Goal: Task Accomplishment & Management: Use online tool/utility

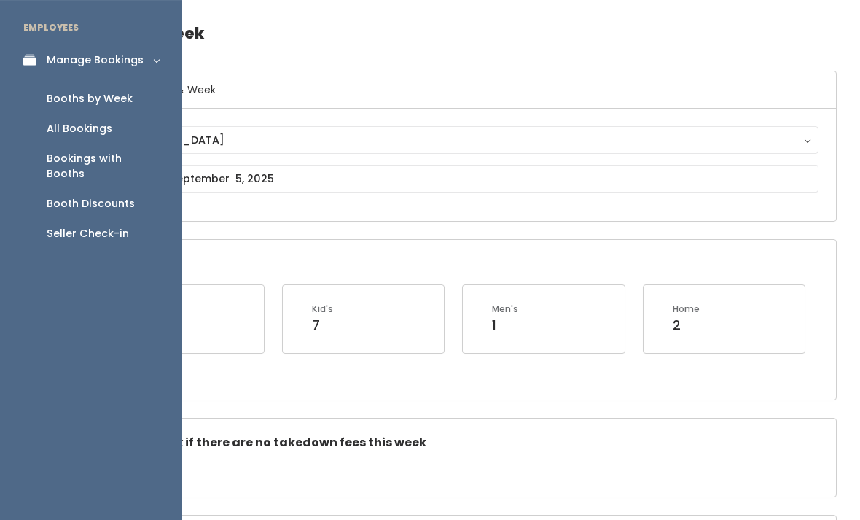
scroll to position [48, 0]
click at [29, 66] on icon at bounding box center [33, 60] width 20 height 12
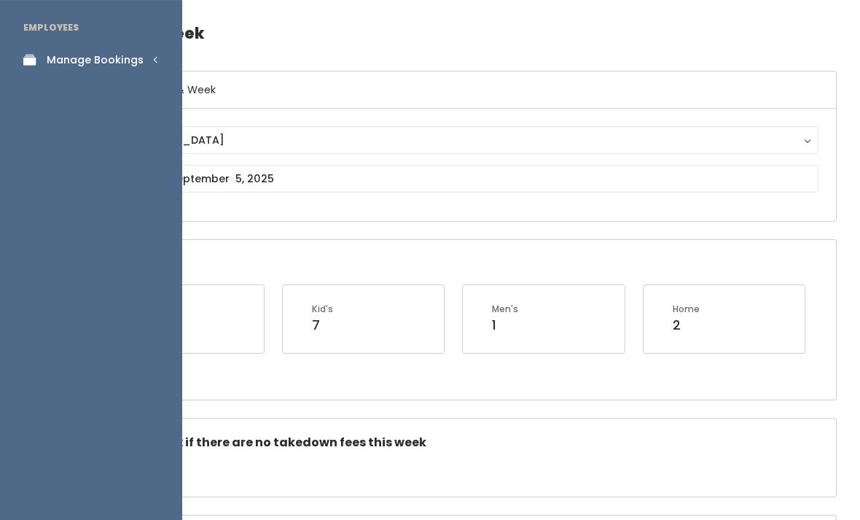
click at [139, 47] on link "Manage Bookings" at bounding box center [91, 60] width 182 height 33
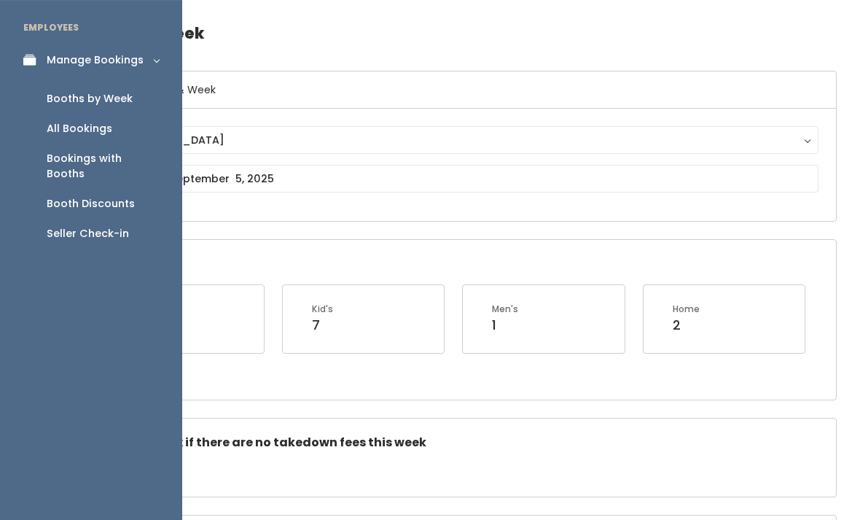
click at [89, 226] on div "Seller Check-in" at bounding box center [88, 233] width 82 height 15
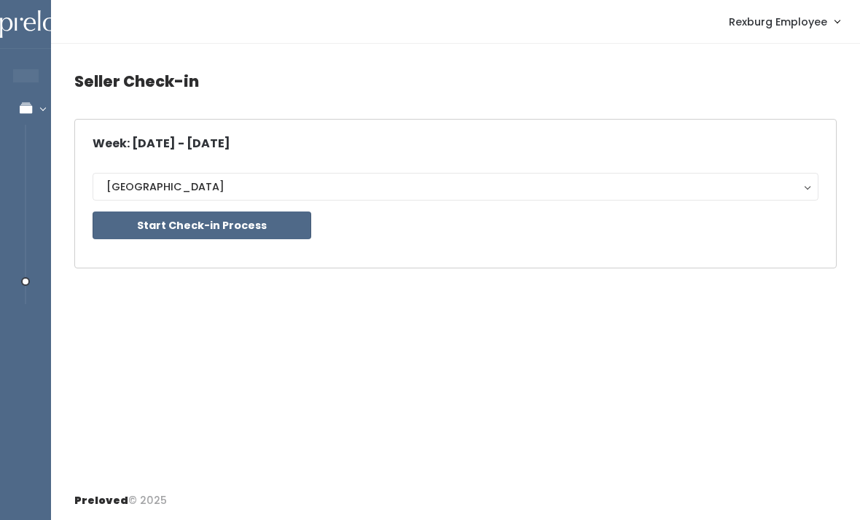
click at [284, 219] on button "Start Check-in Process" at bounding box center [202, 225] width 219 height 28
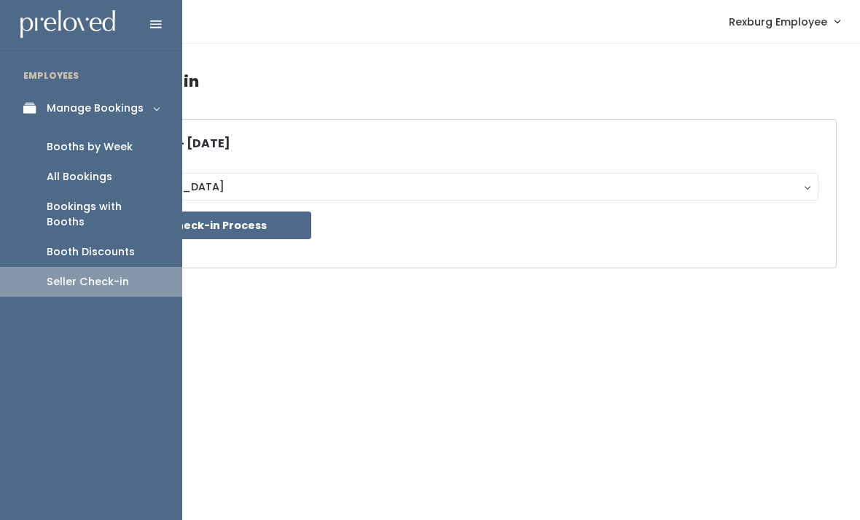
click at [109, 139] on div "Booths by Week" at bounding box center [90, 146] width 86 height 15
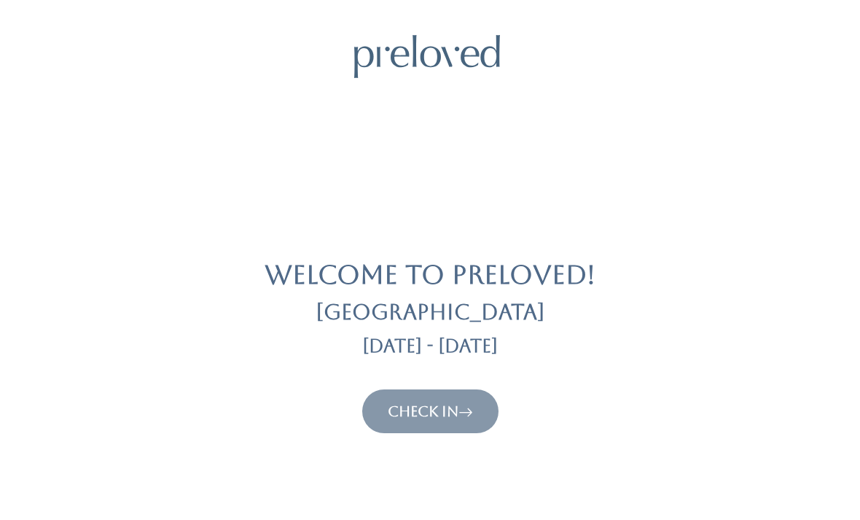
click at [450, 396] on button "Check In" at bounding box center [430, 411] width 136 height 44
click at [465, 412] on icon at bounding box center [466, 412] width 15 height 18
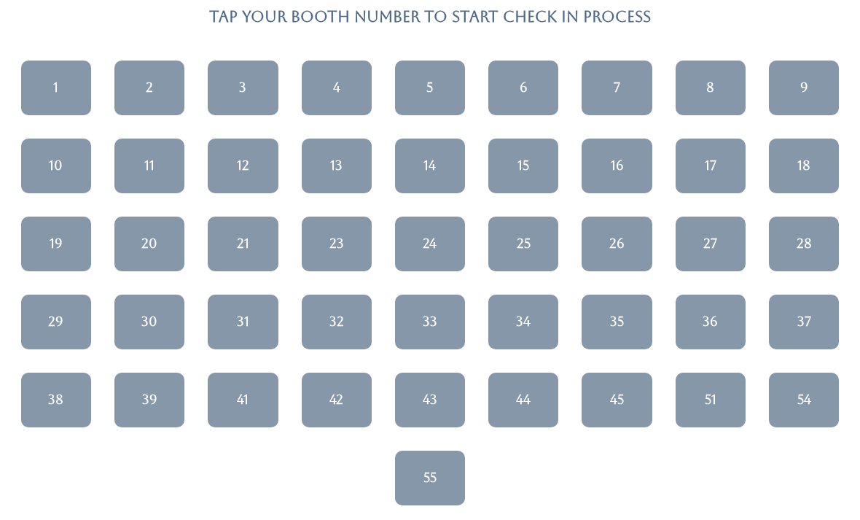
scroll to position [132, 0]
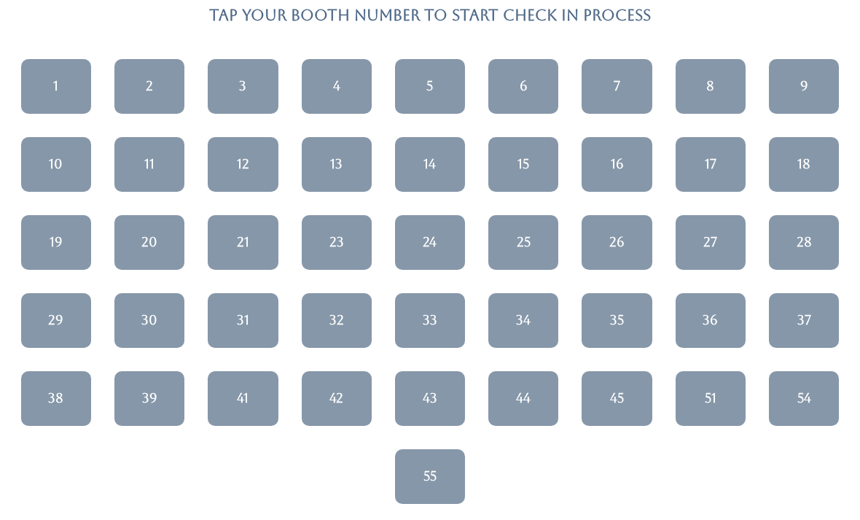
click at [529, 317] on div "34" at bounding box center [523, 320] width 15 height 19
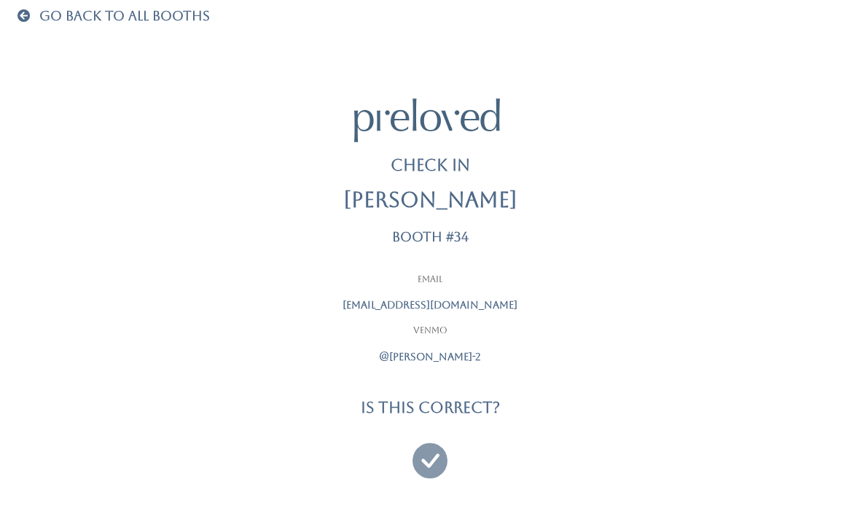
scroll to position [47, 0]
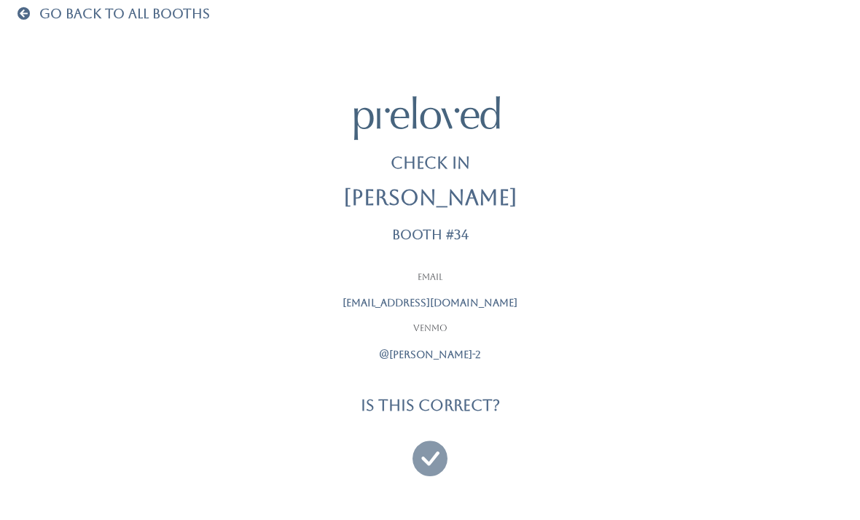
click at [437, 448] on icon at bounding box center [430, 451] width 35 height 49
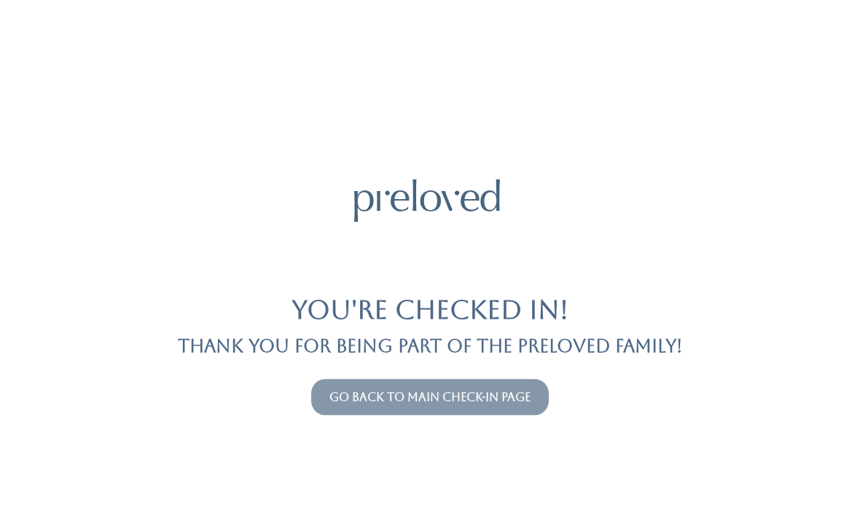
scroll to position [47, 0]
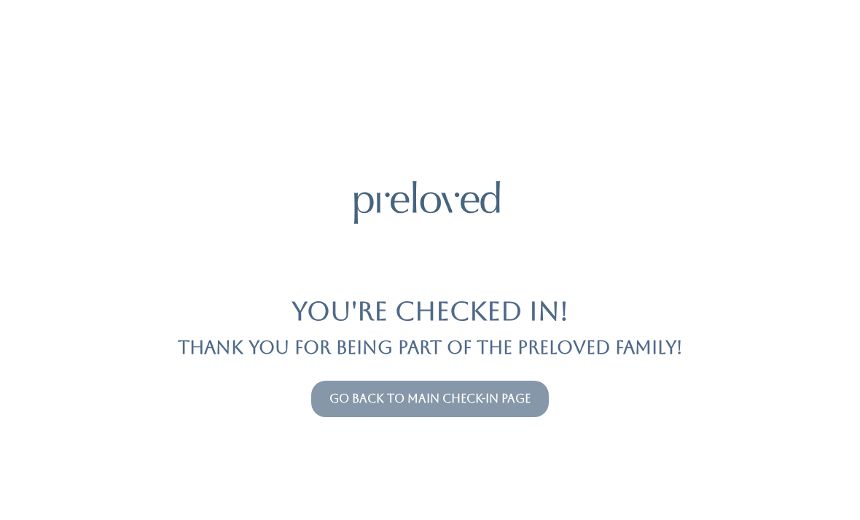
click at [531, 392] on link "Go back to main check-in page" at bounding box center [430, 399] width 201 height 14
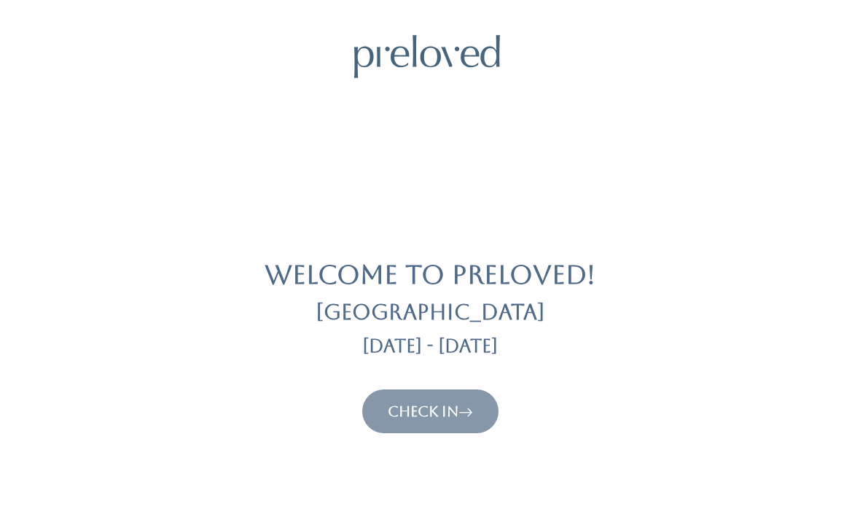
click at [456, 417] on link "Check In" at bounding box center [430, 412] width 85 height 18
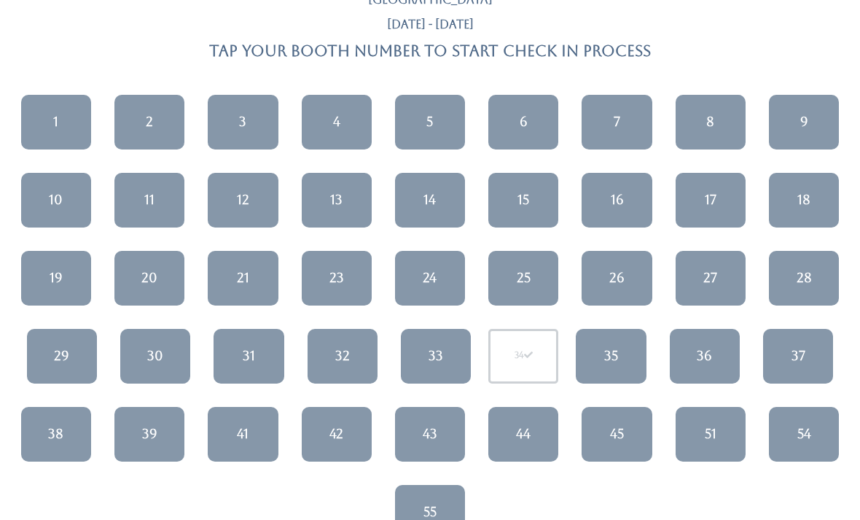
scroll to position [96, 0]
click at [796, 435] on link "54" at bounding box center [804, 434] width 70 height 55
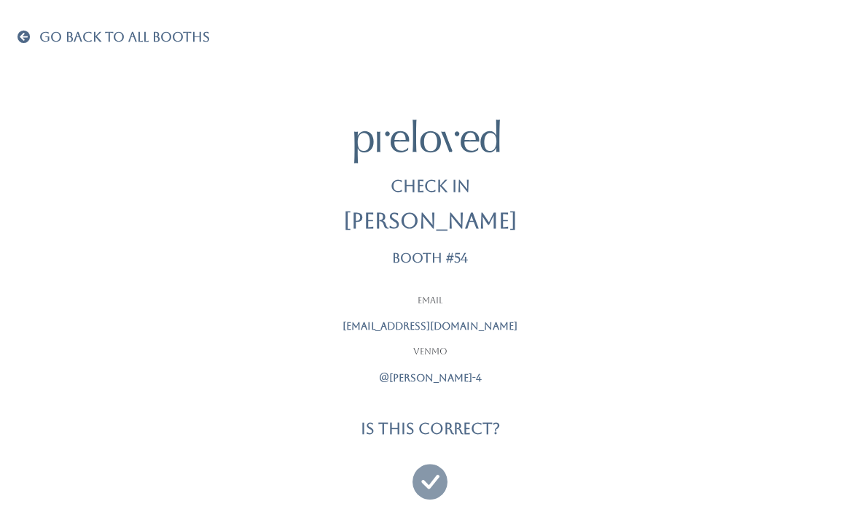
scroll to position [47, 0]
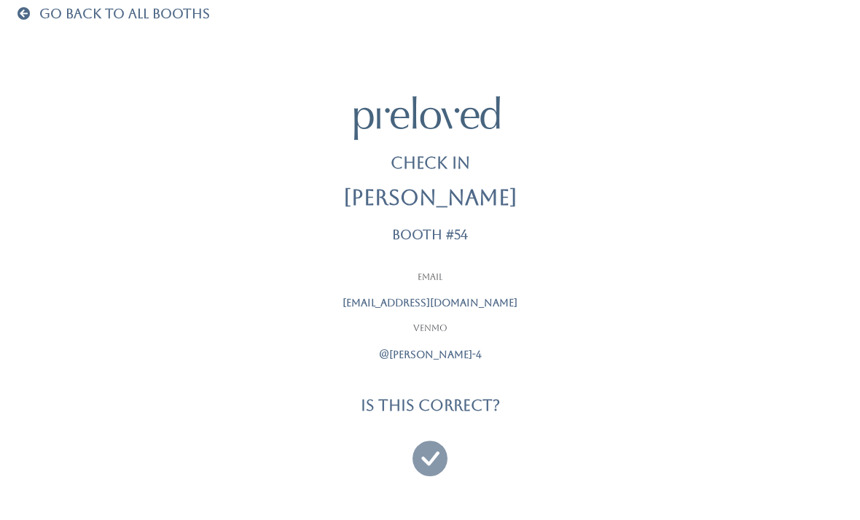
click at [435, 434] on icon at bounding box center [430, 451] width 35 height 49
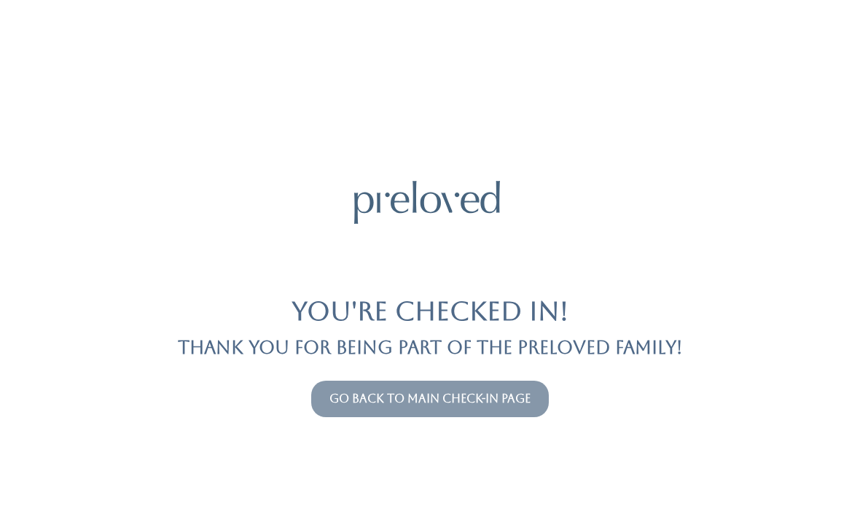
click at [497, 403] on link "Go back to main check-in page" at bounding box center [430, 399] width 201 height 14
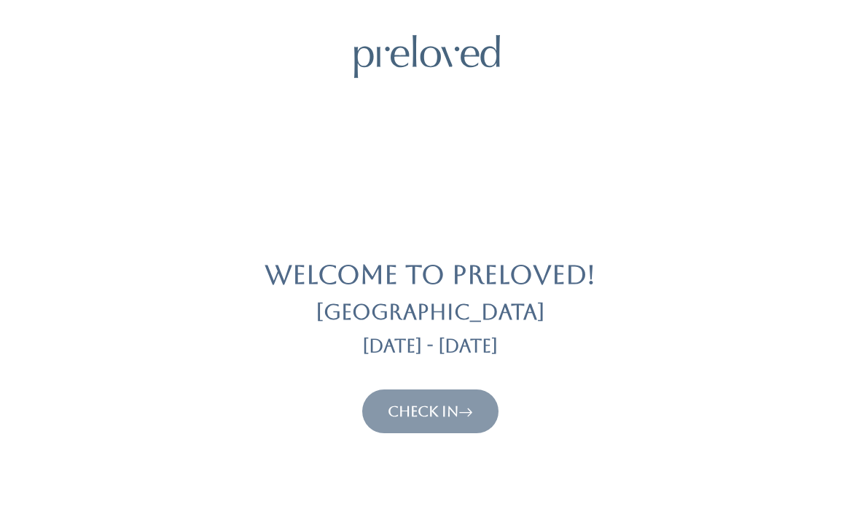
click at [497, 407] on button "Check In" at bounding box center [430, 411] width 136 height 44
click at [474, 398] on button "Check In" at bounding box center [430, 411] width 136 height 44
click at [457, 413] on link "Check In" at bounding box center [430, 412] width 85 height 18
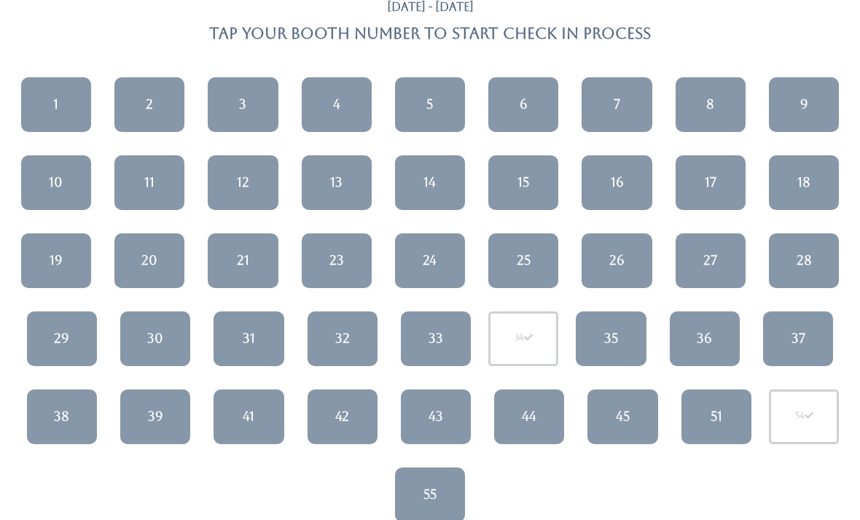
scroll to position [129, 0]
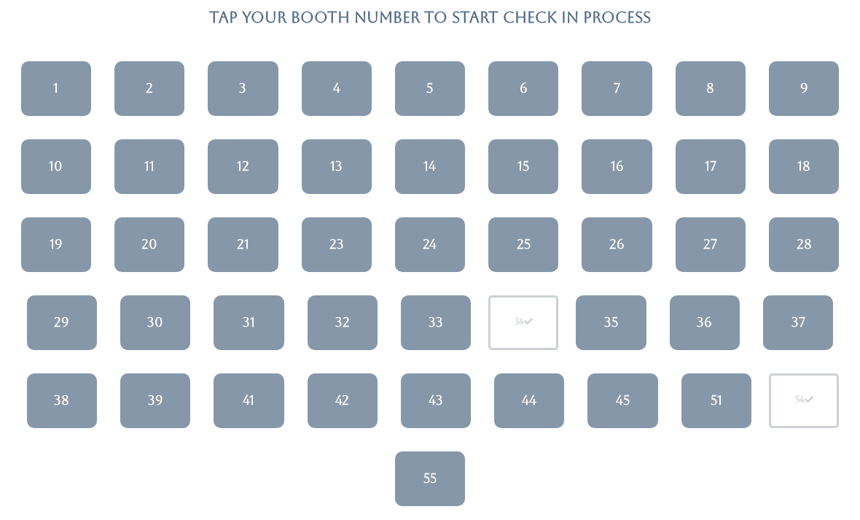
click at [325, 174] on link "13" at bounding box center [337, 167] width 70 height 55
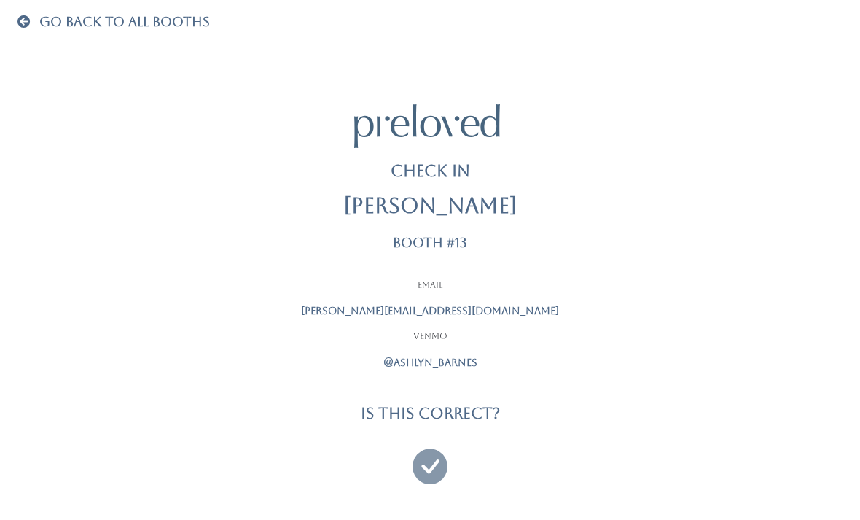
scroll to position [47, 0]
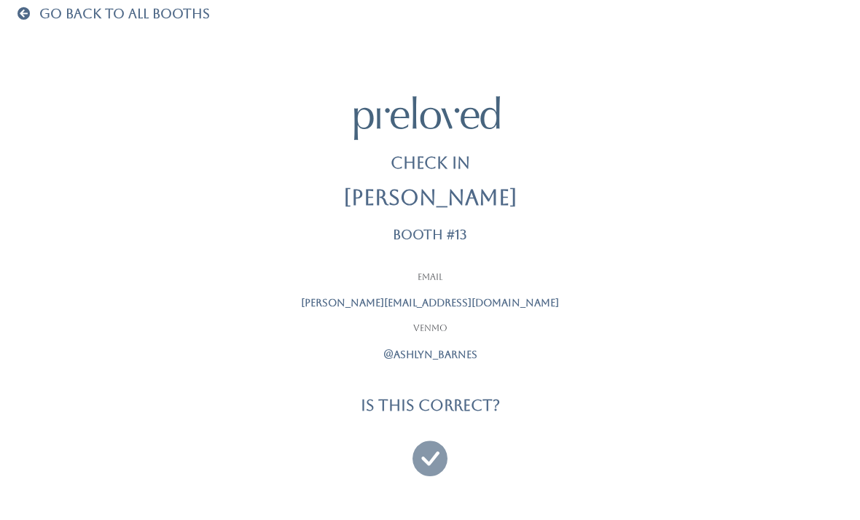
click at [432, 450] on icon at bounding box center [430, 451] width 35 height 49
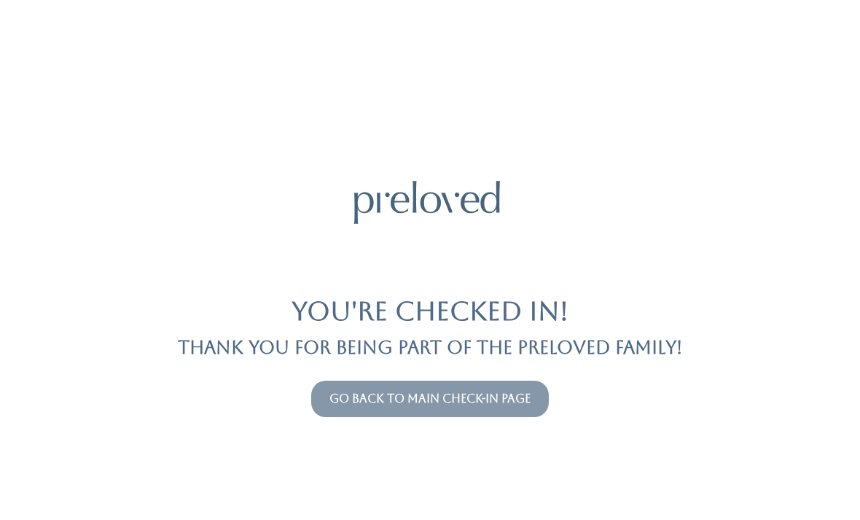
click at [368, 405] on link "Go back to main check-in page" at bounding box center [430, 399] width 201 height 14
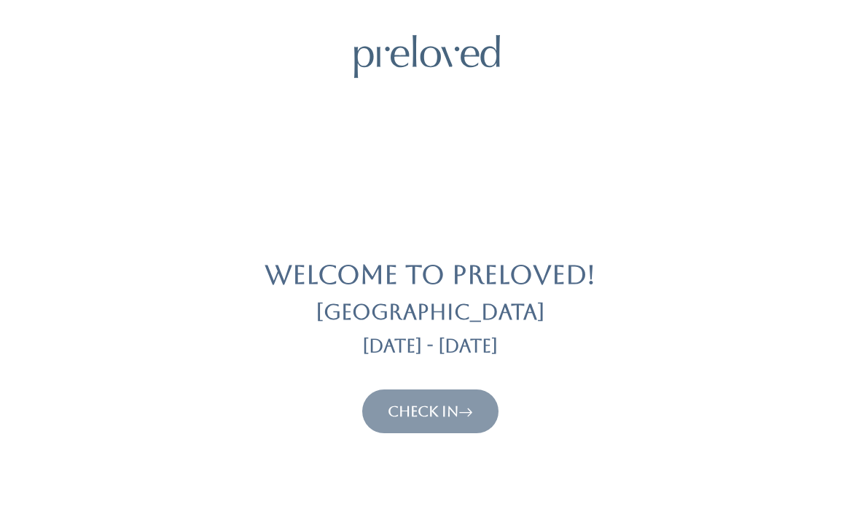
click at [450, 411] on link "Check In" at bounding box center [430, 412] width 85 height 18
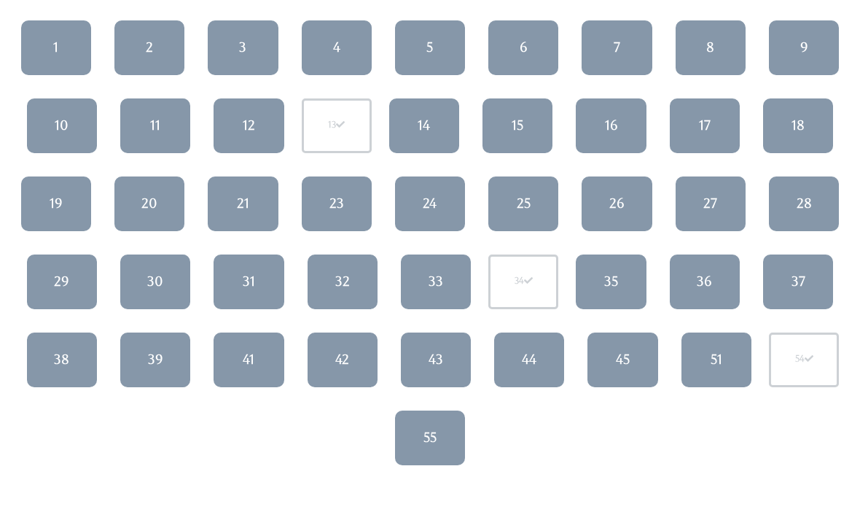
scroll to position [176, 0]
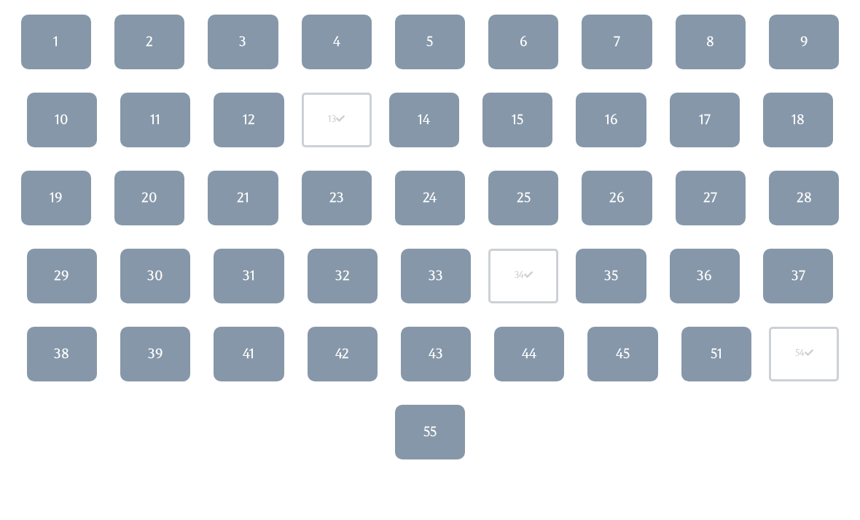
click at [695, 190] on link "27" at bounding box center [711, 198] width 70 height 55
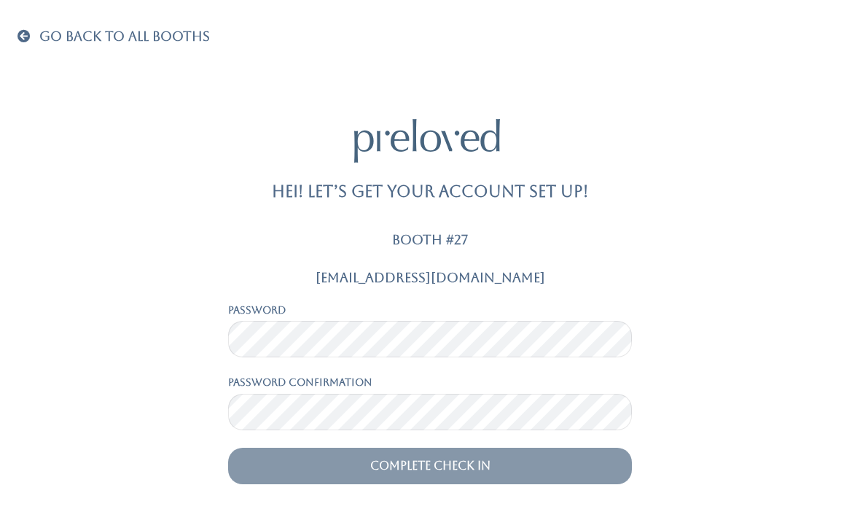
scroll to position [47, 0]
click at [342, 448] on input "Complete Check In" at bounding box center [430, 466] width 404 height 36
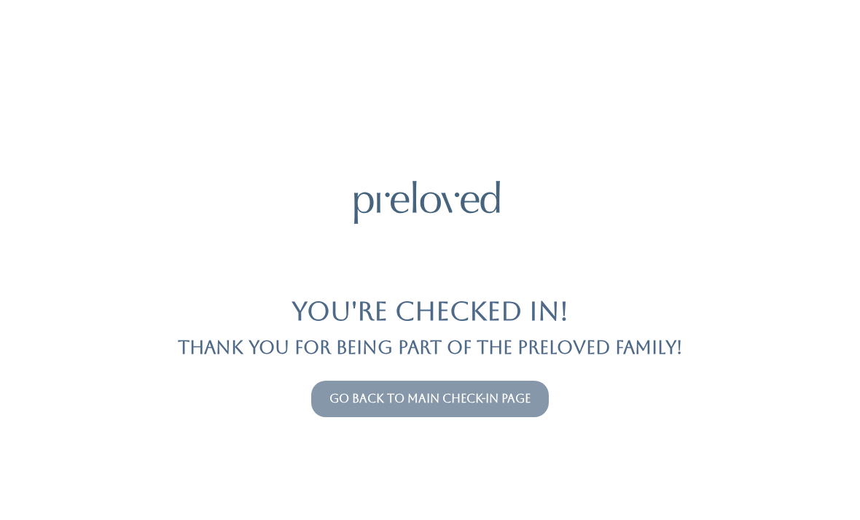
click at [449, 414] on button "Go back to main check-in page" at bounding box center [430, 399] width 238 height 36
click at [503, 399] on link "Go back to main check-in page" at bounding box center [430, 399] width 201 height 14
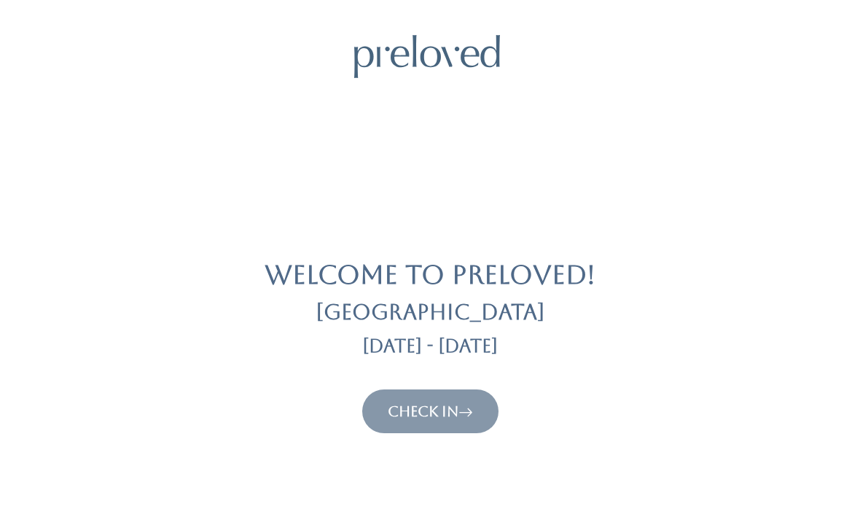
click at [468, 403] on icon at bounding box center [466, 412] width 15 height 18
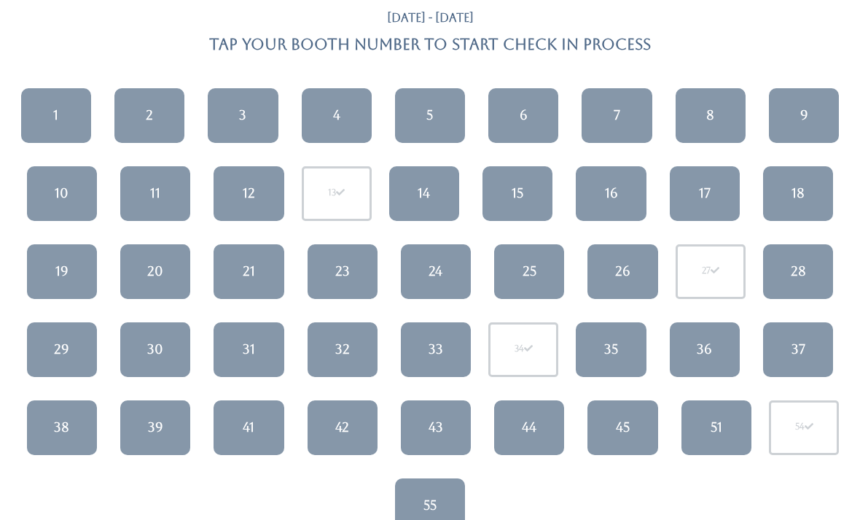
scroll to position [103, 0]
click at [71, 281] on link "19" at bounding box center [62, 271] width 70 height 55
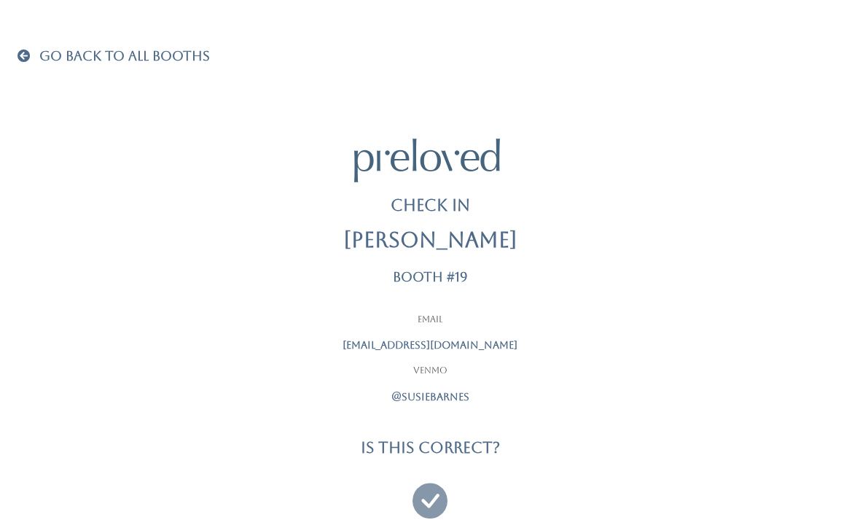
scroll to position [47, 0]
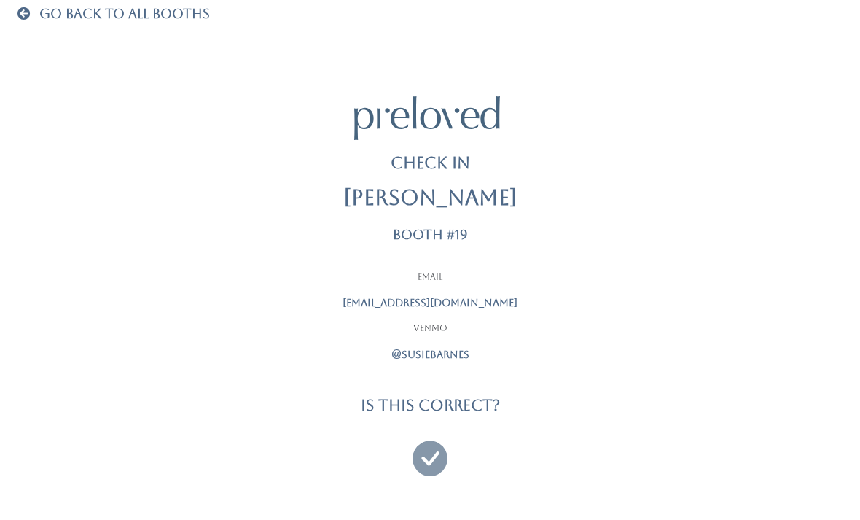
click at [440, 429] on icon at bounding box center [430, 451] width 35 height 49
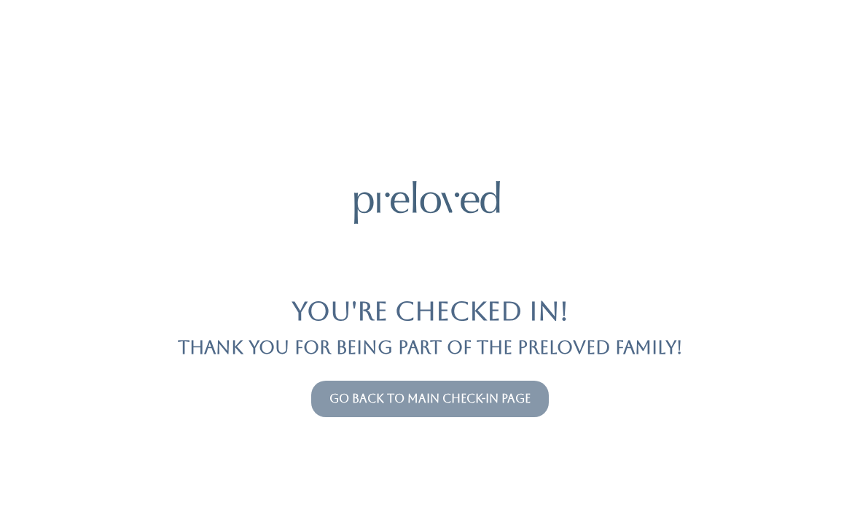
click at [499, 396] on link "Go back to main check-in page" at bounding box center [430, 399] width 201 height 14
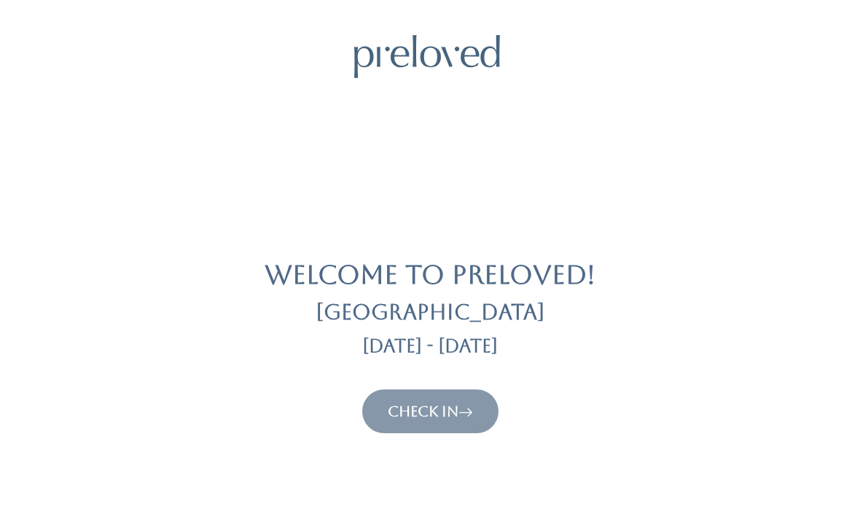
click at [388, 416] on link "Check In" at bounding box center [430, 412] width 85 height 18
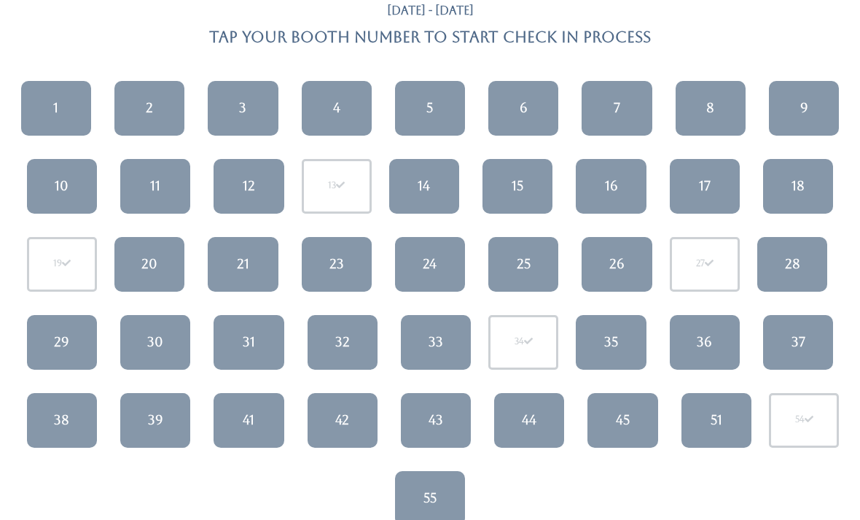
scroll to position [110, 0]
click at [708, 330] on link "36" at bounding box center [705, 342] width 70 height 55
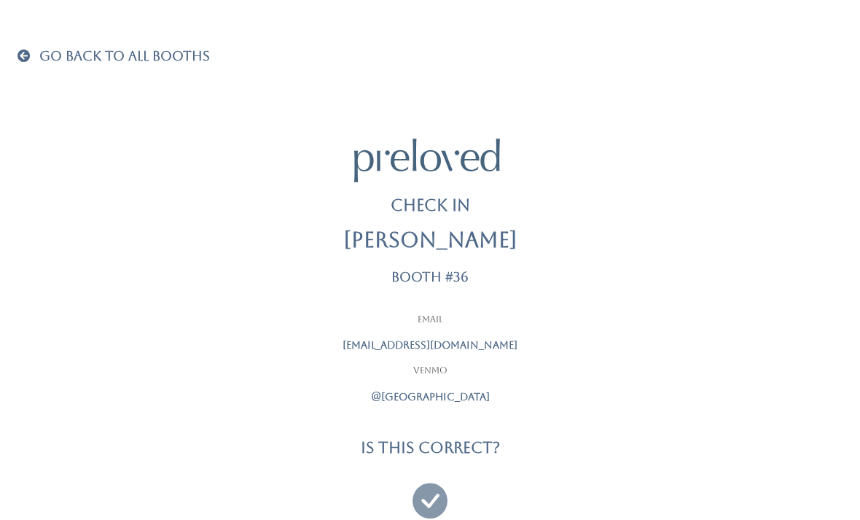
scroll to position [47, 0]
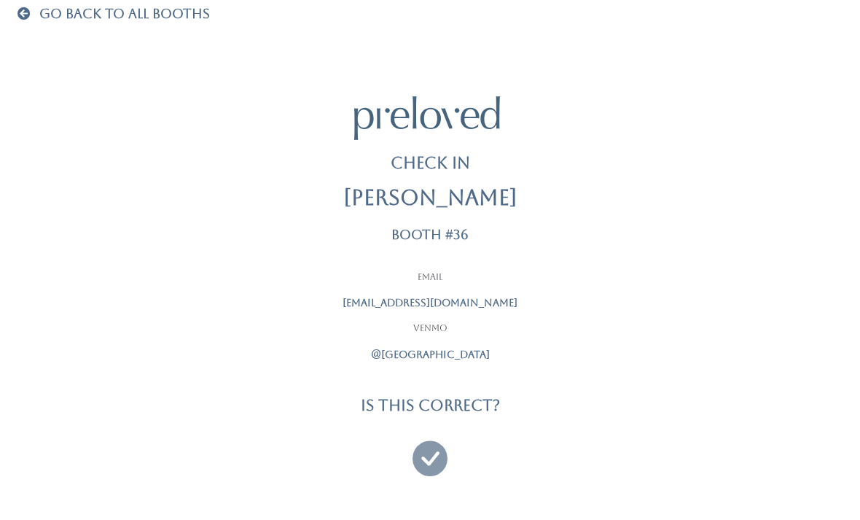
click at [439, 439] on icon at bounding box center [430, 451] width 35 height 49
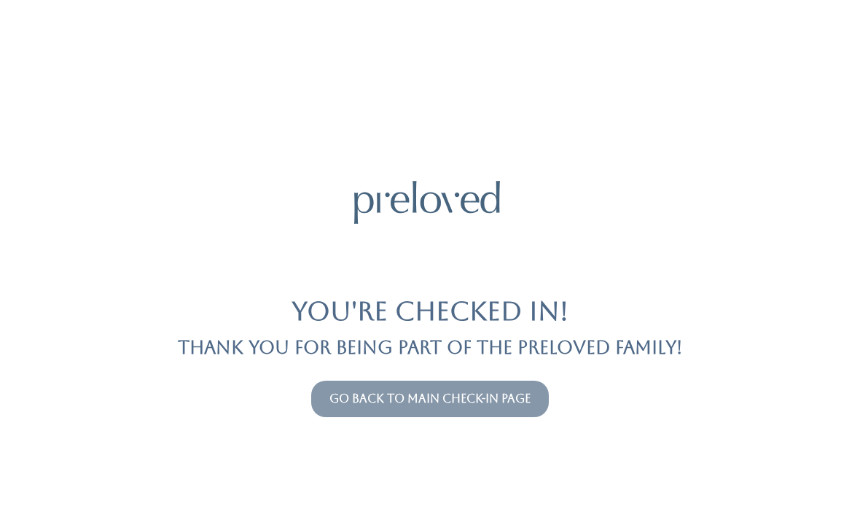
click at [408, 404] on link "Go back to main check-in page" at bounding box center [430, 399] width 201 height 14
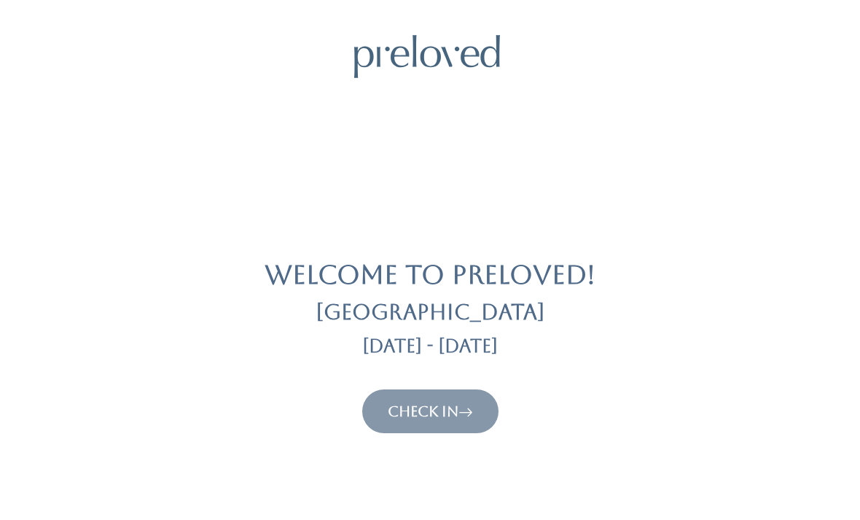
click at [430, 406] on link "Check In" at bounding box center [430, 412] width 85 height 18
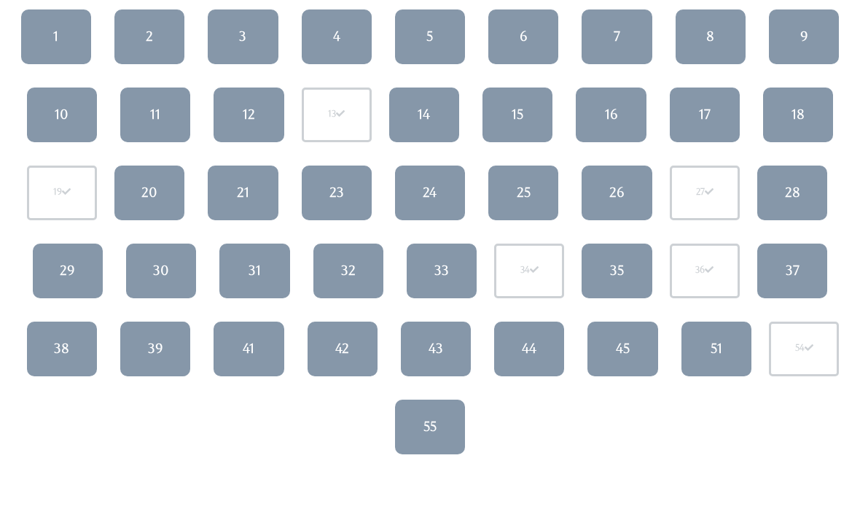
scroll to position [179, 0]
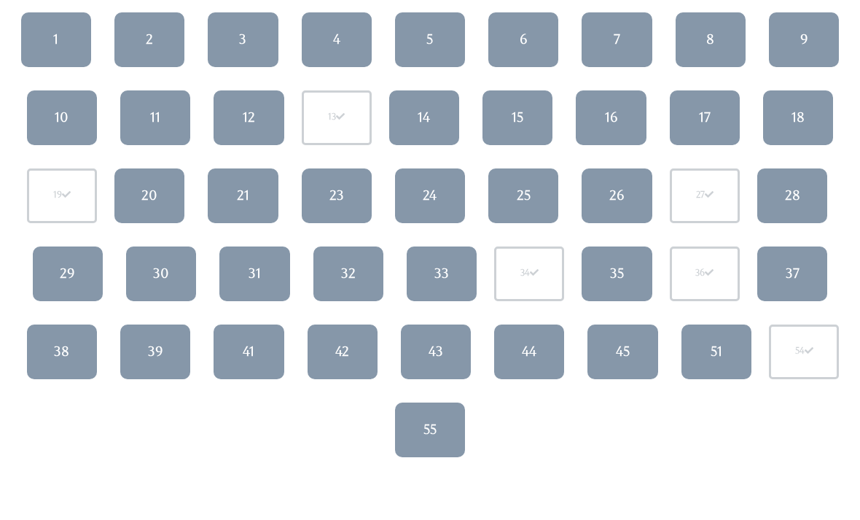
click at [451, 273] on link "33" at bounding box center [442, 273] width 70 height 55
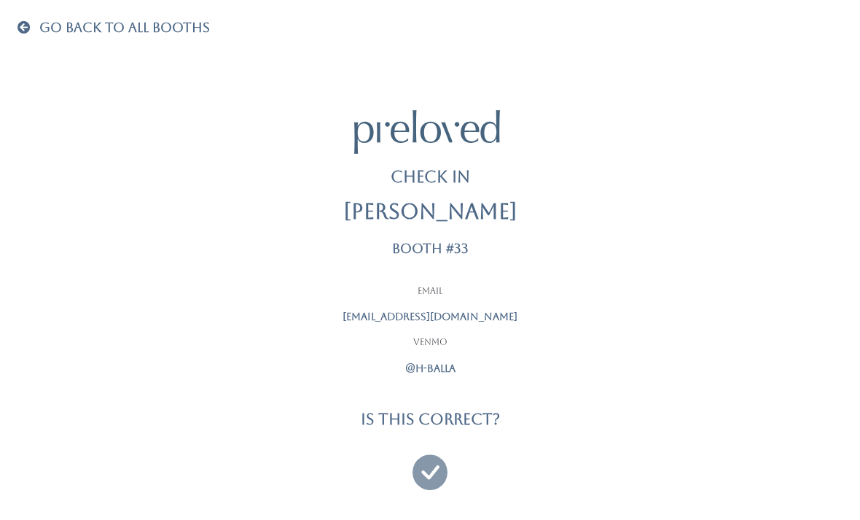
scroll to position [47, 0]
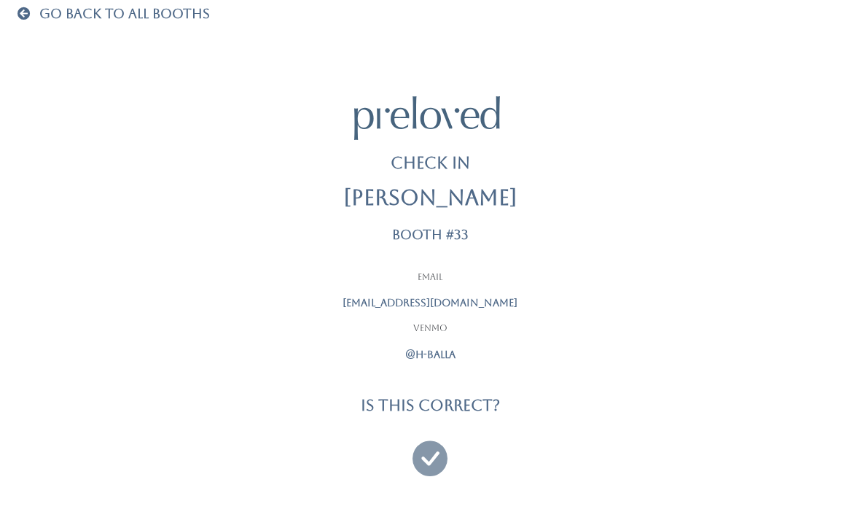
click at [421, 433] on icon at bounding box center [430, 451] width 35 height 49
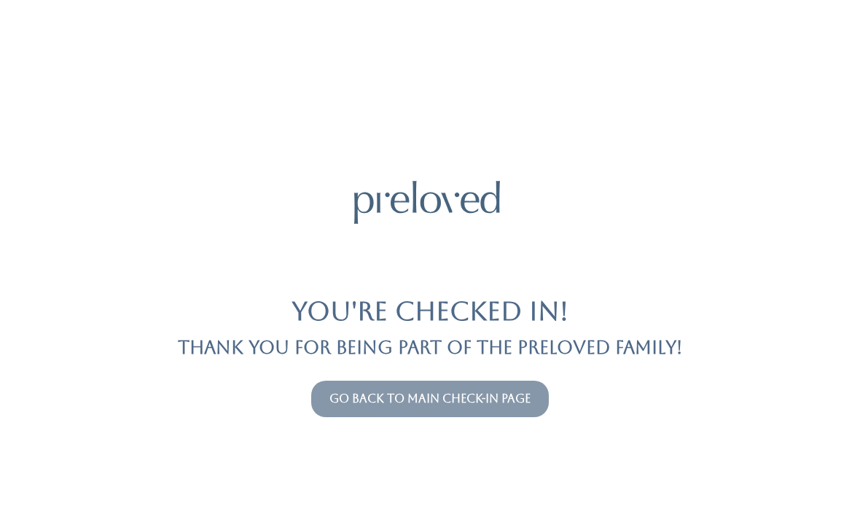
click at [388, 396] on link "Go back to main check-in page" at bounding box center [430, 399] width 201 height 14
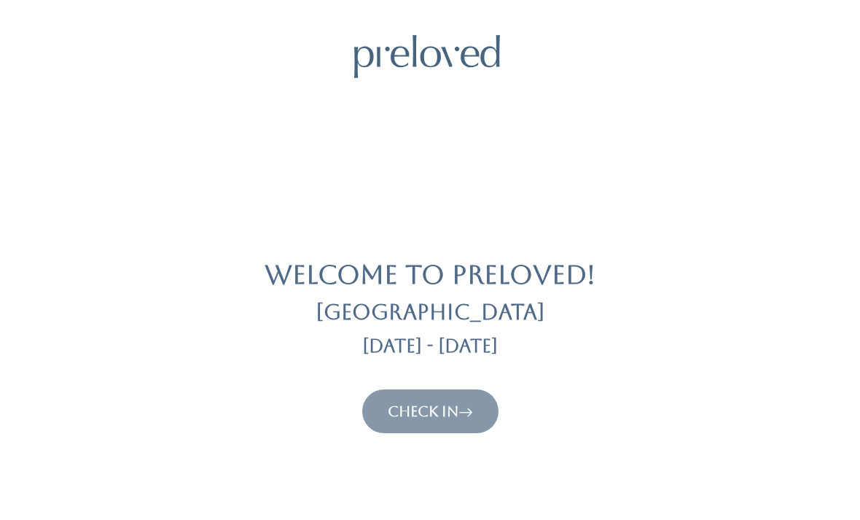
click at [424, 403] on link "Check In" at bounding box center [430, 412] width 85 height 18
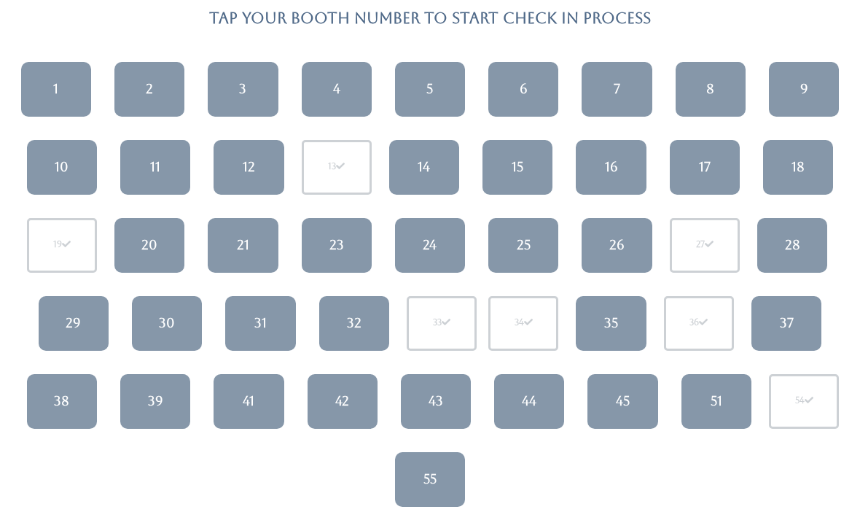
scroll to position [129, 0]
click at [688, 163] on link "17" at bounding box center [705, 167] width 70 height 55
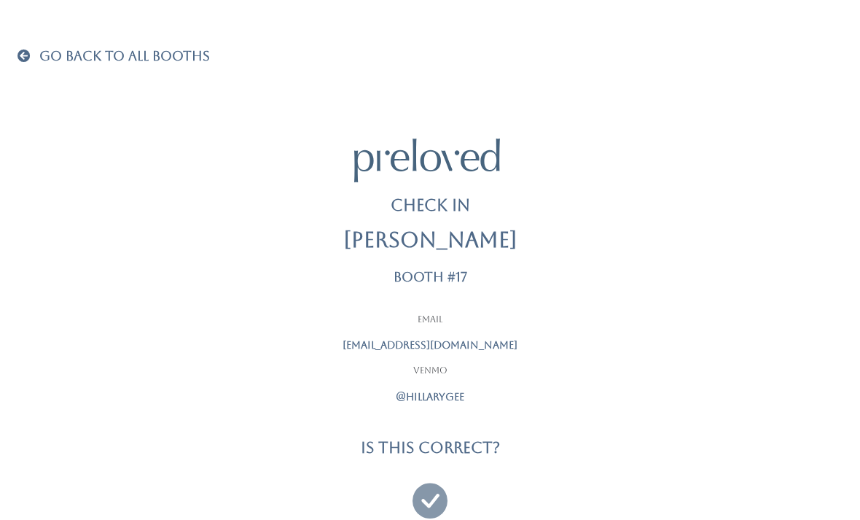
click at [435, 486] on icon at bounding box center [430, 494] width 35 height 49
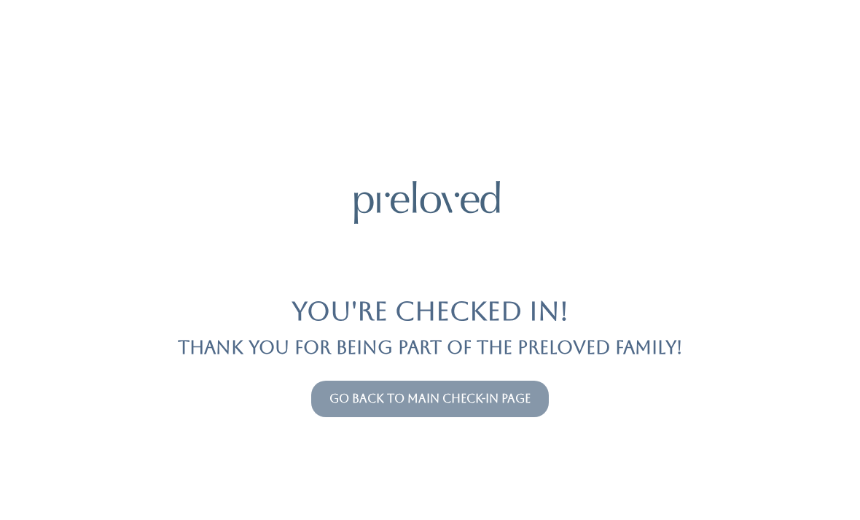
click at [381, 403] on link "Go back to main check-in page" at bounding box center [430, 399] width 201 height 14
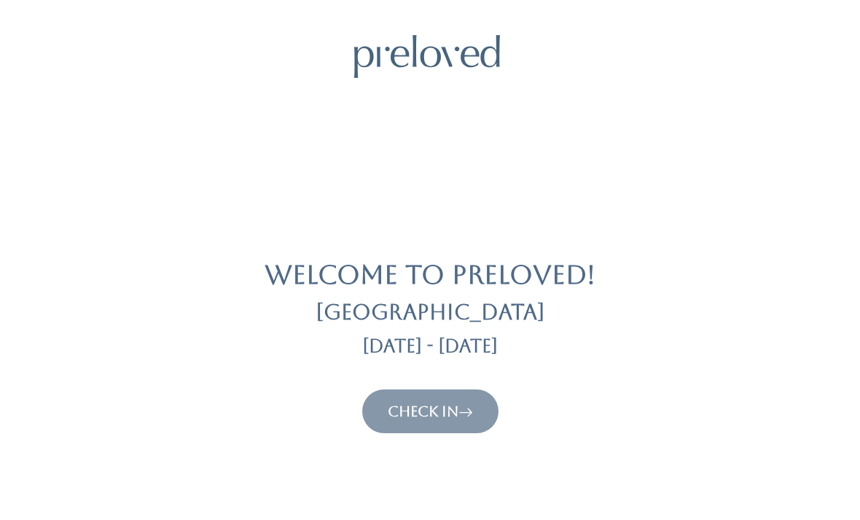
click at [421, 417] on link "Check In" at bounding box center [430, 412] width 85 height 18
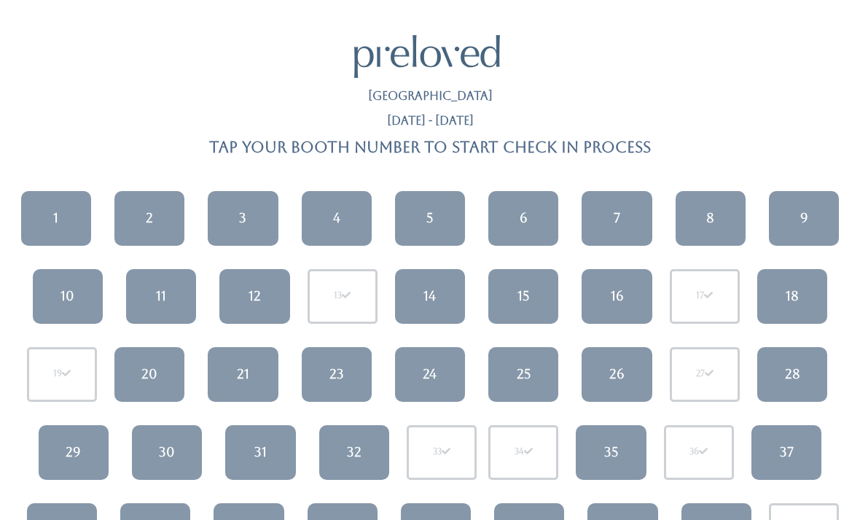
click at [715, 227] on link "8" at bounding box center [711, 218] width 70 height 55
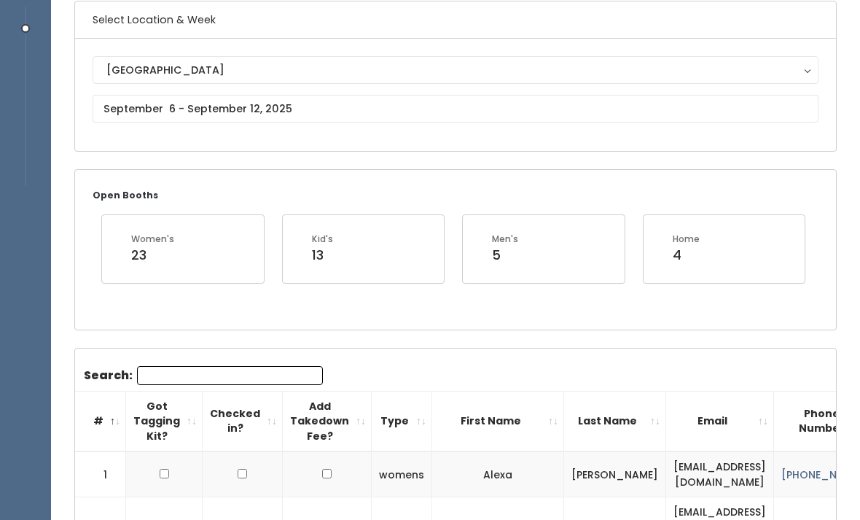
scroll to position [143, 0]
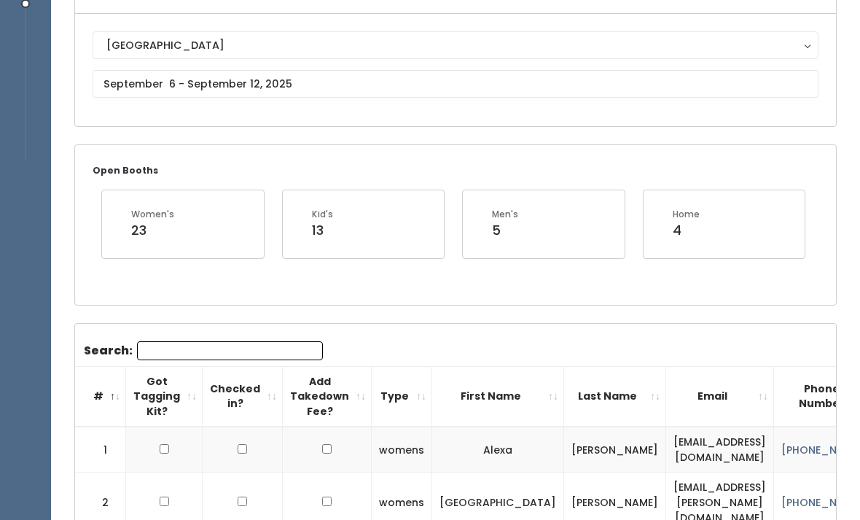
click at [254, 354] on input "Search:" at bounding box center [230, 350] width 186 height 19
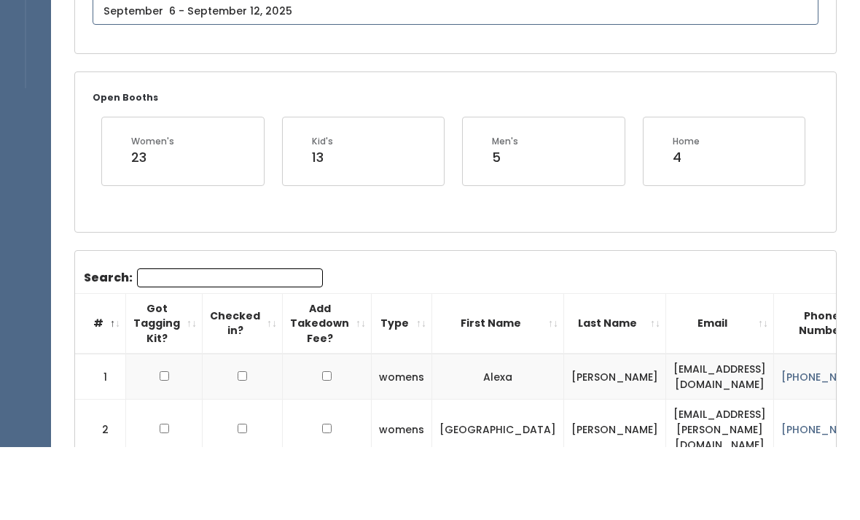
click at [394, 70] on input "text" at bounding box center [456, 84] width 726 height 28
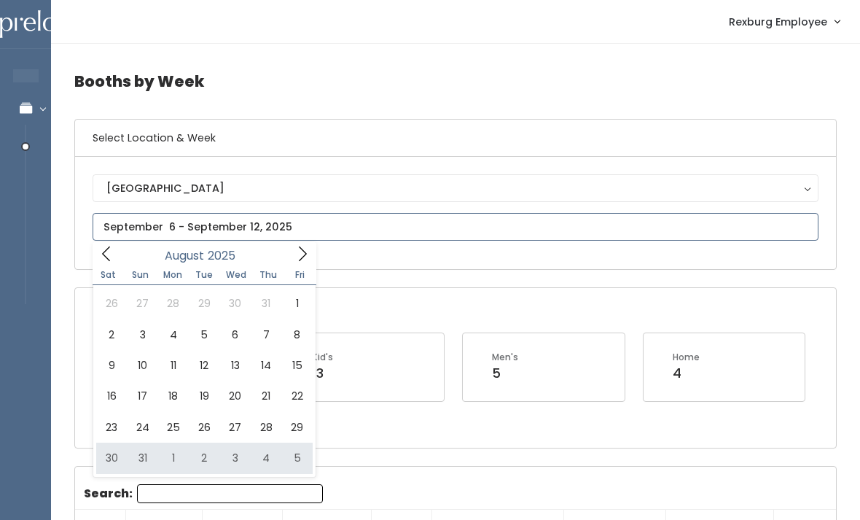
type input "August 30 to September 5"
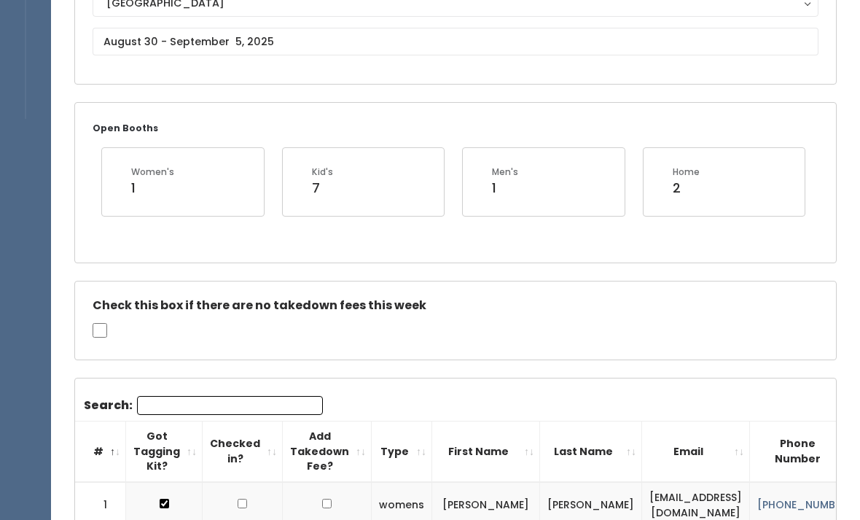
click at [242, 396] on input "Search:" at bounding box center [230, 405] width 186 height 19
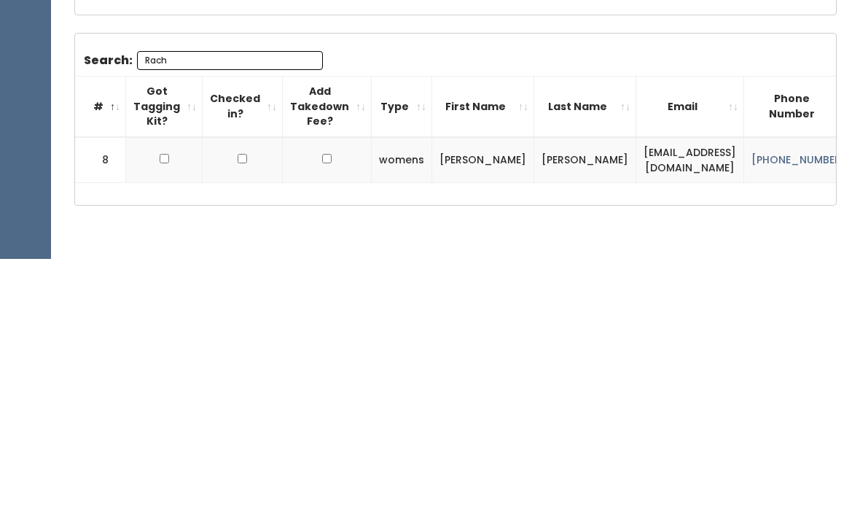
scroll to position [270, 0]
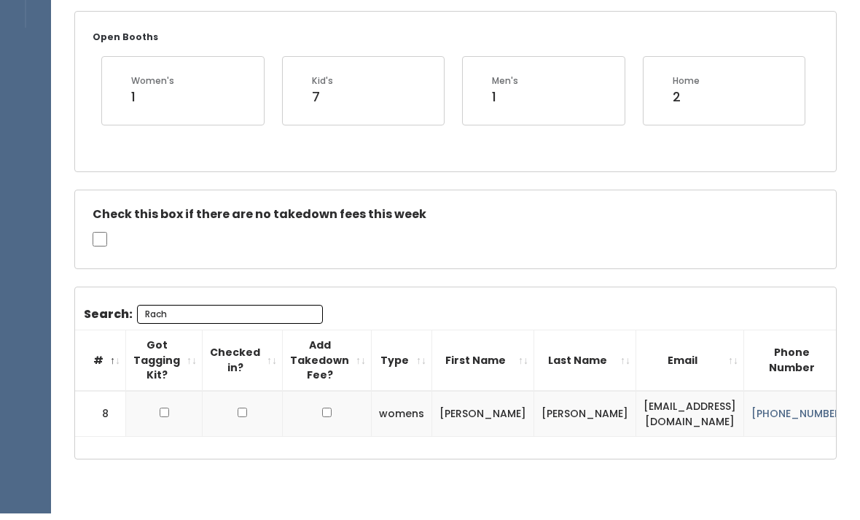
type input "Each"
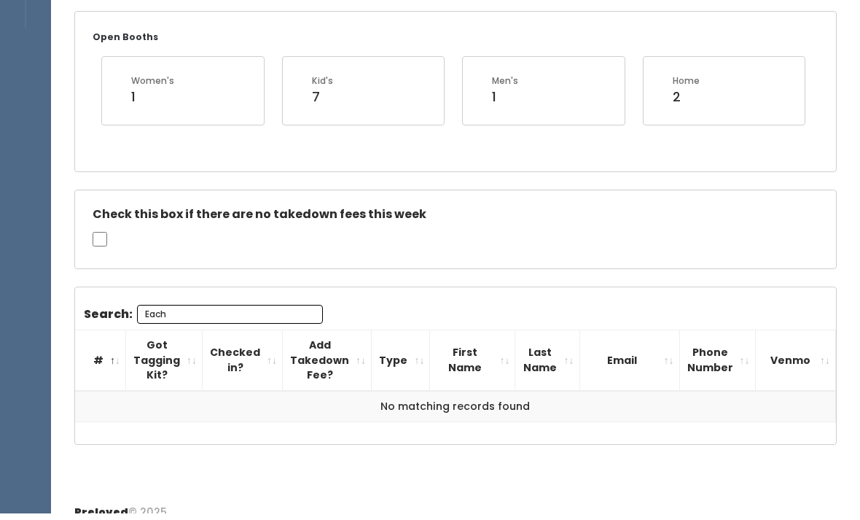
scroll to position [284, 0]
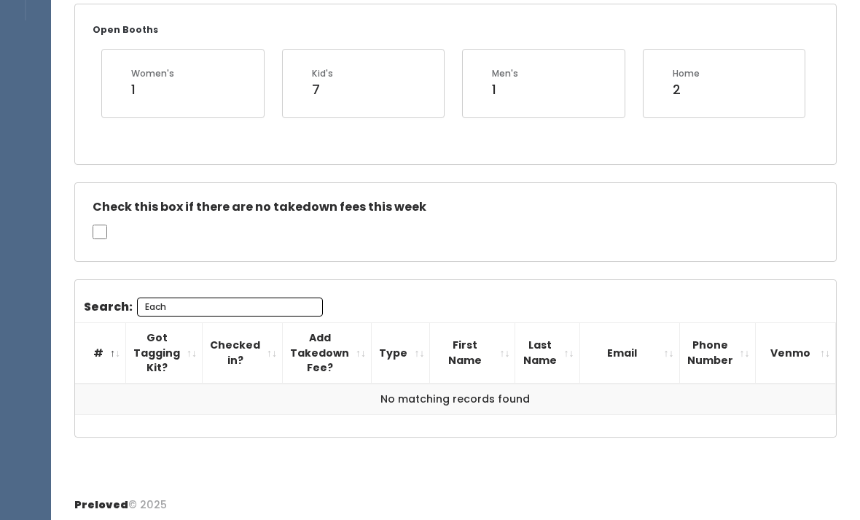
click at [276, 298] on input "Each" at bounding box center [230, 307] width 186 height 19
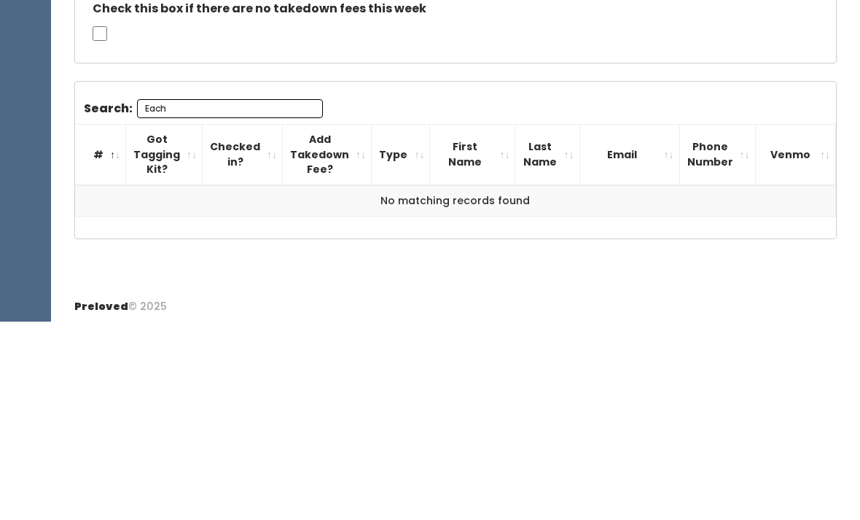
click at [273, 298] on input "Each" at bounding box center [230, 307] width 186 height 19
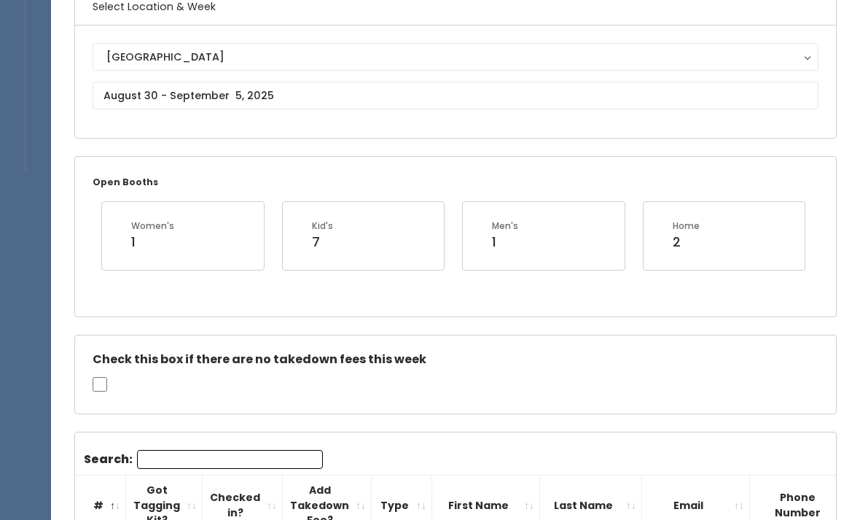
scroll to position [198, 0]
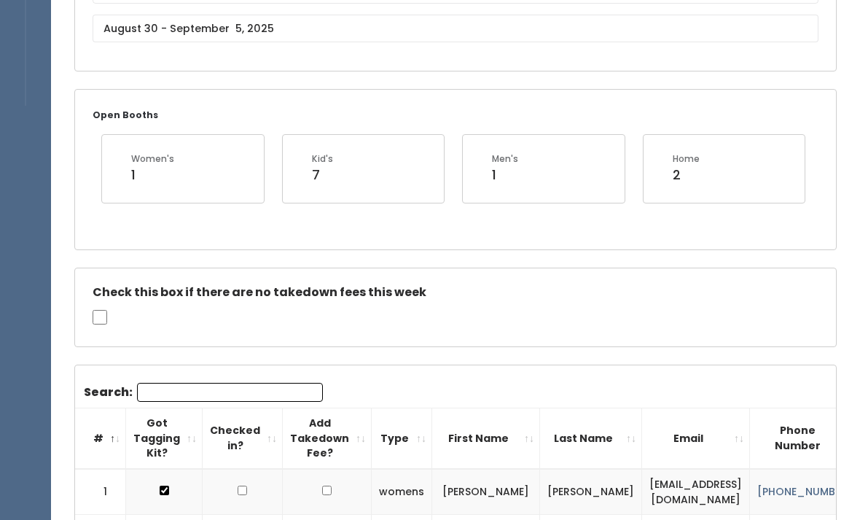
click at [252, 394] on input "Search:" at bounding box center [230, 392] width 186 height 19
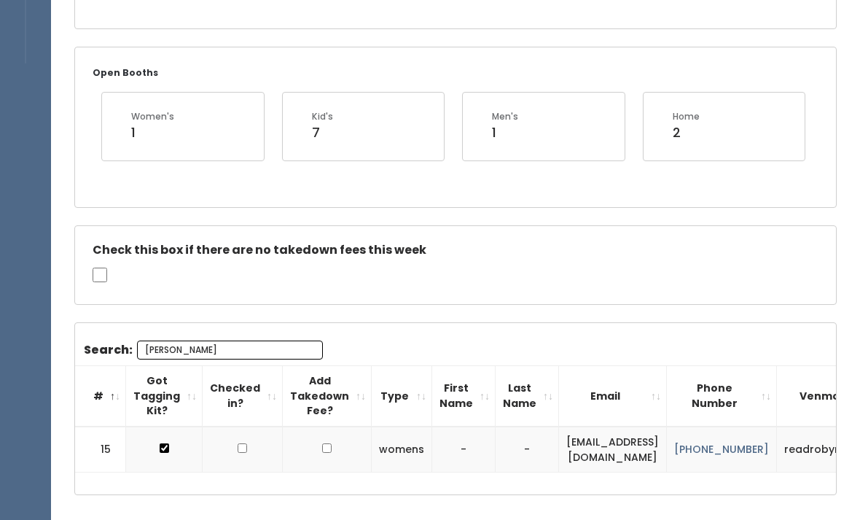
scroll to position [251, 0]
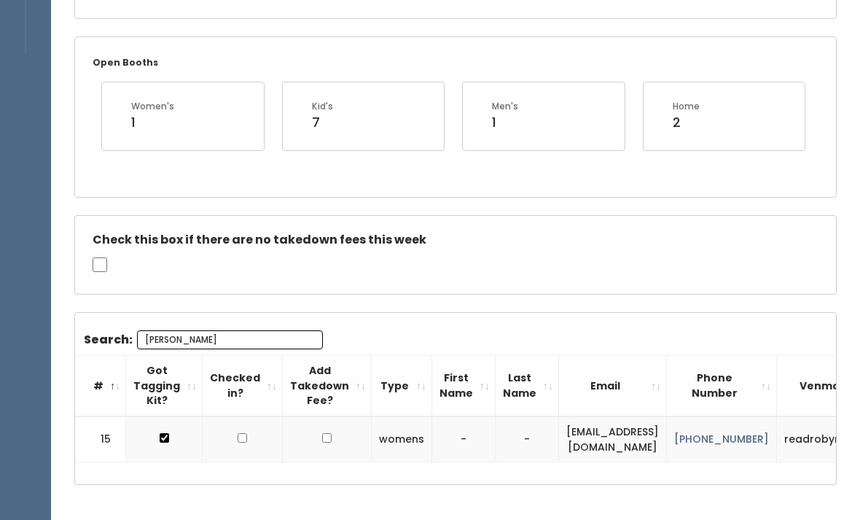
click at [265, 335] on input "Rob" at bounding box center [230, 339] width 186 height 19
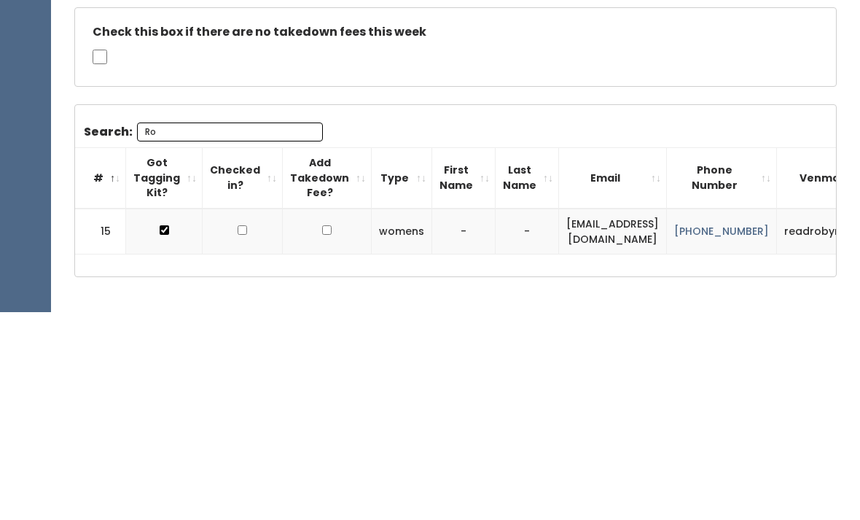
type input "R"
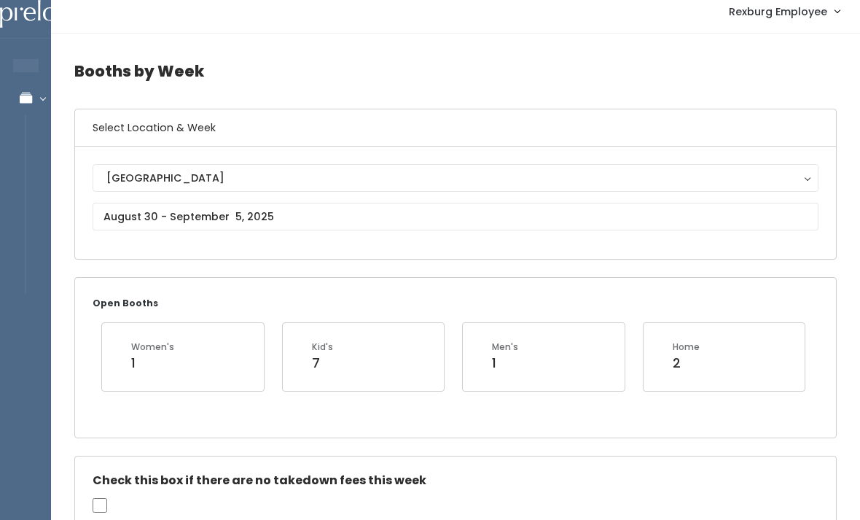
scroll to position [0, 0]
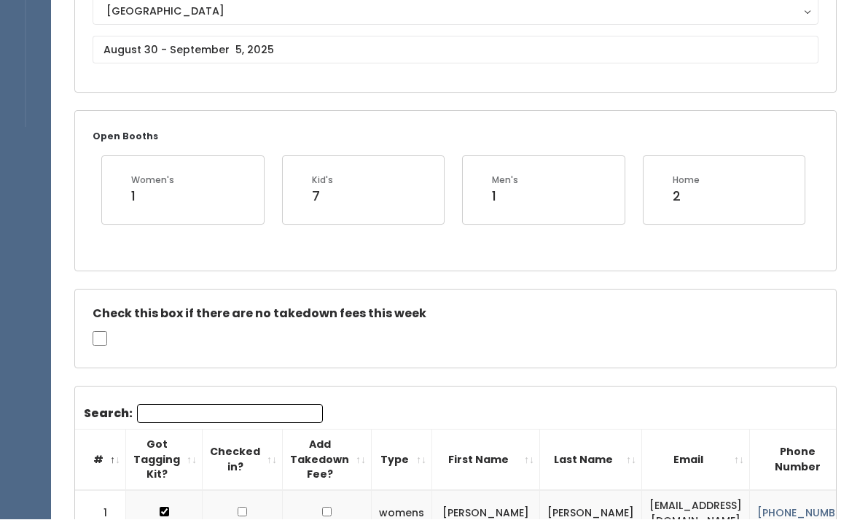
click at [263, 405] on input "Search:" at bounding box center [230, 414] width 186 height 19
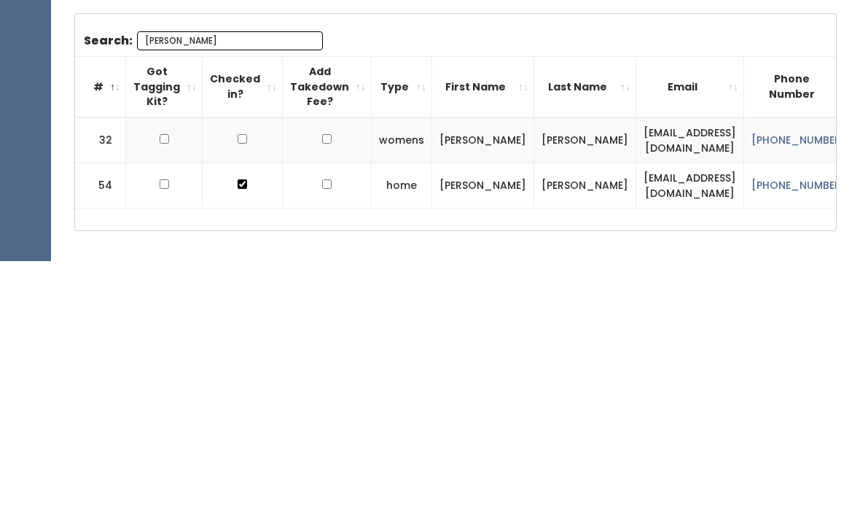
scroll to position [310, 0]
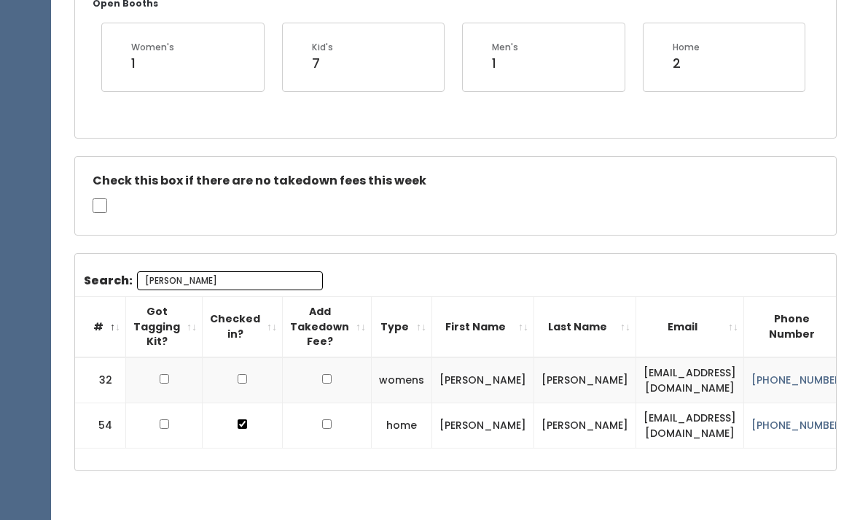
click at [200, 279] on input "Jess" at bounding box center [230, 280] width 186 height 19
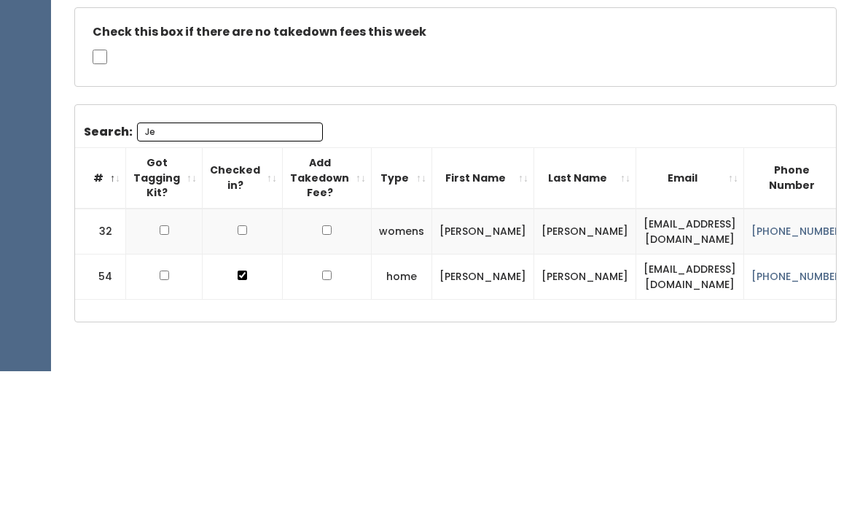
type input "J"
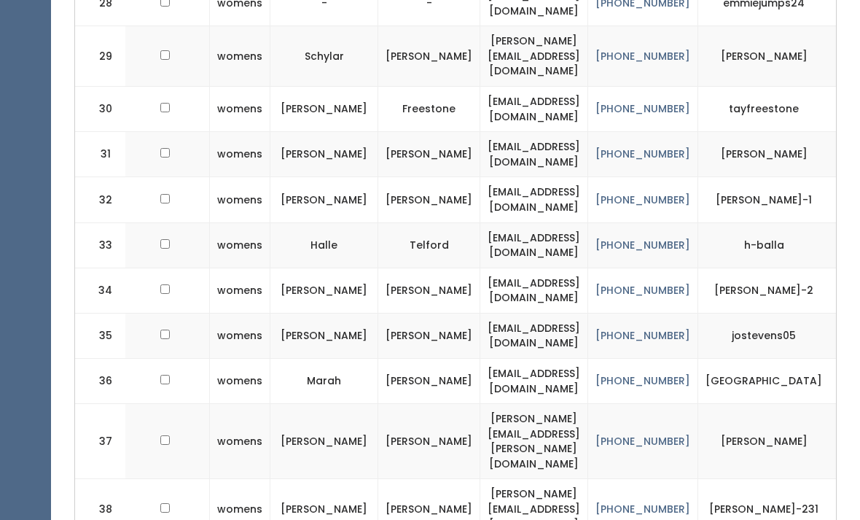
scroll to position [1910, 0]
click at [694, 314] on td "(208) 380-1848" at bounding box center [643, 336] width 110 height 45
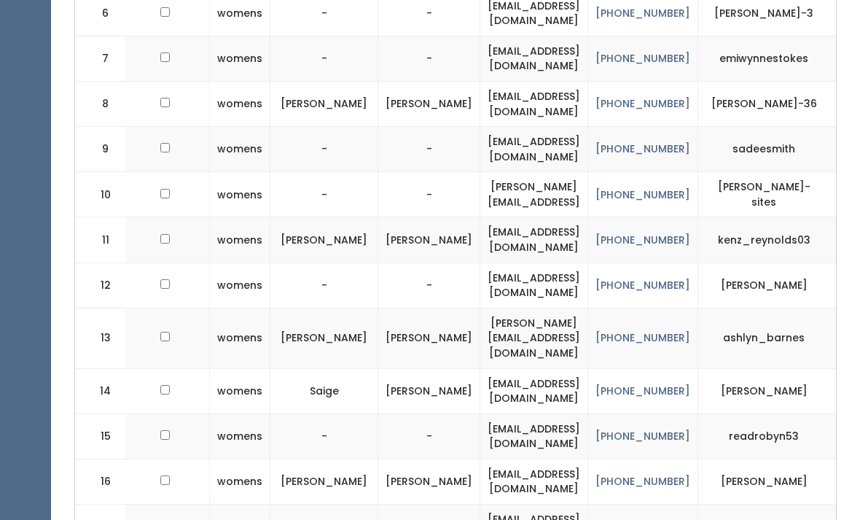
scroll to position [884, 0]
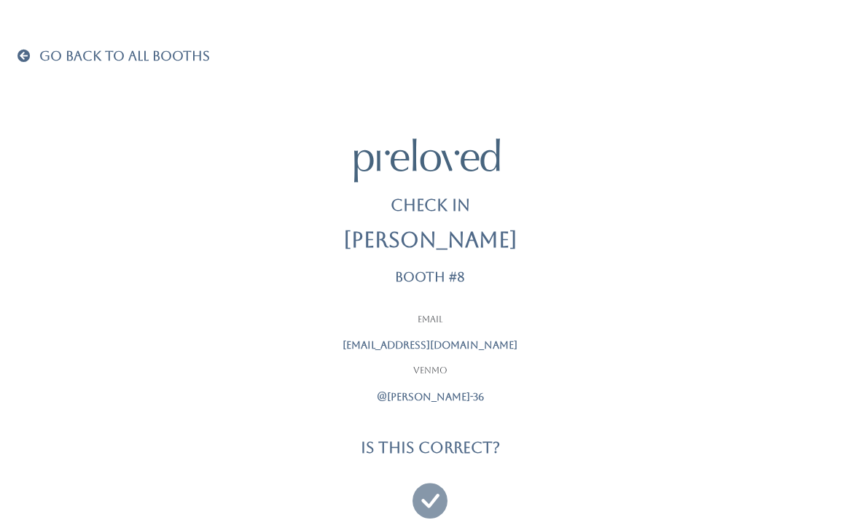
scroll to position [47, 0]
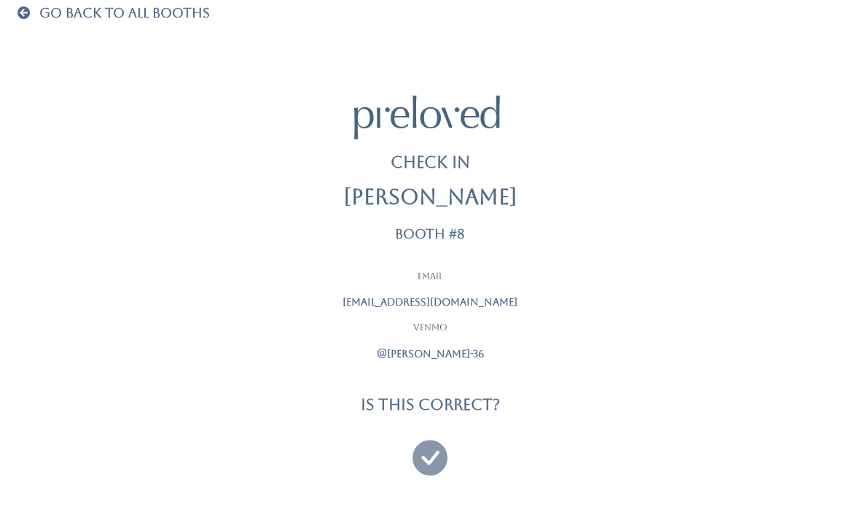
click at [441, 447] on icon at bounding box center [430, 451] width 35 height 49
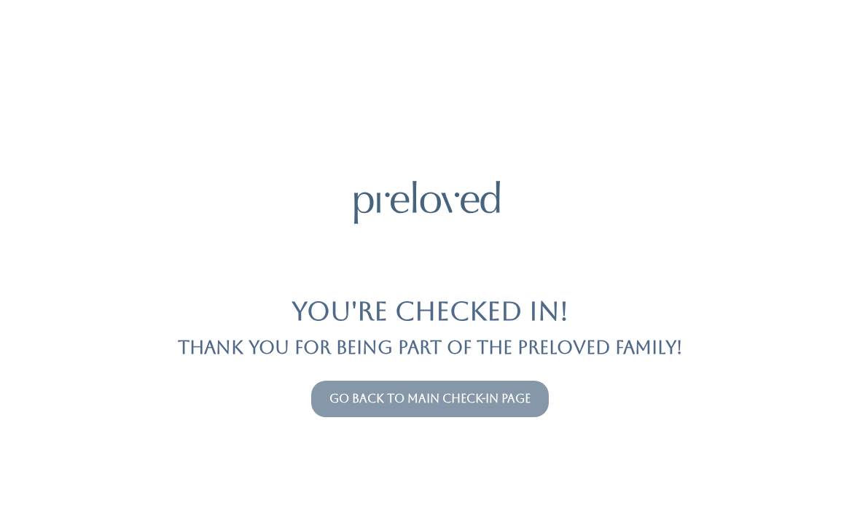
click at [368, 398] on link "Go back to main check-in page" at bounding box center [430, 399] width 201 height 14
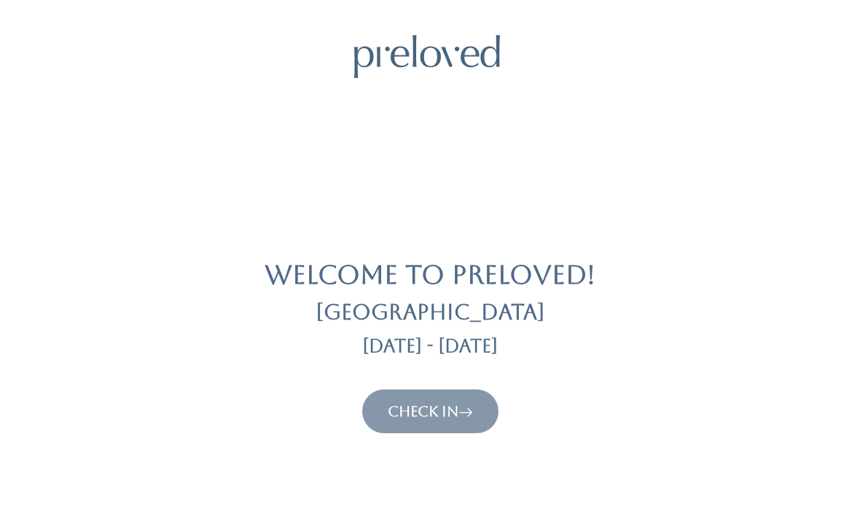
click at [433, 417] on link "Check In" at bounding box center [430, 412] width 85 height 18
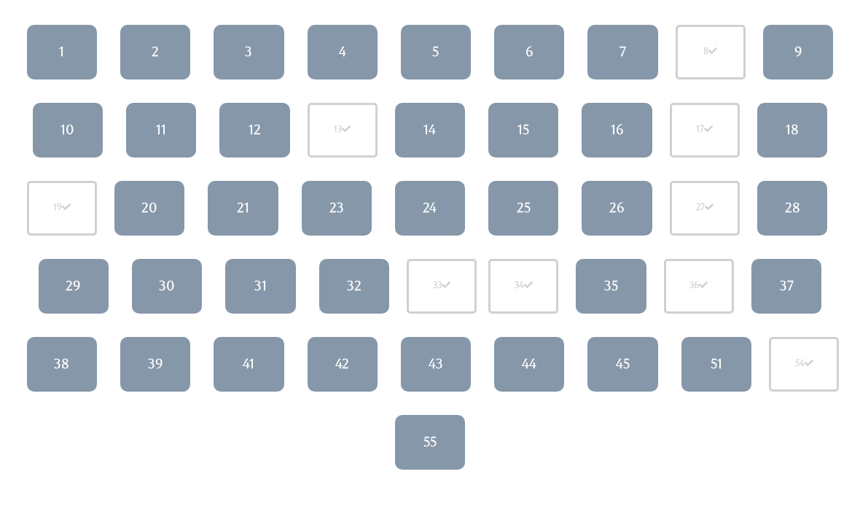
scroll to position [133, 0]
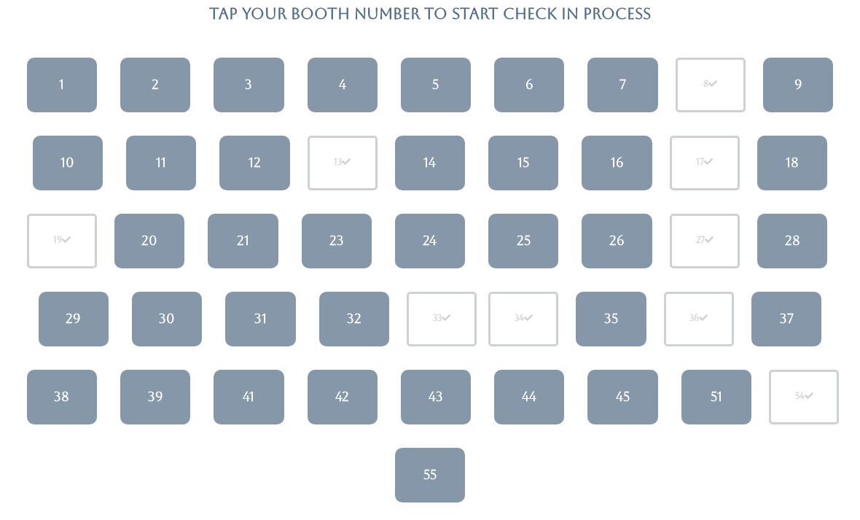
click at [340, 384] on link "42" at bounding box center [343, 397] width 70 height 55
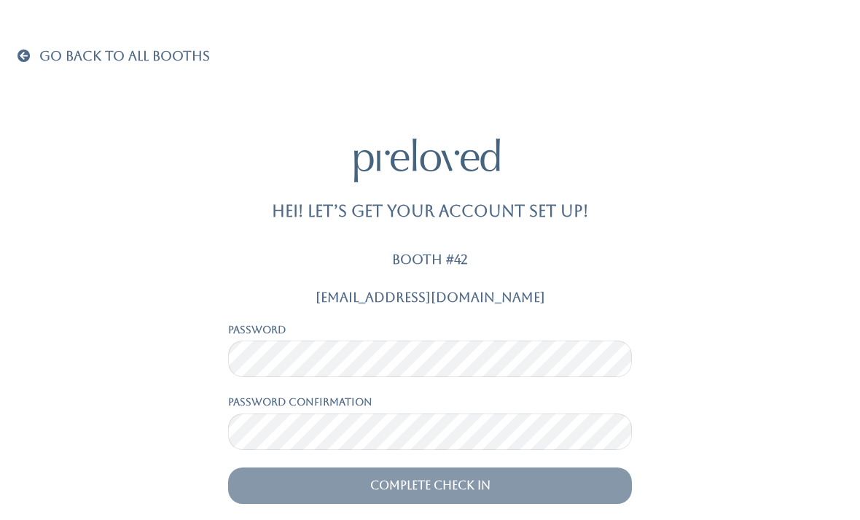
scroll to position [47, 0]
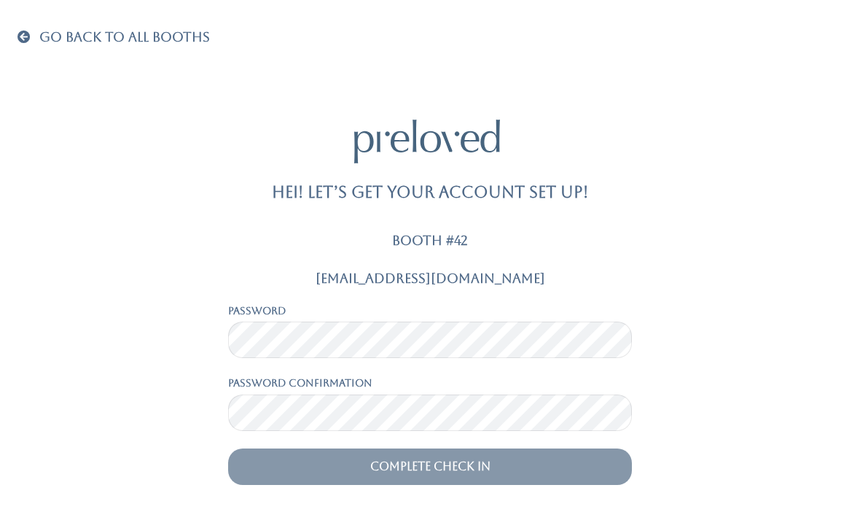
click at [418, 303] on div "Password" at bounding box center [430, 330] width 404 height 55
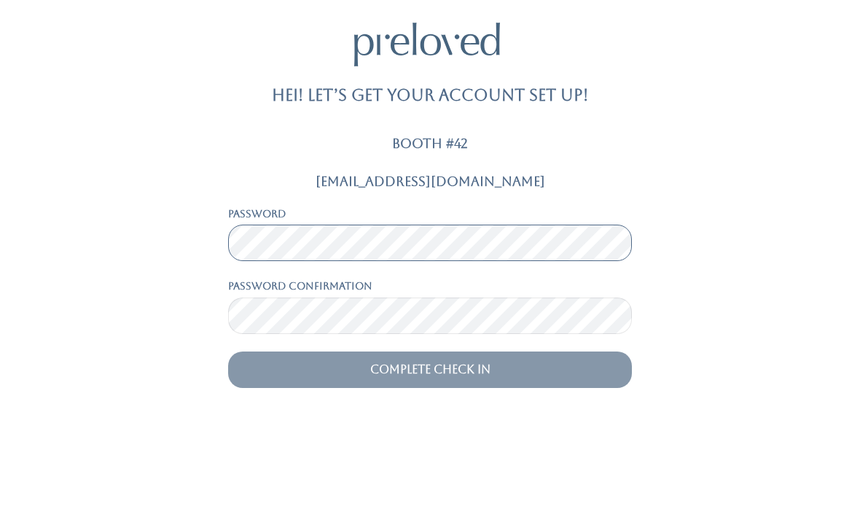
scroll to position [21, 0]
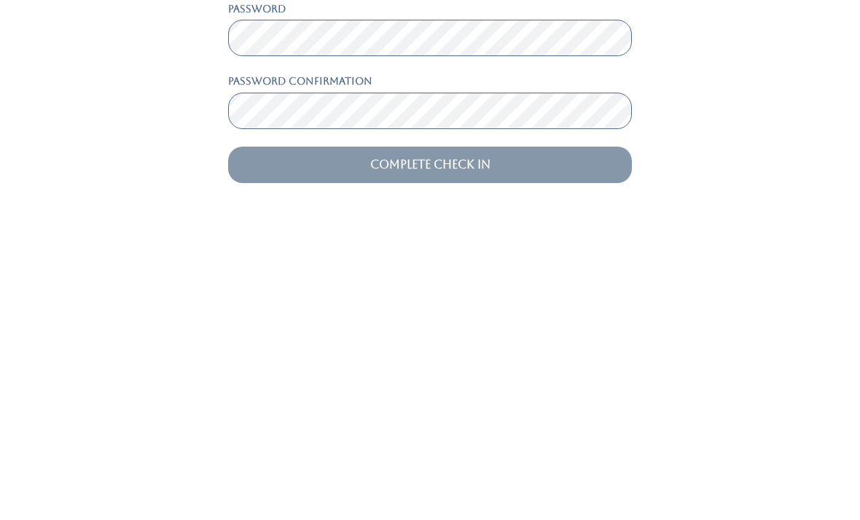
click at [518, 448] on input "Complete Check In" at bounding box center [430, 466] width 404 height 36
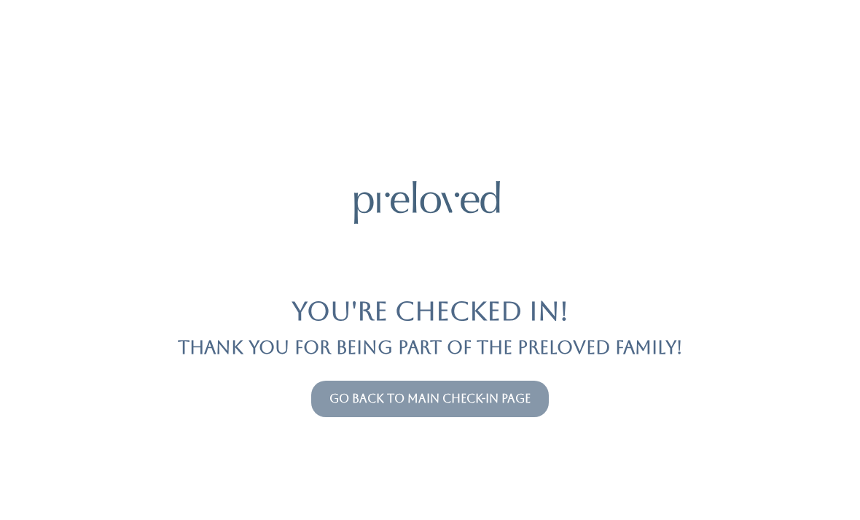
click at [456, 381] on button "Go back to main check-in page" at bounding box center [430, 399] width 238 height 36
click at [441, 387] on button "Go back to main check-in page" at bounding box center [430, 399] width 238 height 36
click at [471, 381] on button "Go back to main check-in page" at bounding box center [430, 399] width 238 height 36
click at [469, 401] on link "Go back to main check-in page" at bounding box center [430, 399] width 201 height 14
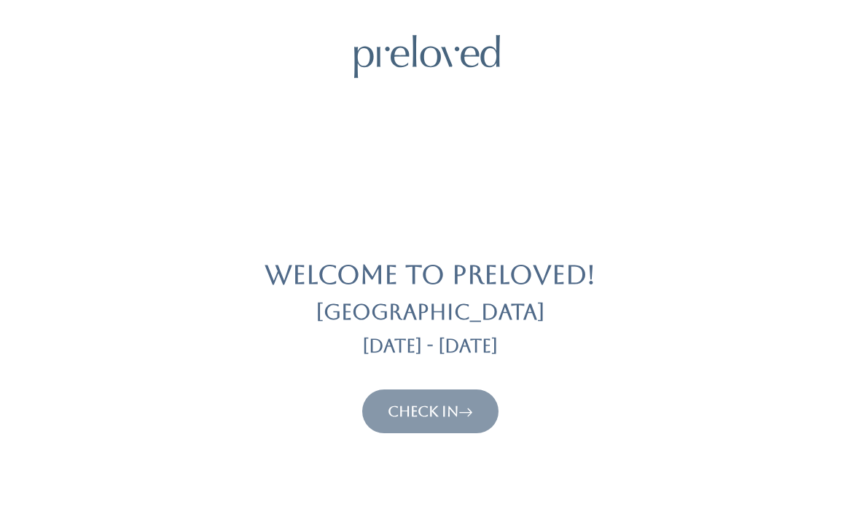
click at [469, 396] on button "Check In" at bounding box center [430, 411] width 136 height 44
click at [451, 409] on link "Check In" at bounding box center [430, 412] width 85 height 18
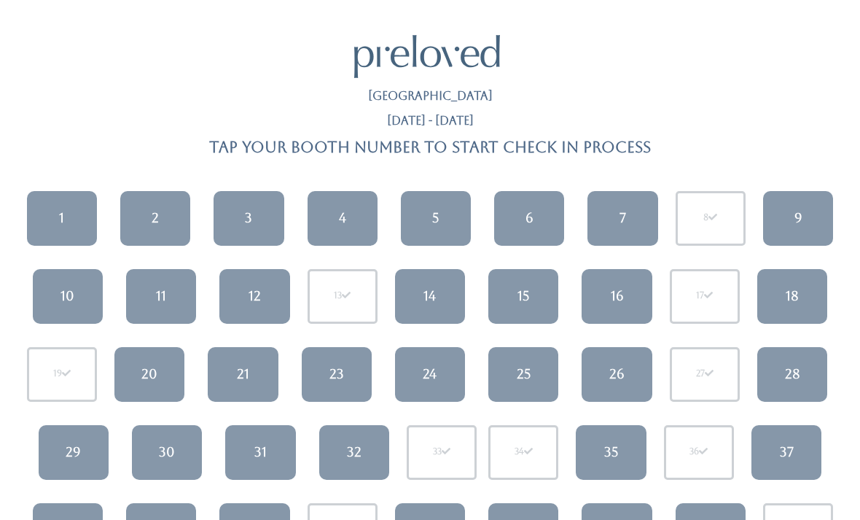
click at [152, 224] on div "2" at bounding box center [155, 218] width 7 height 19
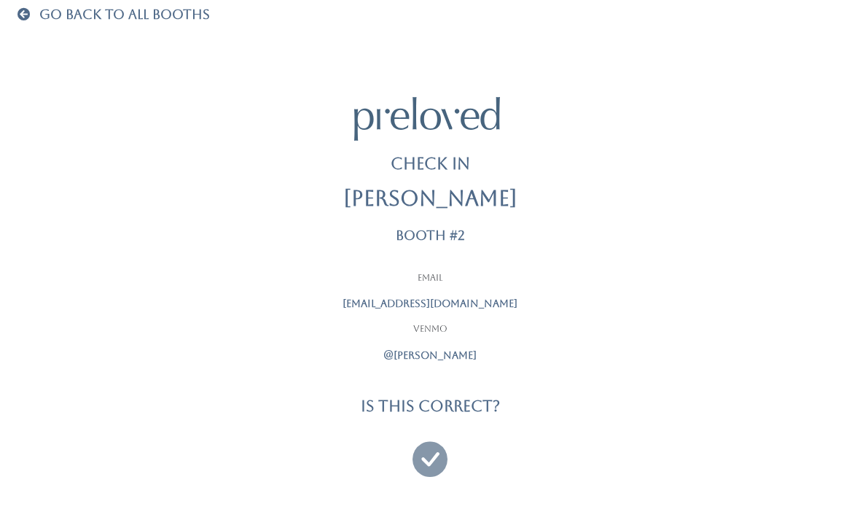
scroll to position [47, 0]
click at [443, 432] on icon at bounding box center [430, 451] width 35 height 49
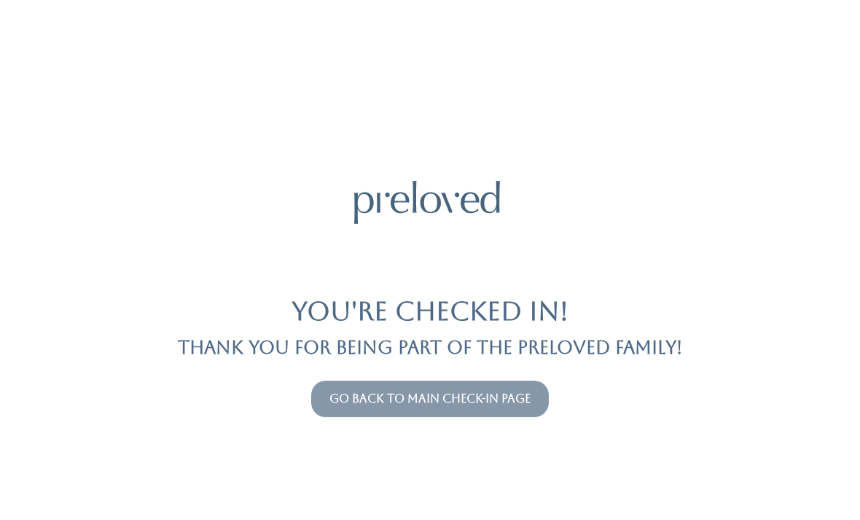
click at [440, 405] on link "Go back to main check-in page" at bounding box center [430, 399] width 201 height 14
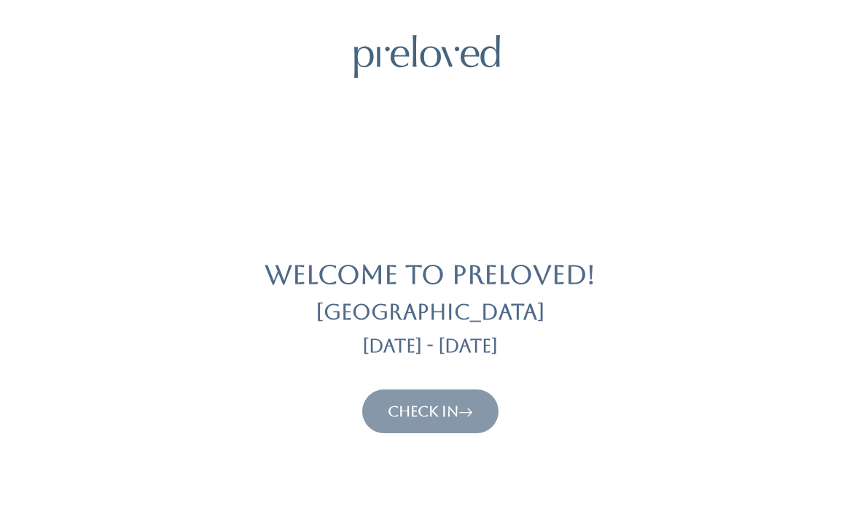
click at [462, 411] on icon at bounding box center [466, 412] width 15 height 18
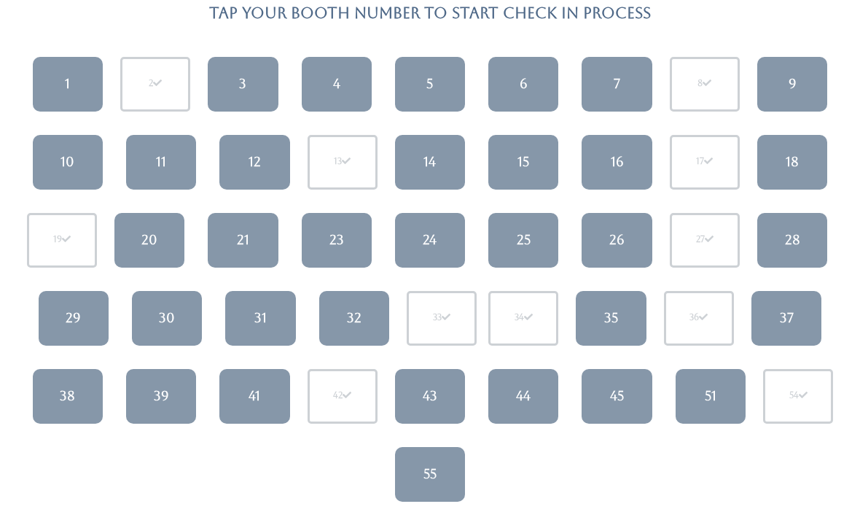
scroll to position [134, 0]
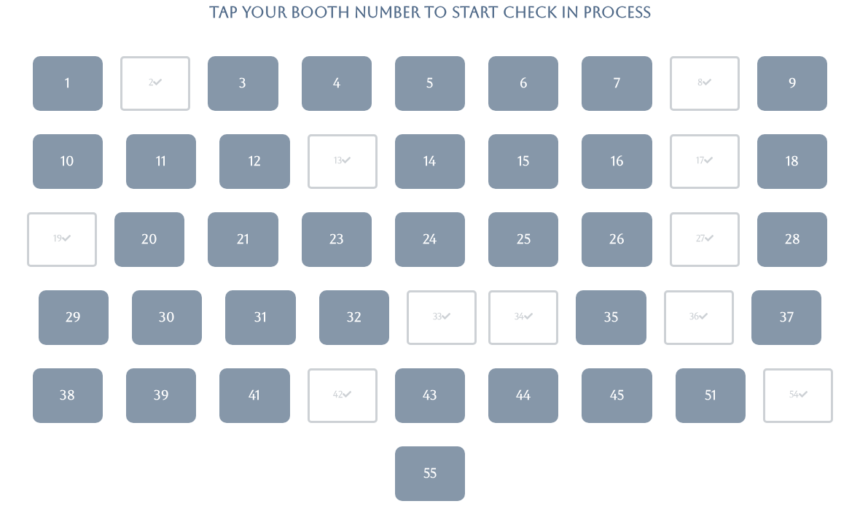
click at [626, 381] on link "45" at bounding box center [617, 396] width 70 height 55
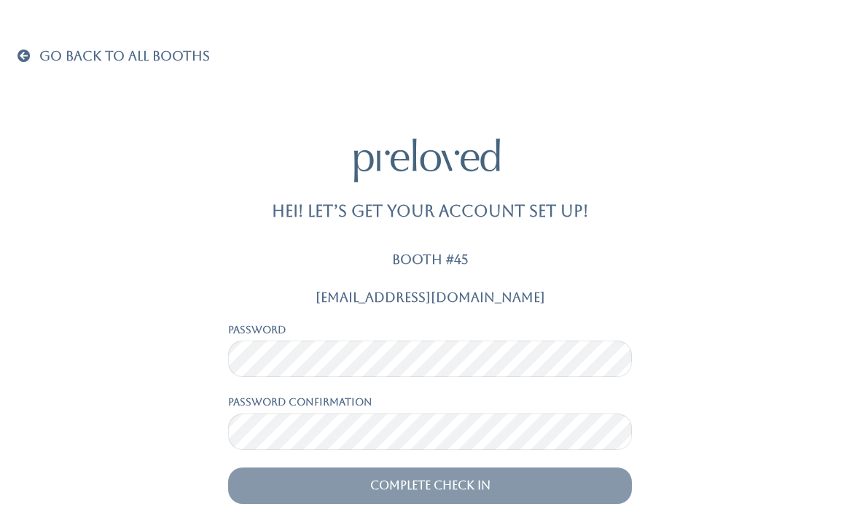
scroll to position [47, 0]
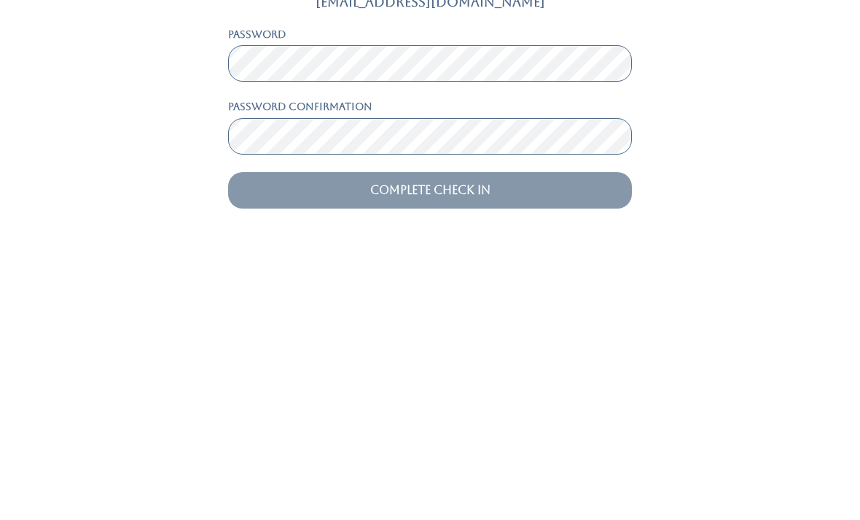
click at [327, 448] on input "Complete Check In" at bounding box center [430, 466] width 404 height 36
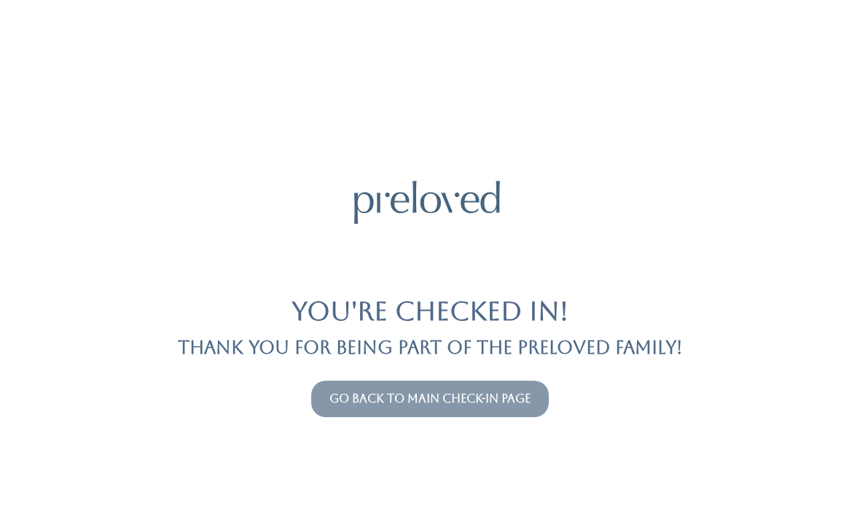
click at [461, 392] on link "Go back to main check-in page" at bounding box center [430, 399] width 201 height 14
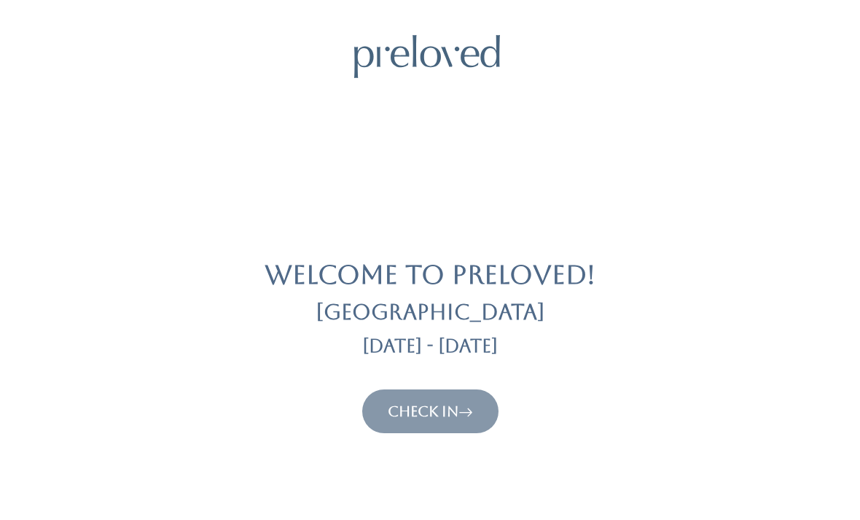
click at [448, 418] on link "Check In" at bounding box center [430, 412] width 85 height 18
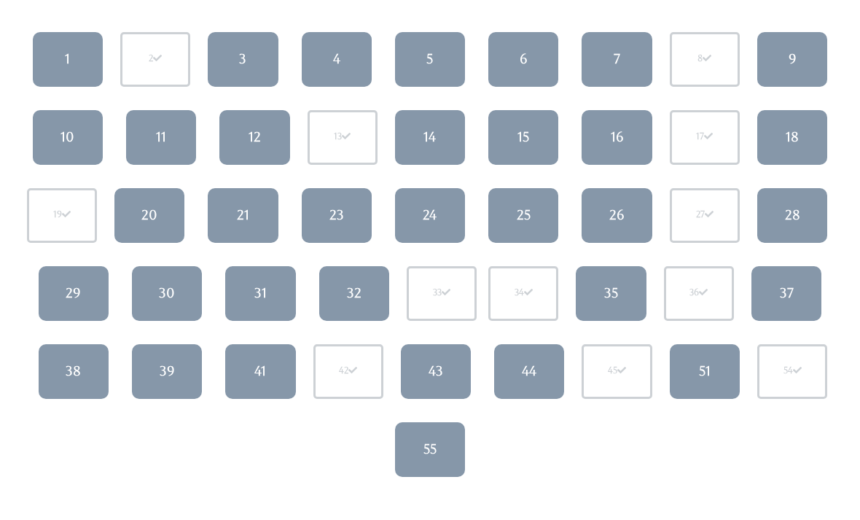
scroll to position [161, 0]
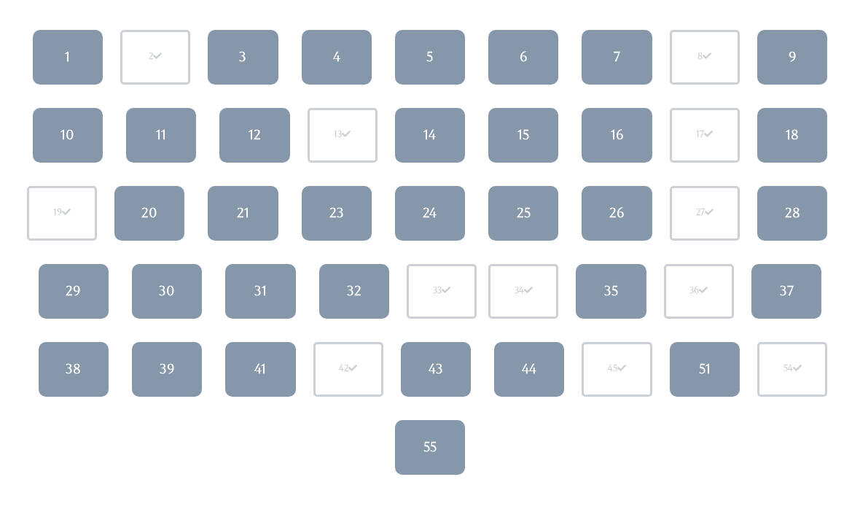
click at [807, 287] on link "37" at bounding box center [787, 291] width 70 height 55
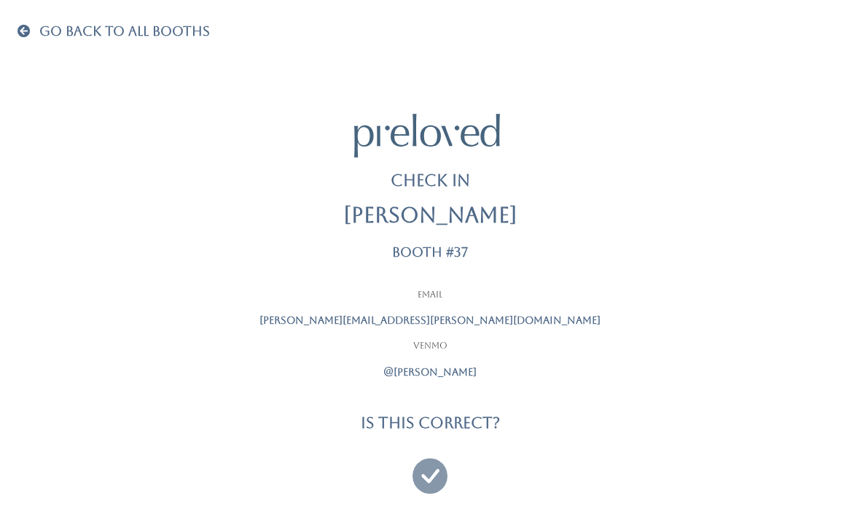
scroll to position [47, 0]
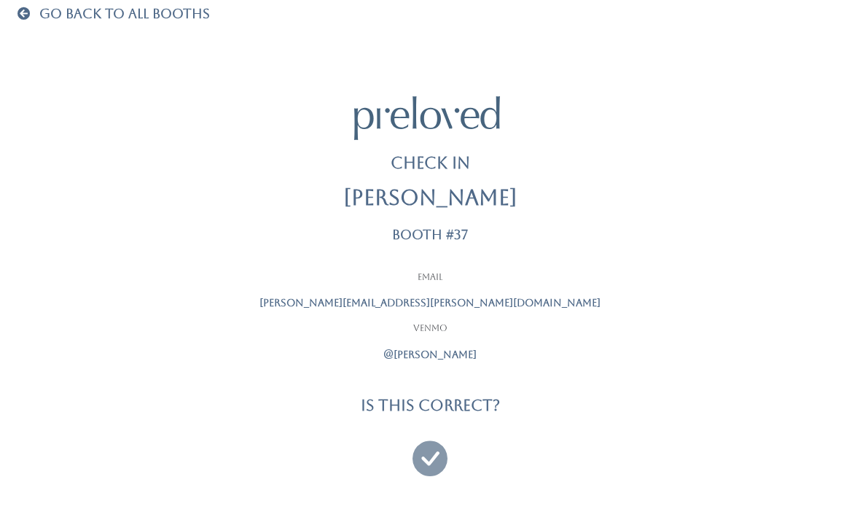
click at [429, 446] on icon at bounding box center [430, 451] width 35 height 49
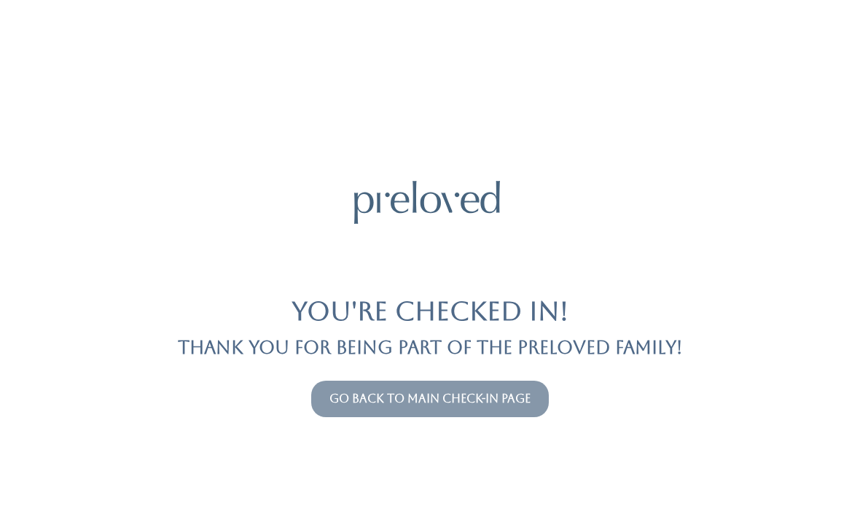
click at [512, 416] on button "Go back to main check-in page" at bounding box center [430, 399] width 238 height 36
click at [514, 398] on link "Go back to main check-in page" at bounding box center [430, 399] width 201 height 14
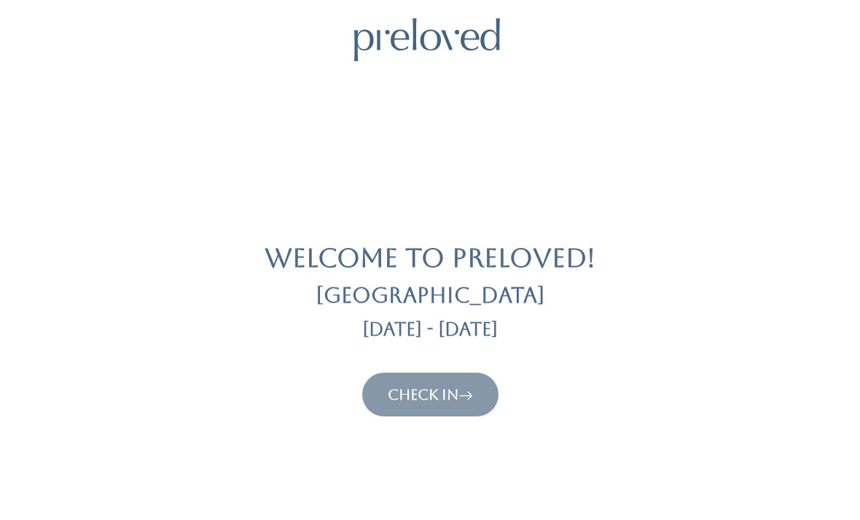
scroll to position [18, 0]
click at [459, 396] on link "Check In" at bounding box center [430, 394] width 85 height 18
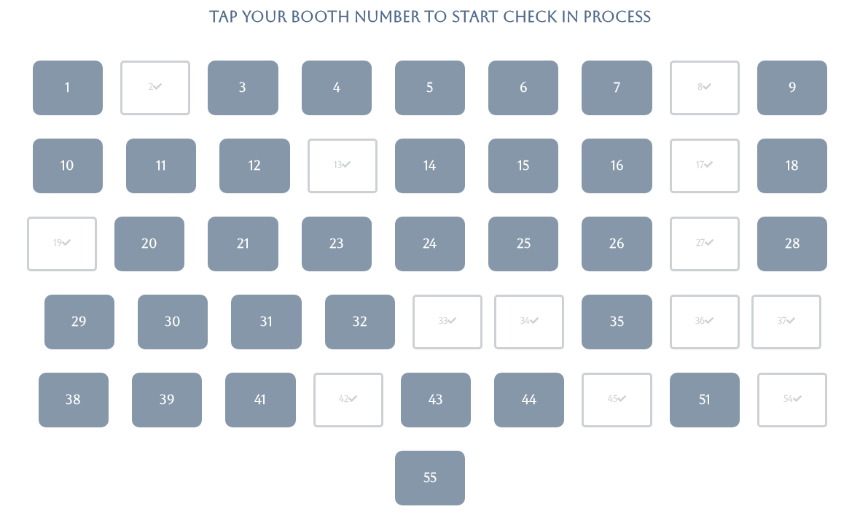
scroll to position [122, 0]
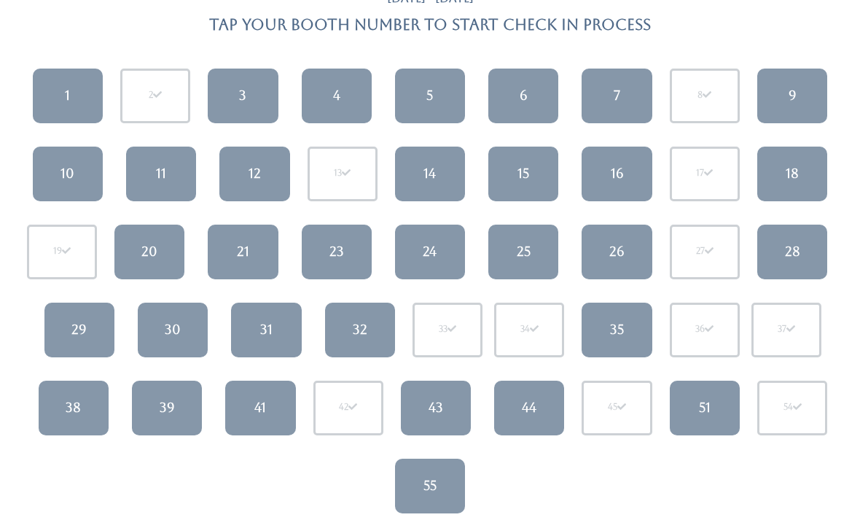
click at [257, 330] on link "31" at bounding box center [266, 330] width 70 height 55
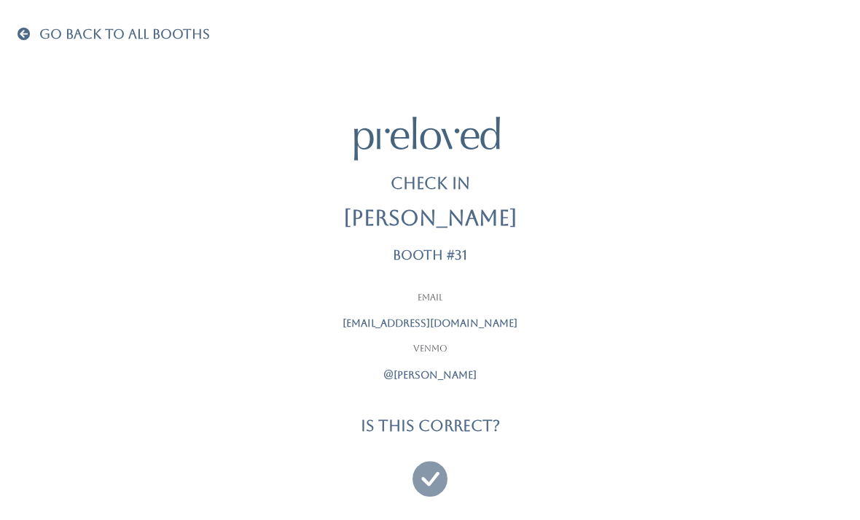
scroll to position [47, 0]
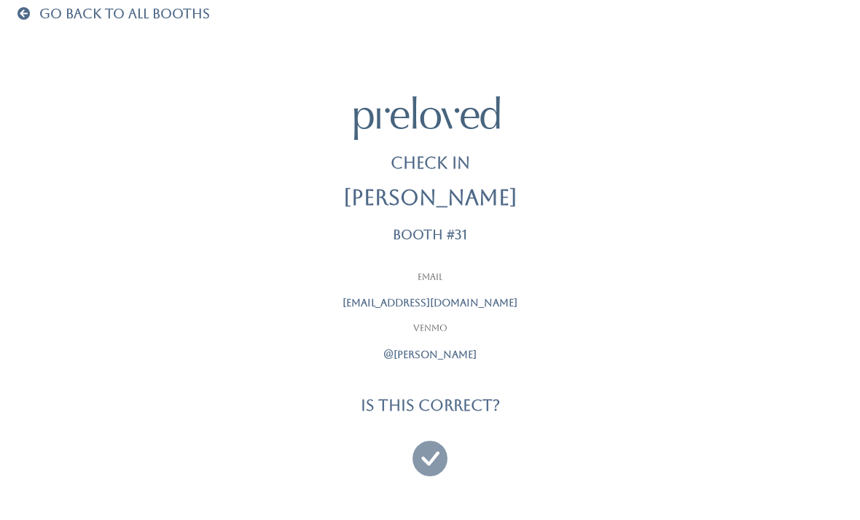
click at [428, 433] on icon at bounding box center [430, 451] width 35 height 49
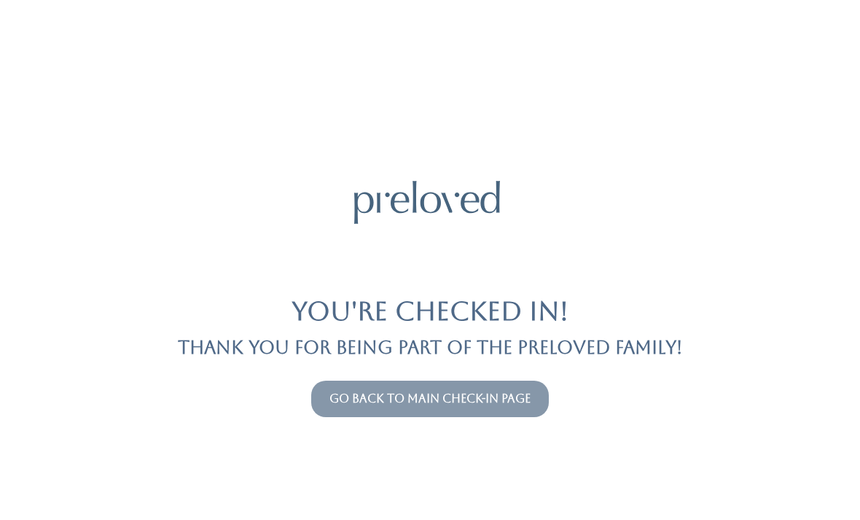
click at [407, 397] on link "Go back to main check-in page" at bounding box center [430, 399] width 201 height 14
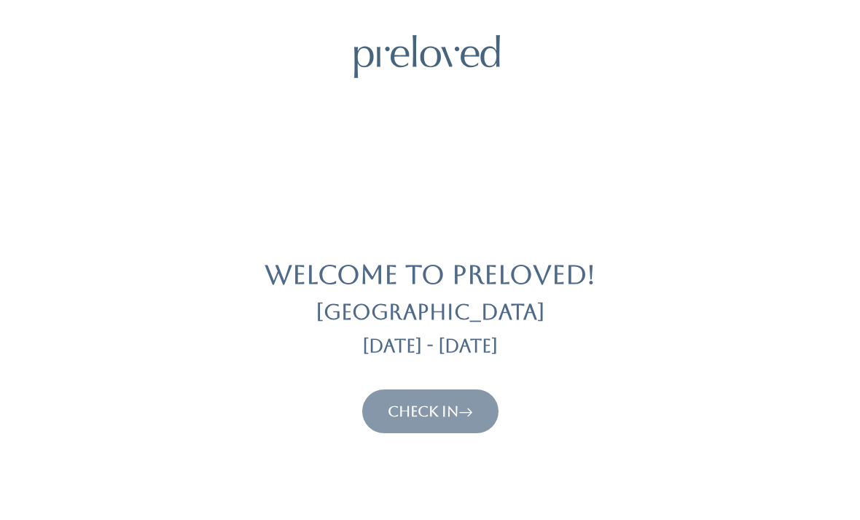
click at [435, 408] on link "Check In" at bounding box center [430, 412] width 85 height 18
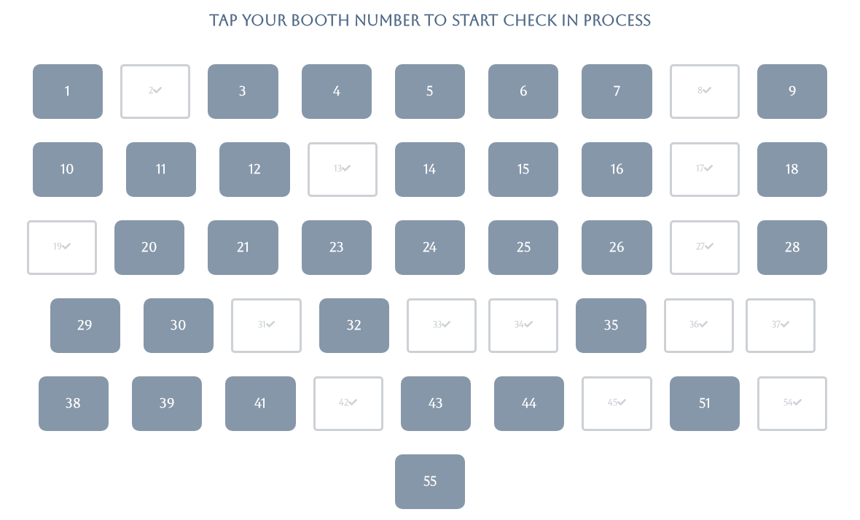
scroll to position [125, 0]
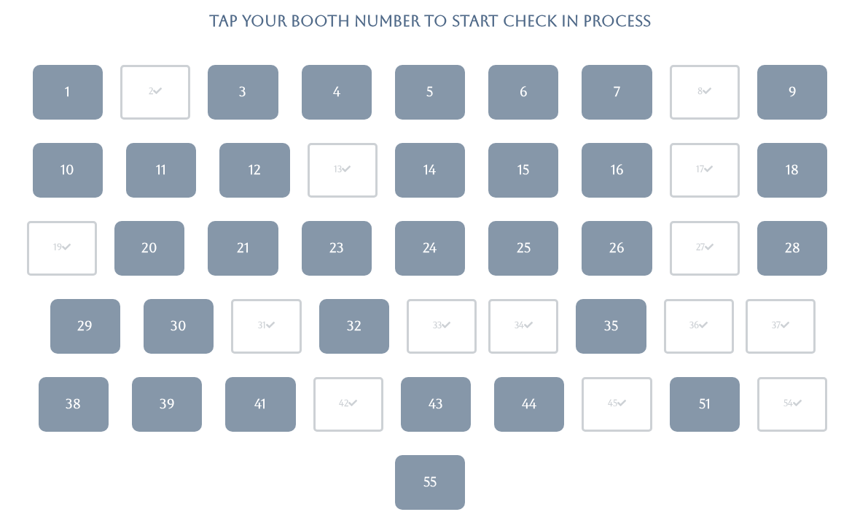
click at [613, 101] on link "7" at bounding box center [617, 93] width 70 height 55
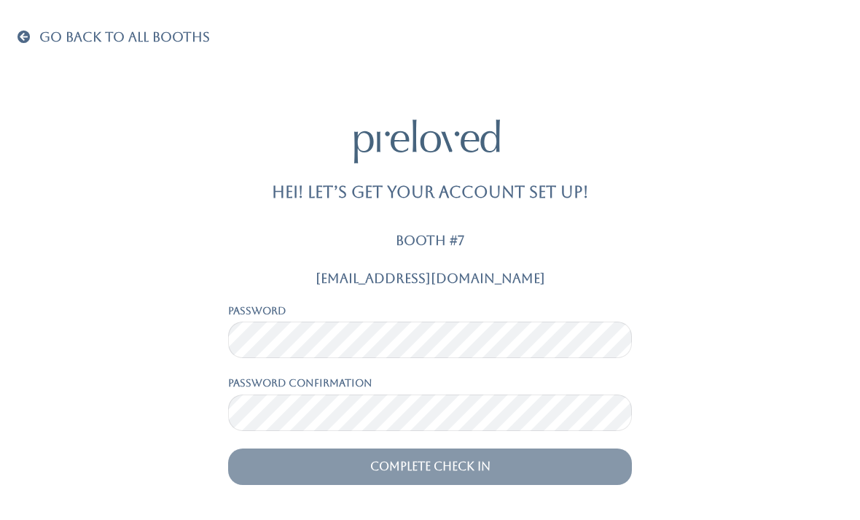
scroll to position [47, 0]
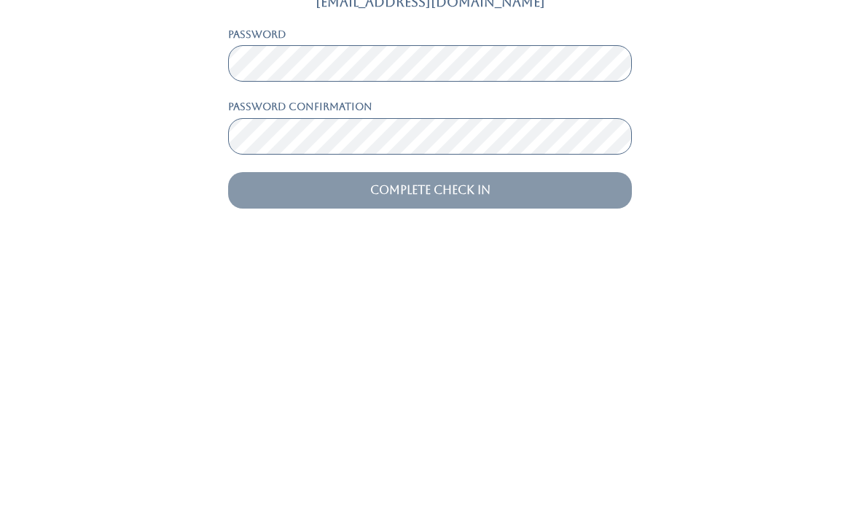
click at [485, 448] on input "Complete Check In" at bounding box center [430, 466] width 404 height 36
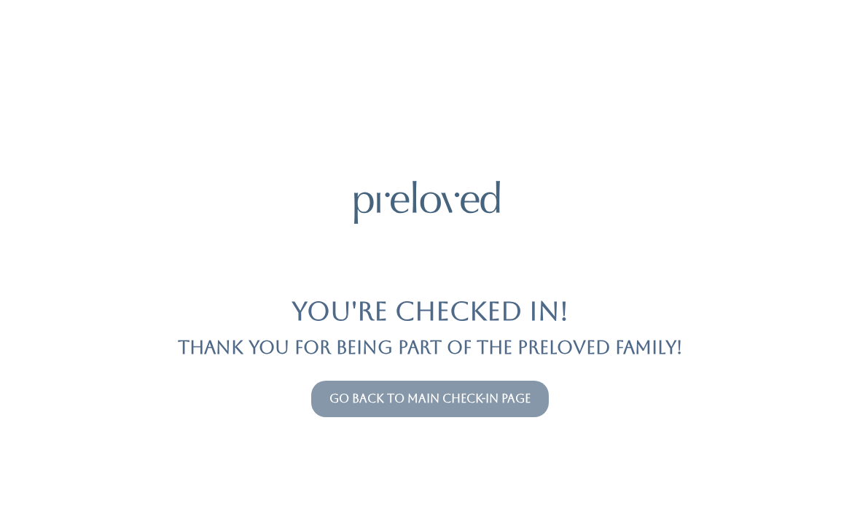
click at [510, 401] on link "Go back to main check-in page" at bounding box center [430, 399] width 201 height 14
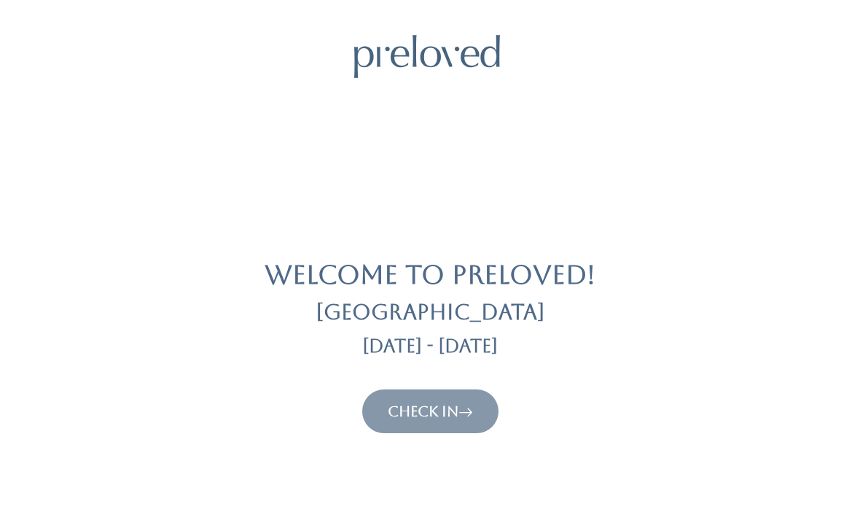
click at [413, 431] on button "Check In" at bounding box center [430, 411] width 136 height 44
click at [464, 396] on button "Check In" at bounding box center [430, 411] width 136 height 44
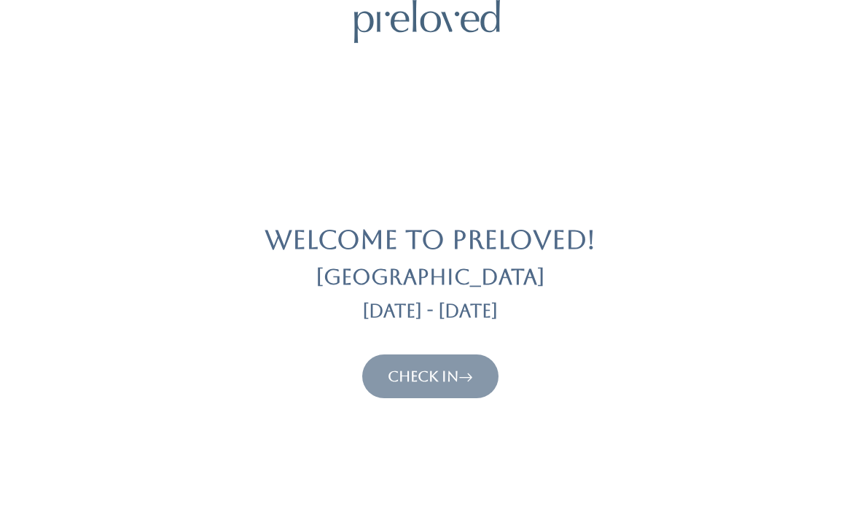
scroll to position [39, 0]
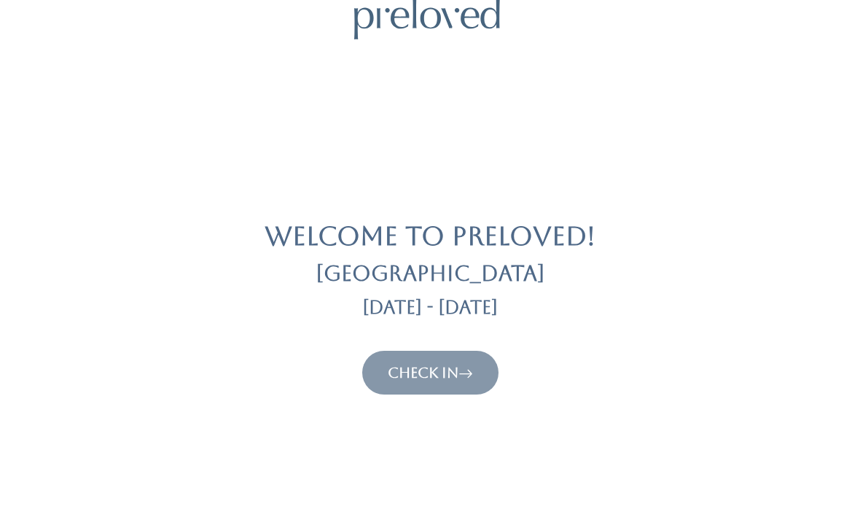
click at [473, 364] on icon at bounding box center [466, 373] width 15 height 18
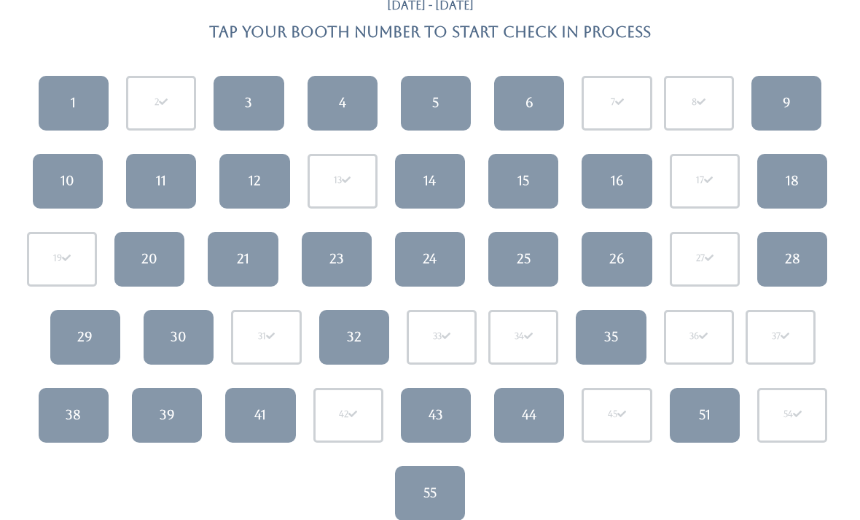
scroll to position [137, 0]
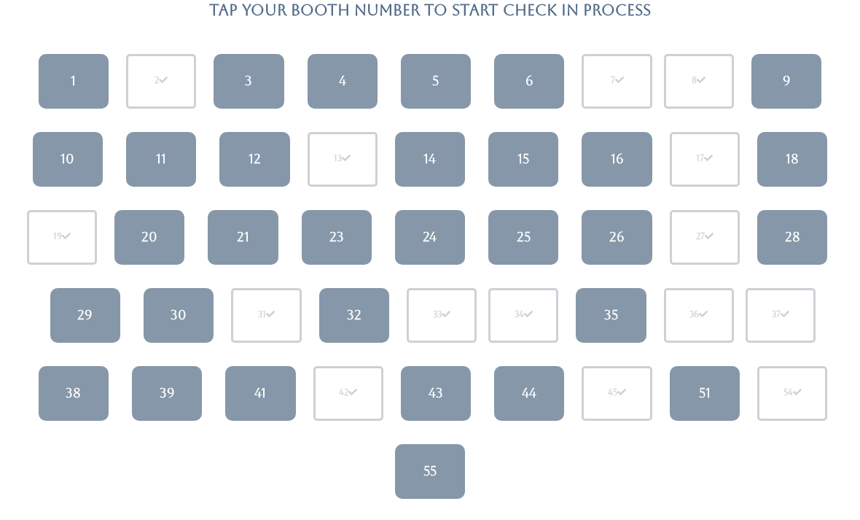
click at [334, 85] on link "4" at bounding box center [343, 81] width 70 height 55
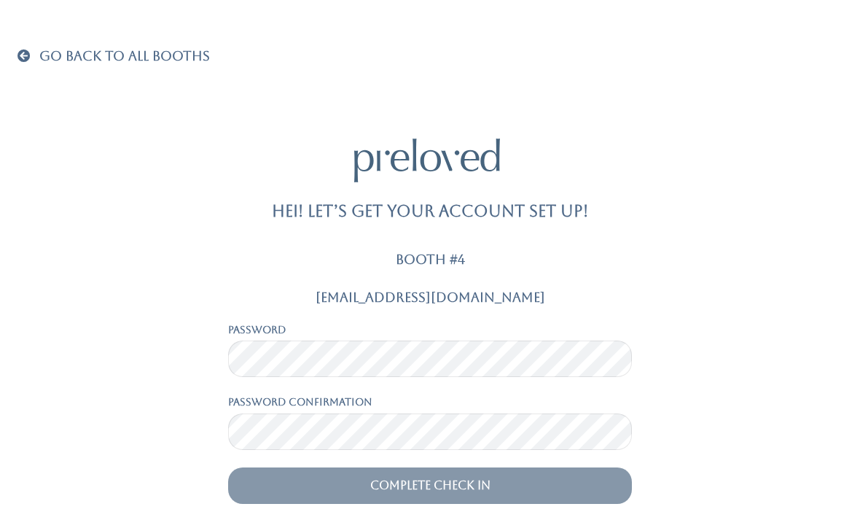
scroll to position [47, 0]
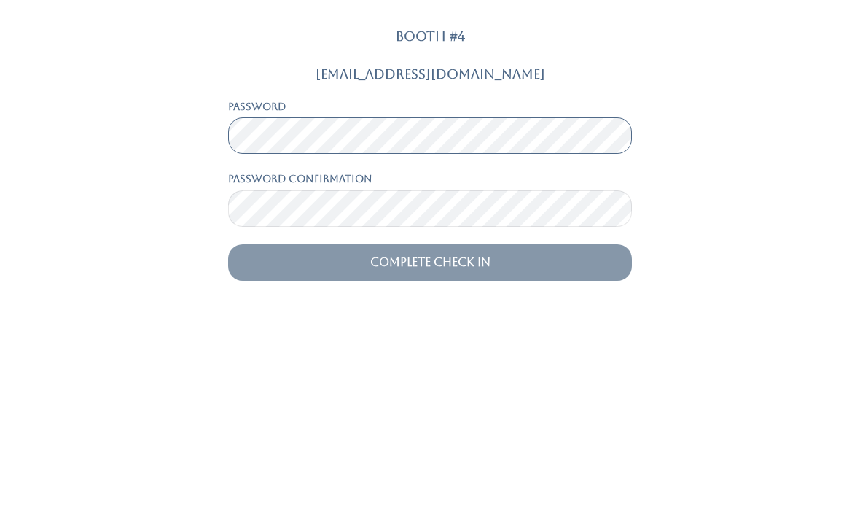
click at [430, 448] on input "Complete Check In" at bounding box center [430, 466] width 404 height 36
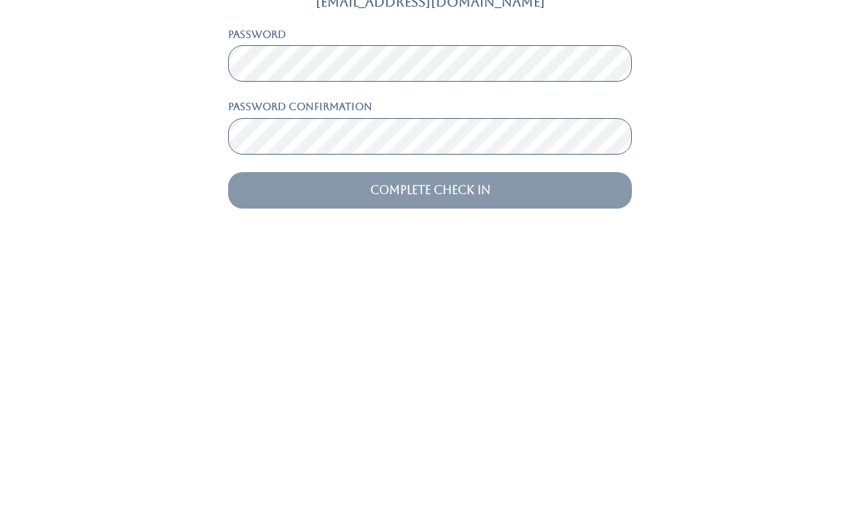
click at [485, 448] on input "Complete Check In" at bounding box center [430, 466] width 404 height 36
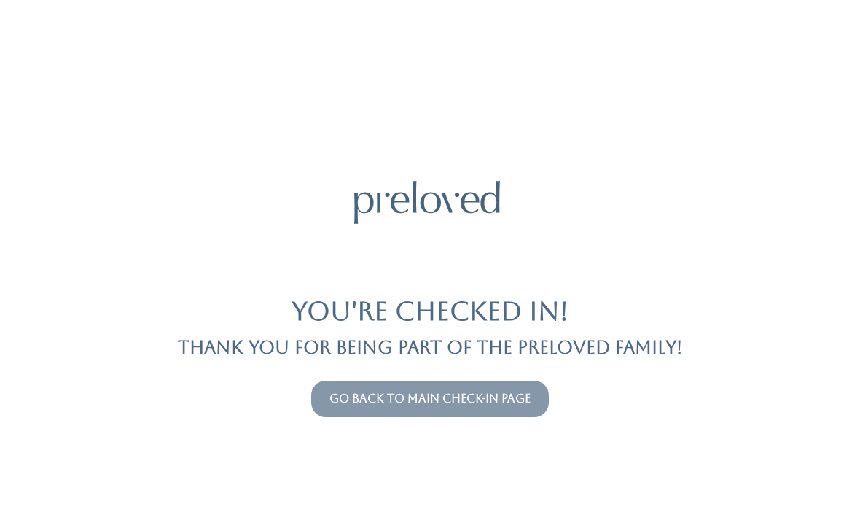
click at [529, 381] on button "Go back to main check-in page" at bounding box center [430, 399] width 238 height 36
click at [479, 400] on link "Go back to main check-in page" at bounding box center [430, 399] width 201 height 14
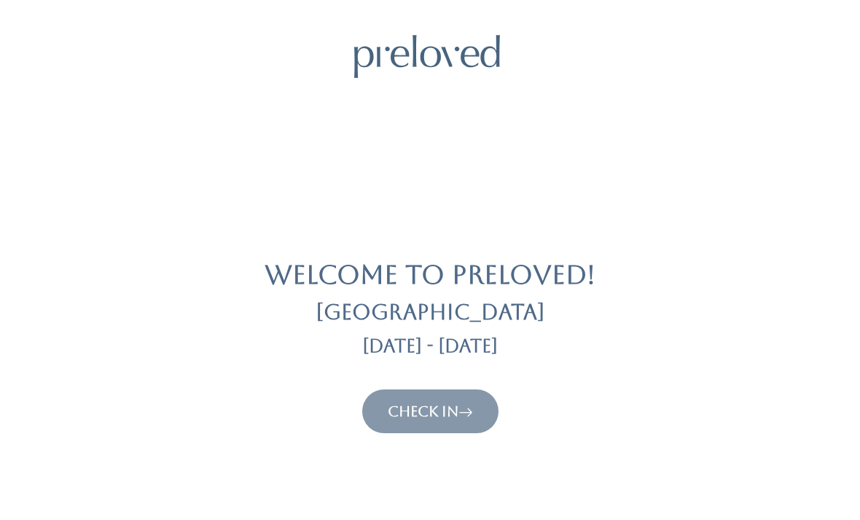
click at [473, 409] on icon at bounding box center [466, 412] width 15 height 18
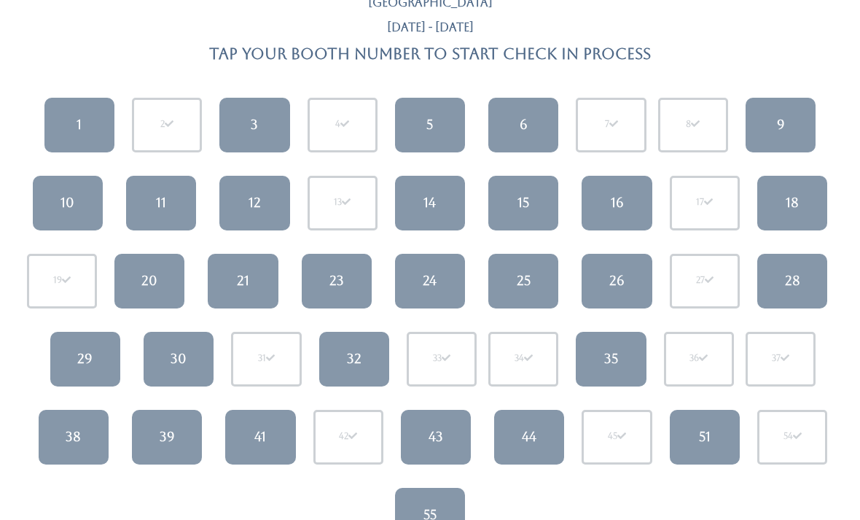
scroll to position [90, 0]
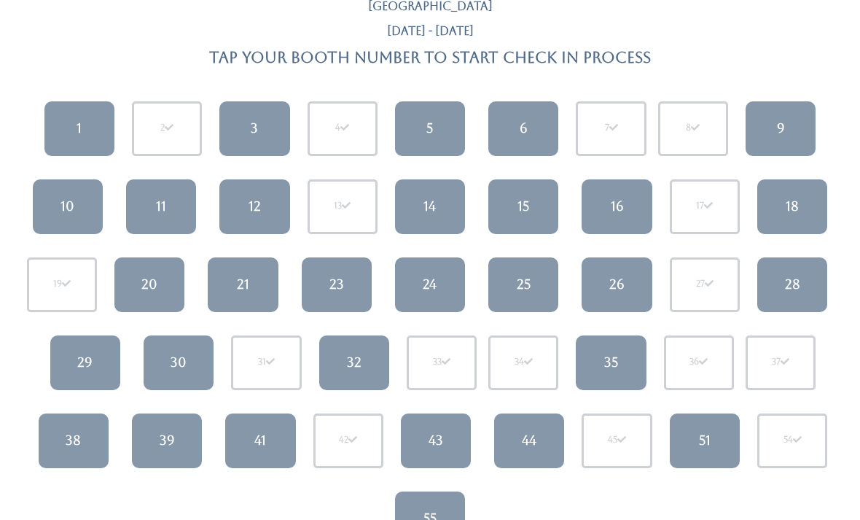
click at [620, 211] on div "16" at bounding box center [617, 206] width 13 height 19
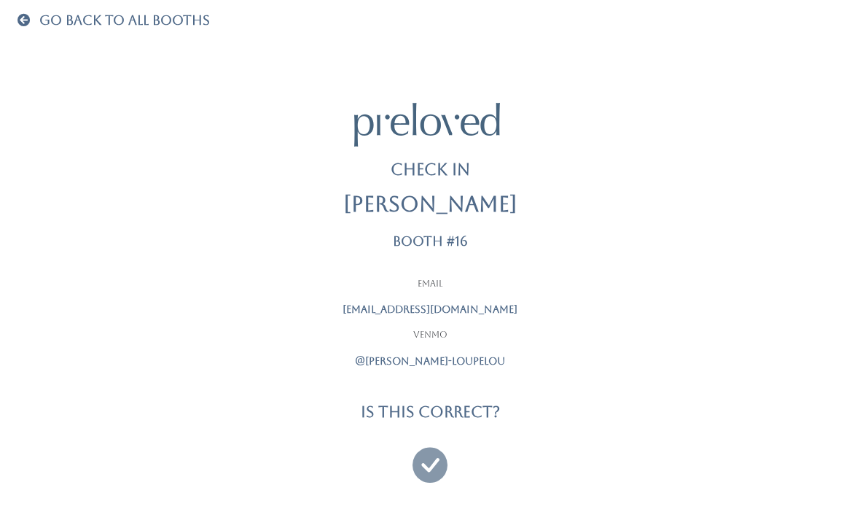
scroll to position [47, 0]
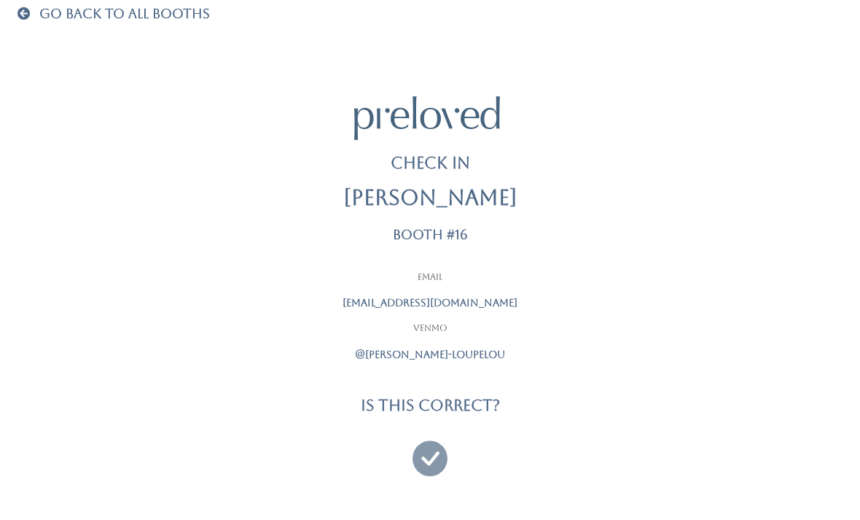
click at [428, 440] on icon at bounding box center [430, 451] width 35 height 49
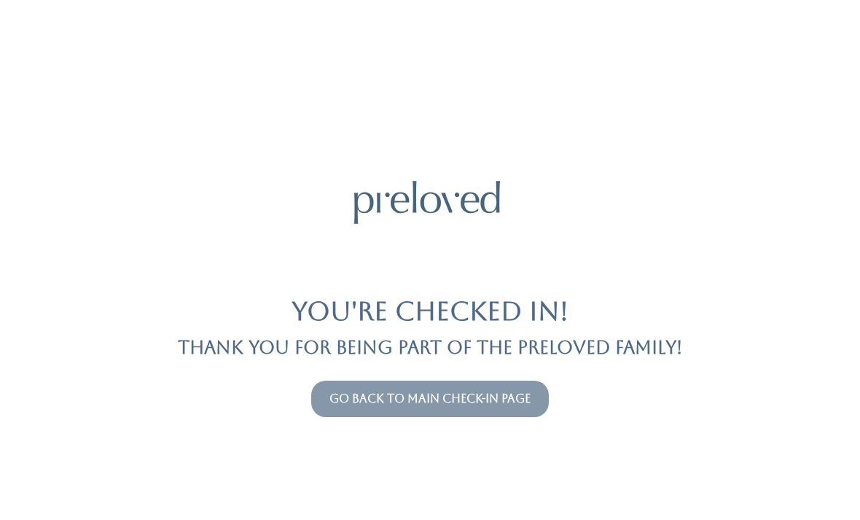
click at [527, 387] on button "Go back to main check-in page" at bounding box center [430, 399] width 238 height 36
click at [513, 394] on link "Go back to main check-in page" at bounding box center [430, 399] width 201 height 14
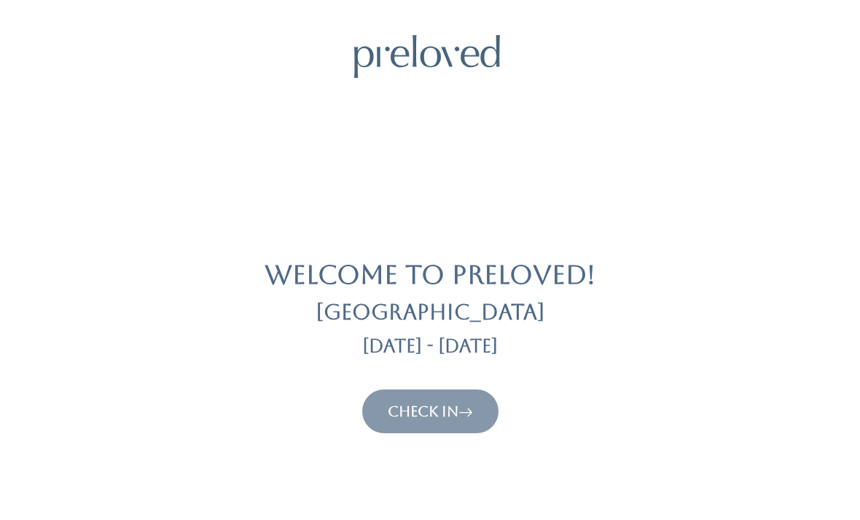
click at [473, 403] on icon at bounding box center [466, 412] width 15 height 18
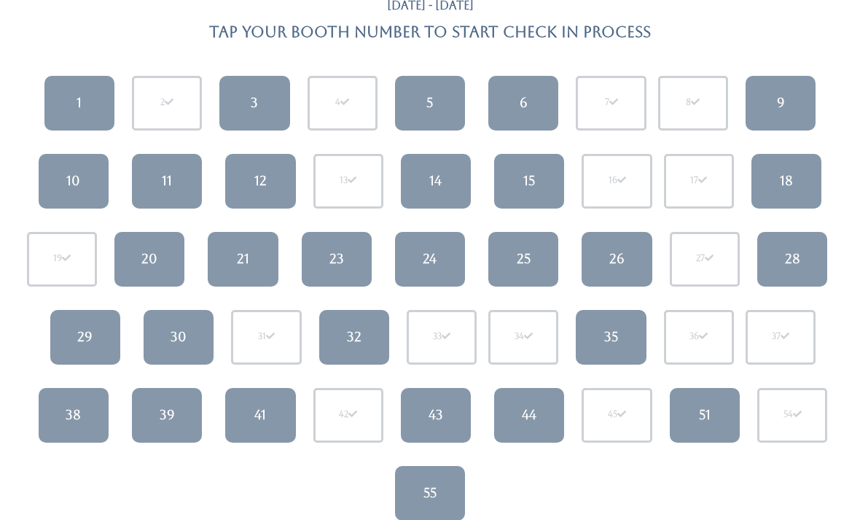
scroll to position [127, 0]
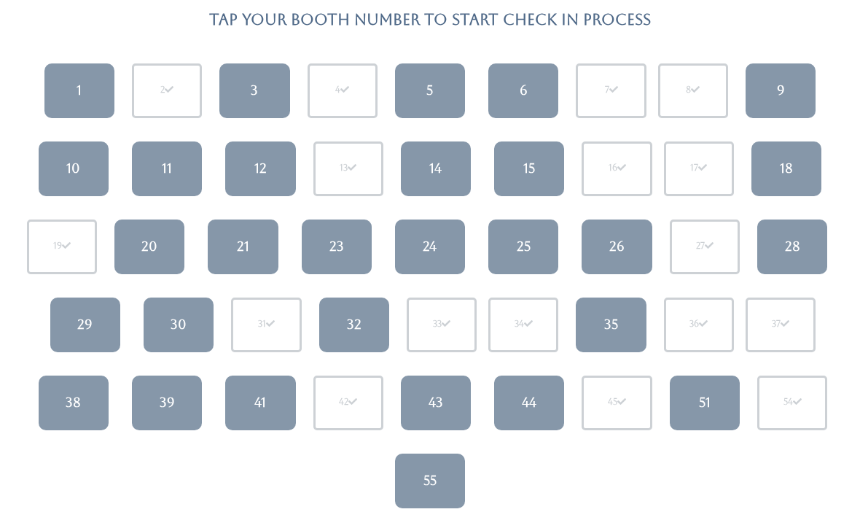
click at [793, 78] on link "9" at bounding box center [781, 91] width 70 height 55
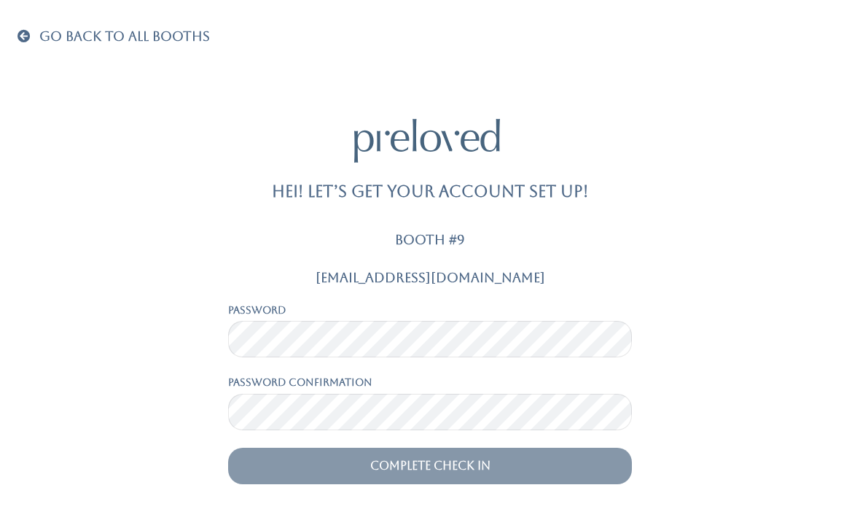
scroll to position [47, 0]
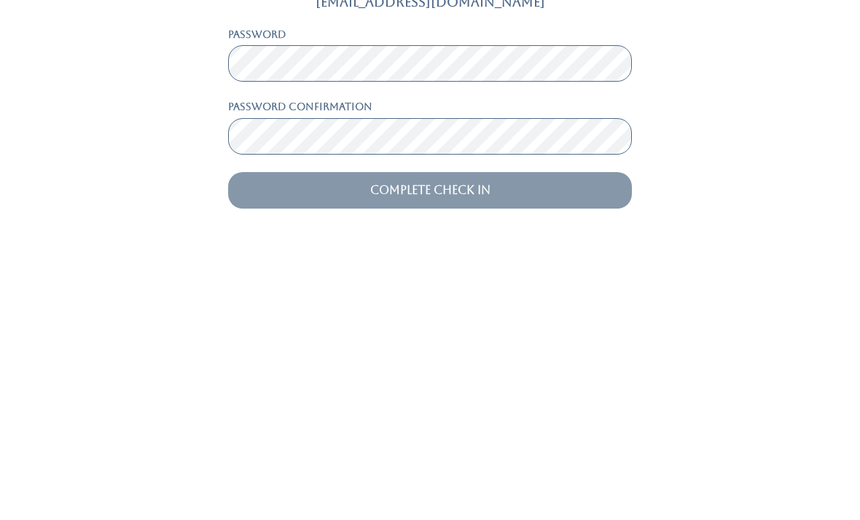
click at [518, 448] on input "Complete Check In" at bounding box center [430, 466] width 404 height 36
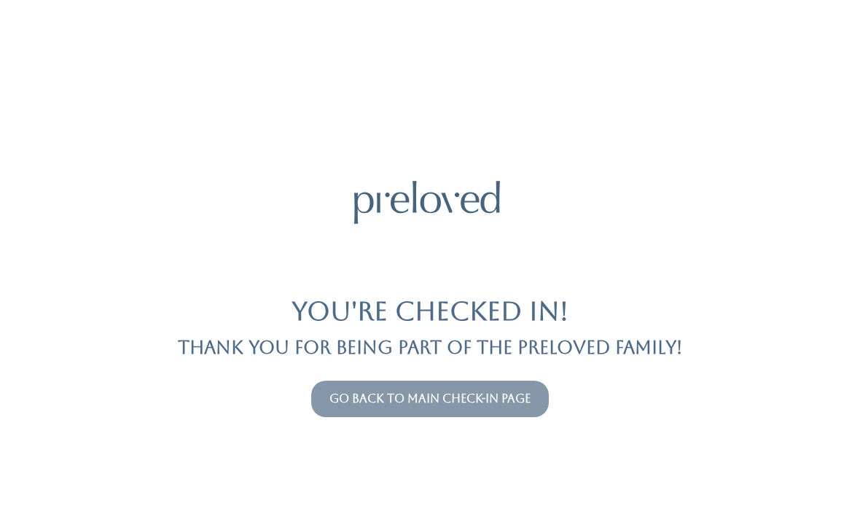
click at [464, 404] on link "Go back to main check-in page" at bounding box center [430, 399] width 201 height 14
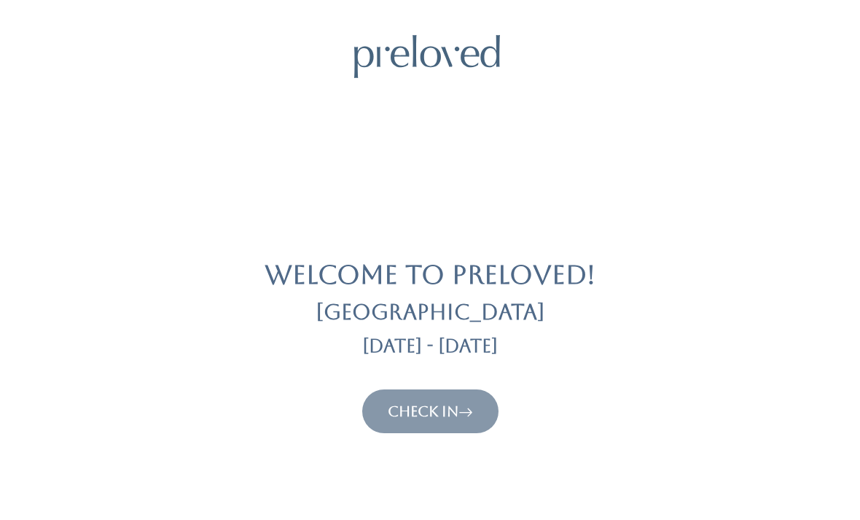
click at [473, 407] on icon at bounding box center [466, 412] width 15 height 18
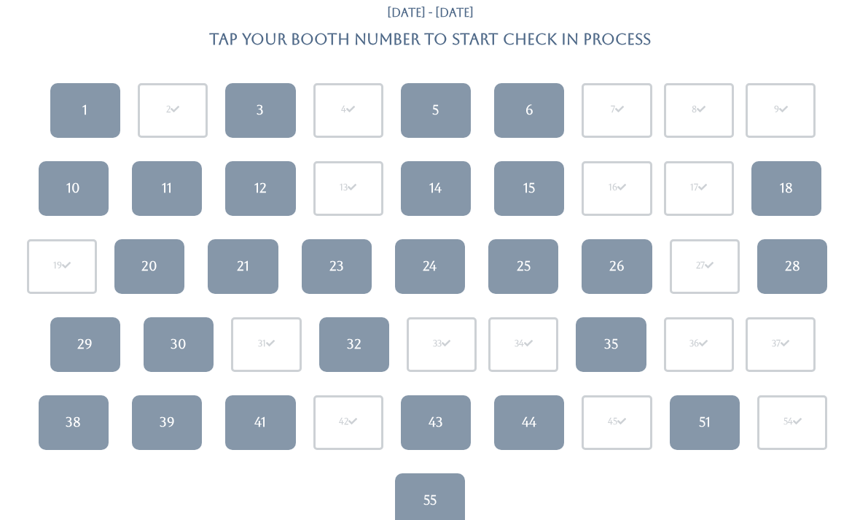
scroll to position [112, 0]
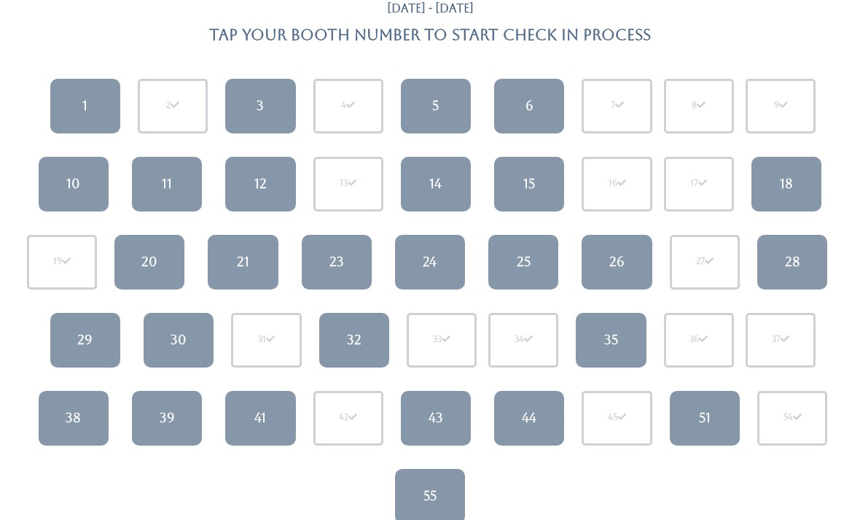
click at [186, 175] on link "11" at bounding box center [167, 185] width 70 height 55
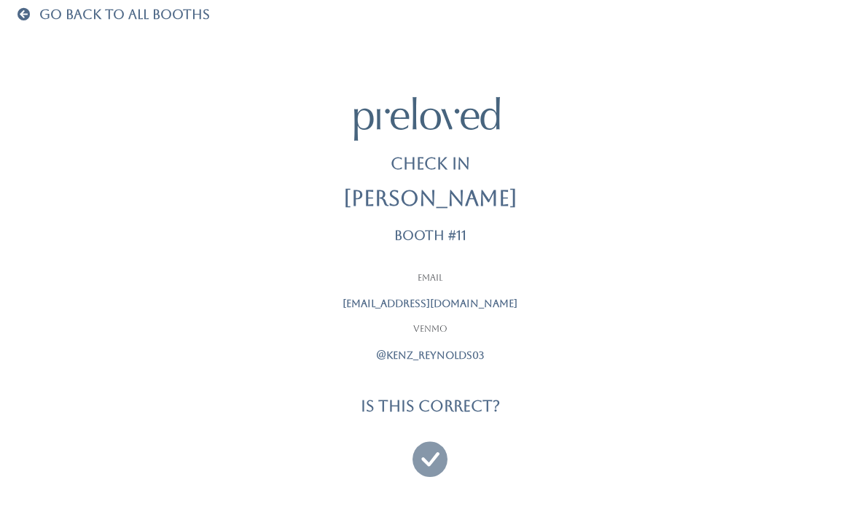
scroll to position [47, 0]
click at [413, 428] on icon at bounding box center [430, 451] width 35 height 49
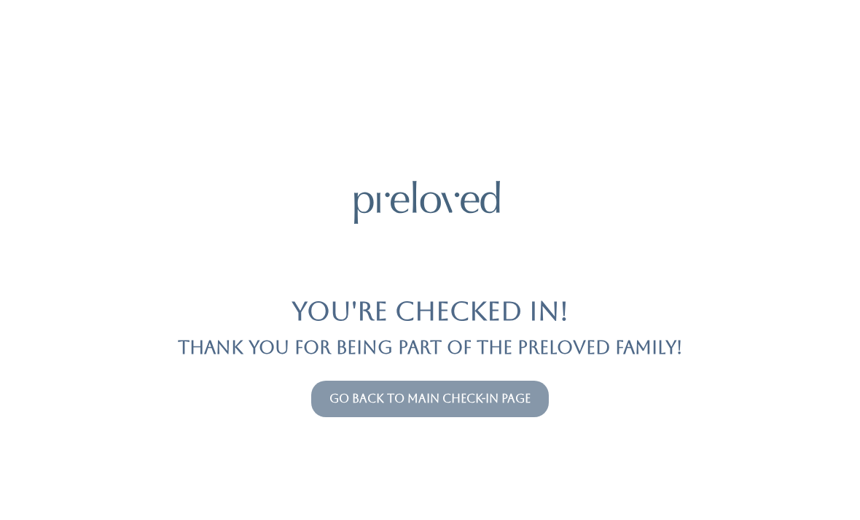
click at [350, 403] on link "Go back to main check-in page" at bounding box center [430, 399] width 201 height 14
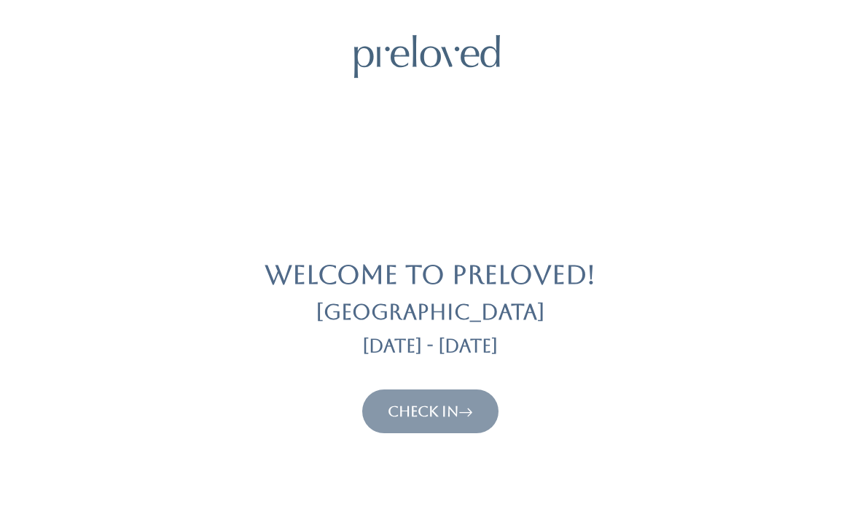
click at [446, 427] on button "Check In" at bounding box center [430, 411] width 136 height 44
click at [455, 403] on link "Check In" at bounding box center [430, 412] width 85 height 18
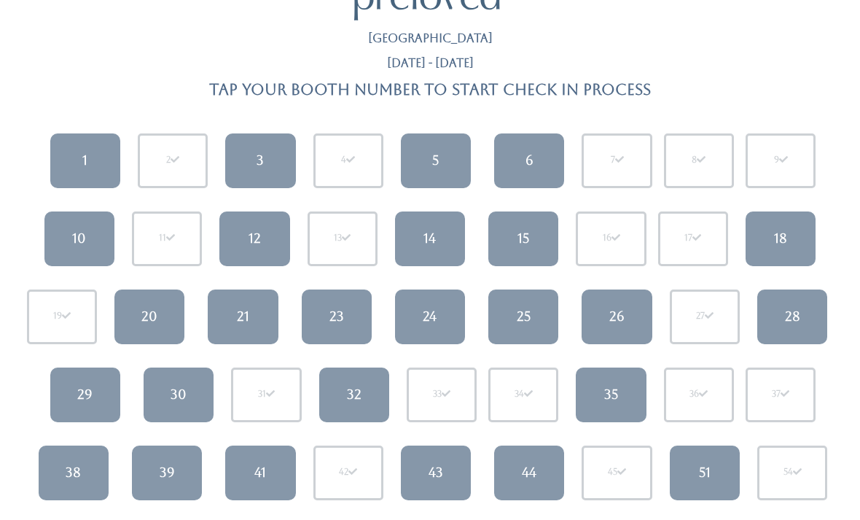
scroll to position [66, 0]
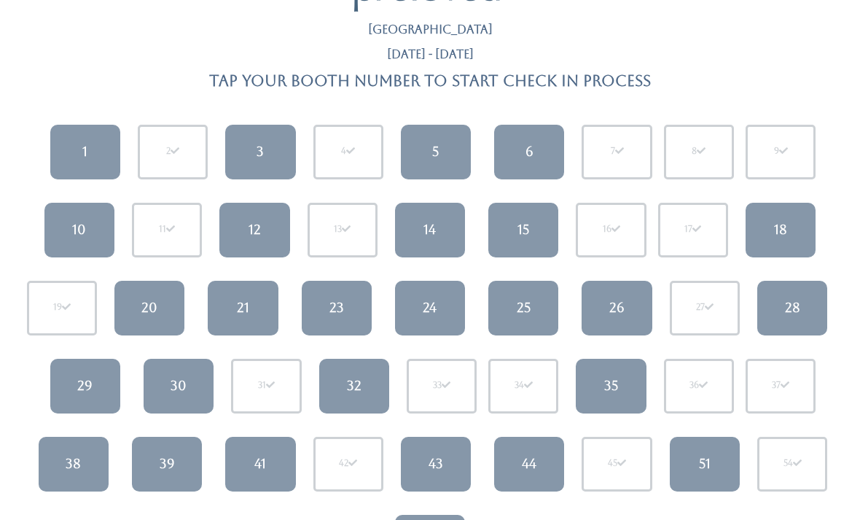
click at [612, 316] on div "26" at bounding box center [617, 307] width 15 height 19
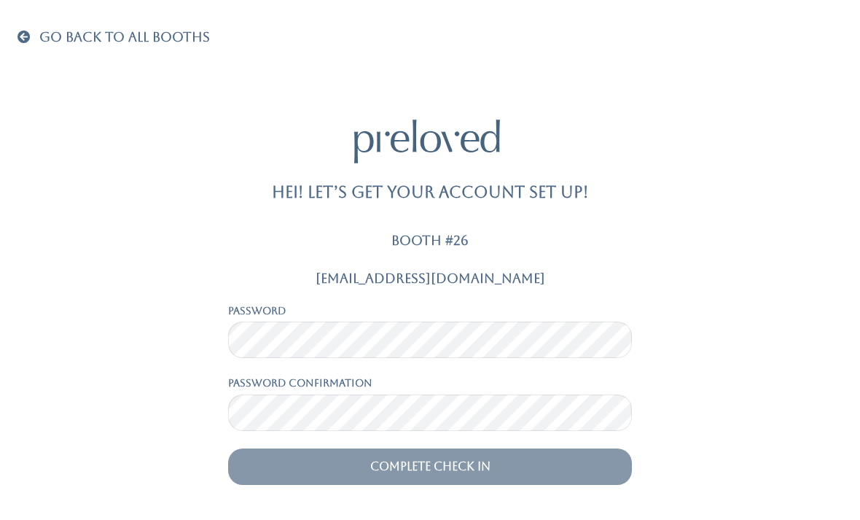
scroll to position [47, 0]
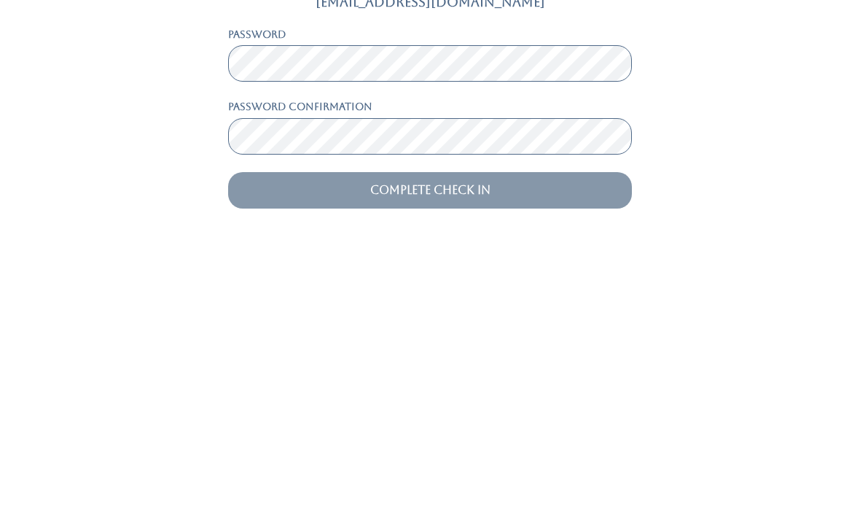
click at [419, 448] on input "Complete Check In" at bounding box center [430, 466] width 404 height 36
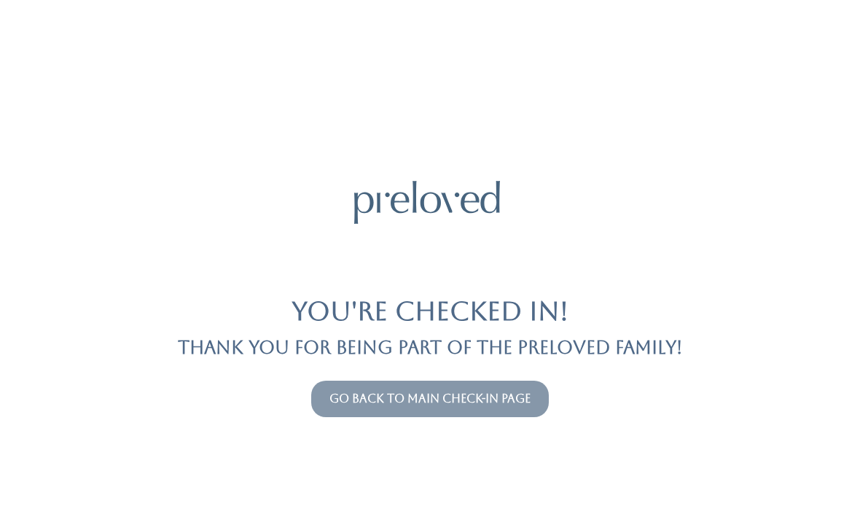
click at [479, 404] on link "Go back to main check-in page" at bounding box center [430, 399] width 201 height 14
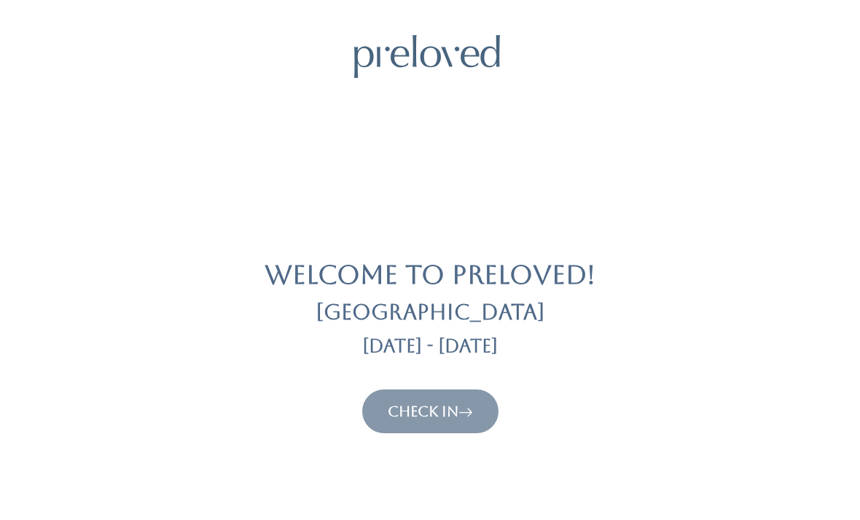
click at [420, 419] on link "Check In" at bounding box center [430, 412] width 85 height 18
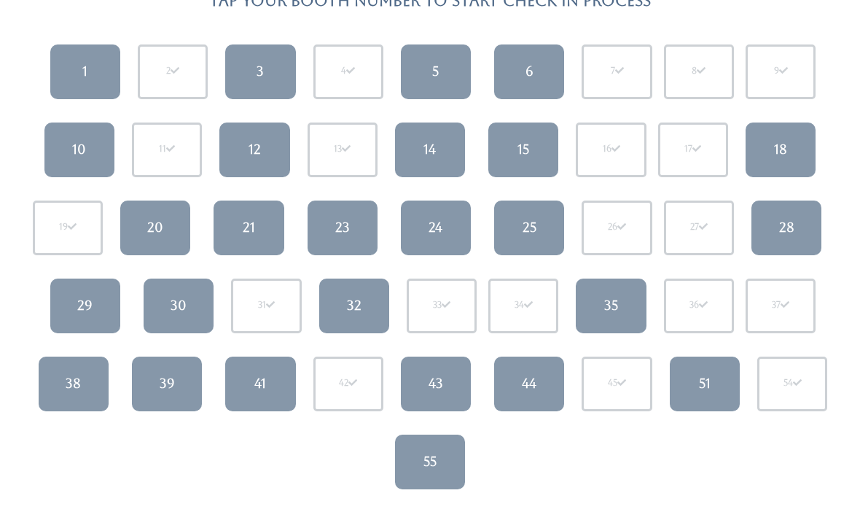
scroll to position [149, 0]
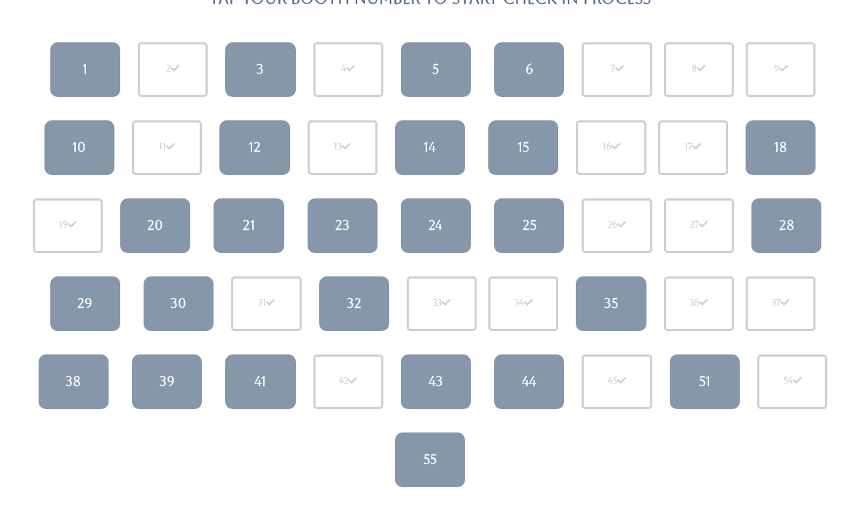
click at [265, 73] on link "3" at bounding box center [260, 69] width 70 height 55
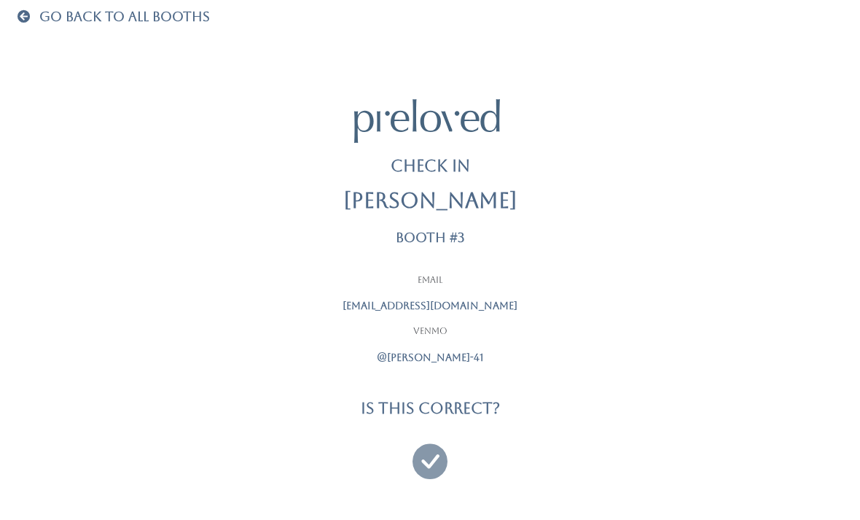
scroll to position [47, 0]
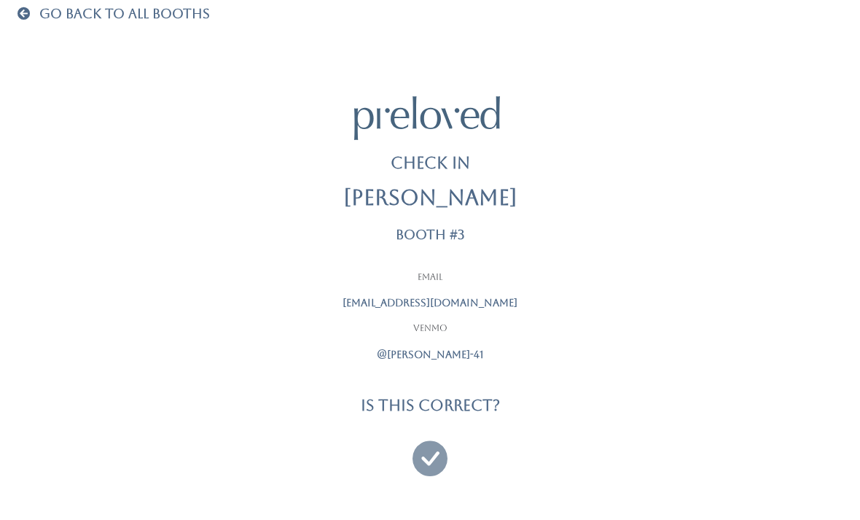
click at [445, 439] on icon at bounding box center [430, 451] width 35 height 49
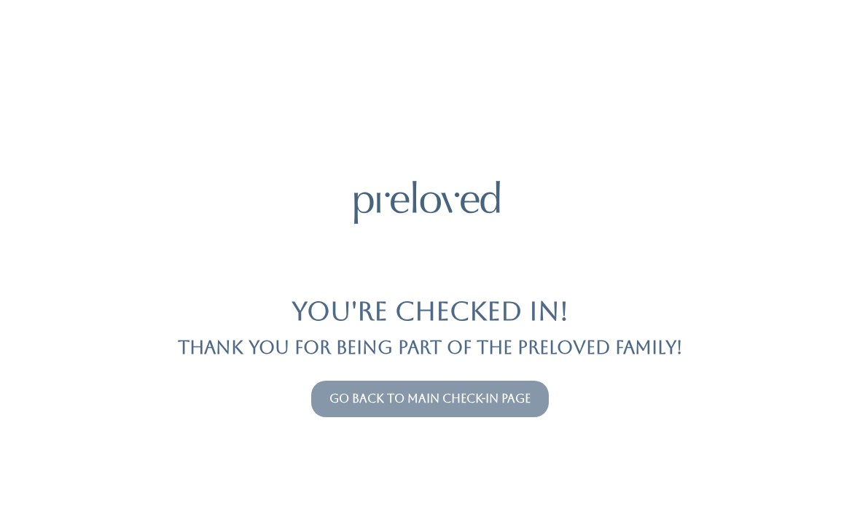
click at [431, 397] on link "Go back to main check-in page" at bounding box center [430, 399] width 201 height 14
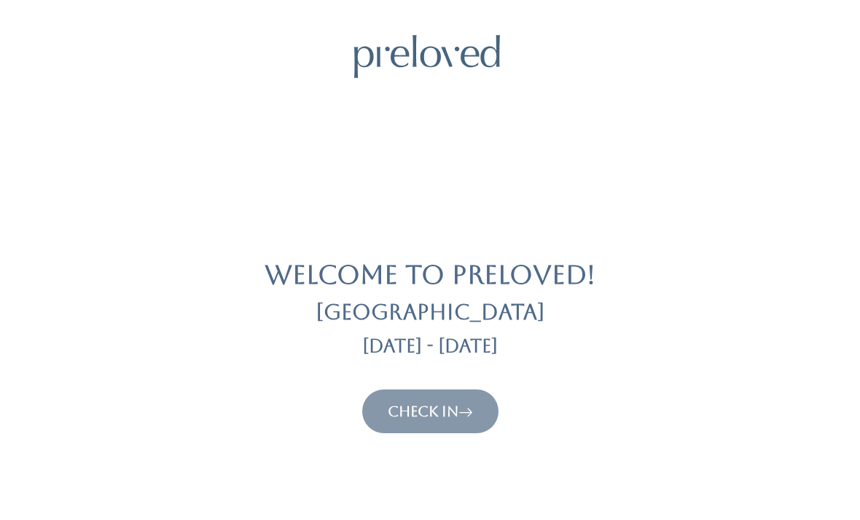
click at [416, 416] on link "Check In" at bounding box center [430, 412] width 85 height 18
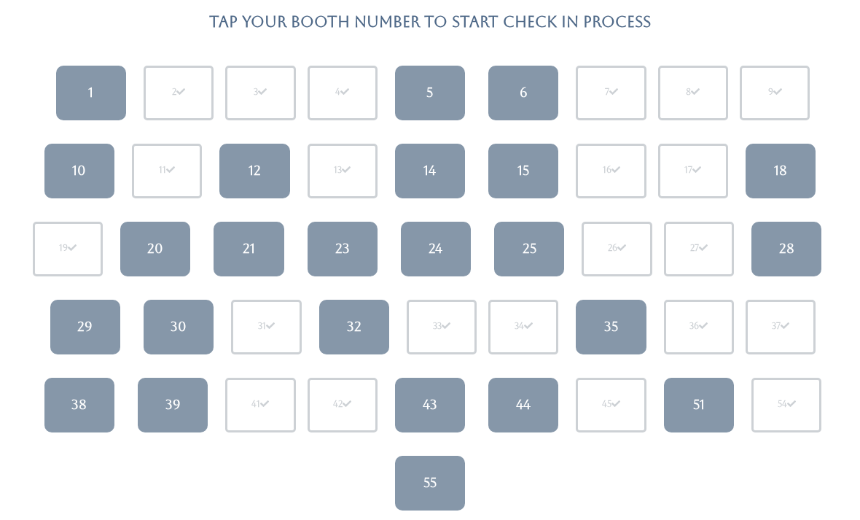
scroll to position [125, 0]
click at [534, 244] on div "25" at bounding box center [530, 248] width 14 height 19
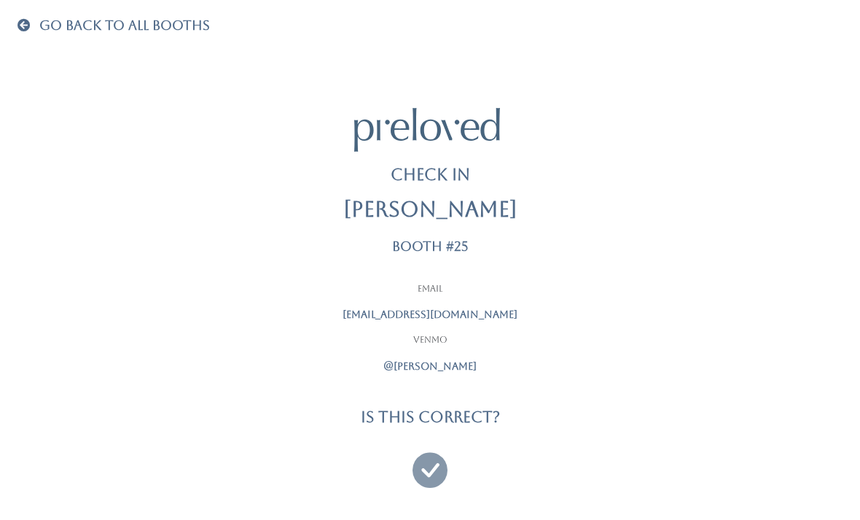
scroll to position [47, 0]
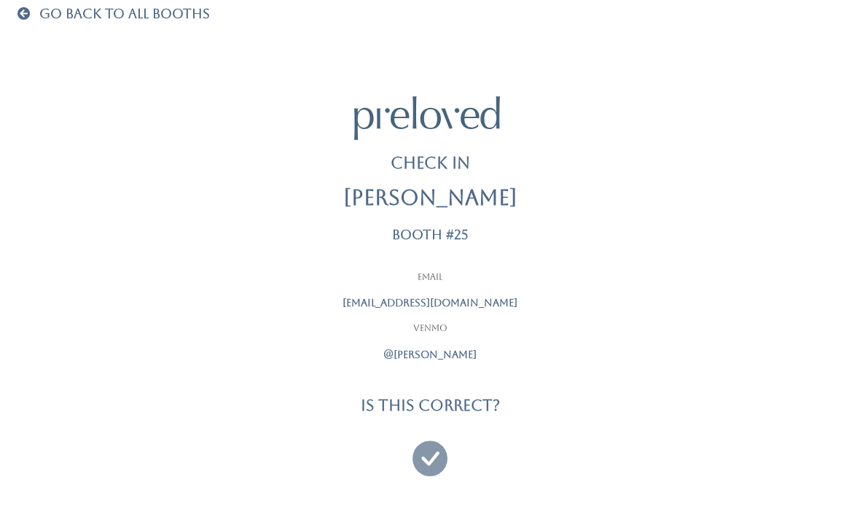
click at [439, 437] on icon at bounding box center [430, 451] width 35 height 49
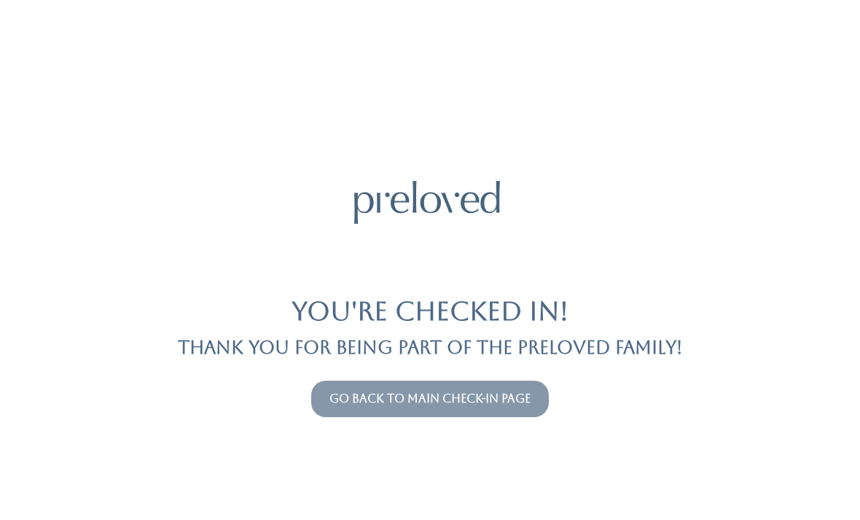
click at [473, 400] on link "Go back to main check-in page" at bounding box center [430, 399] width 201 height 14
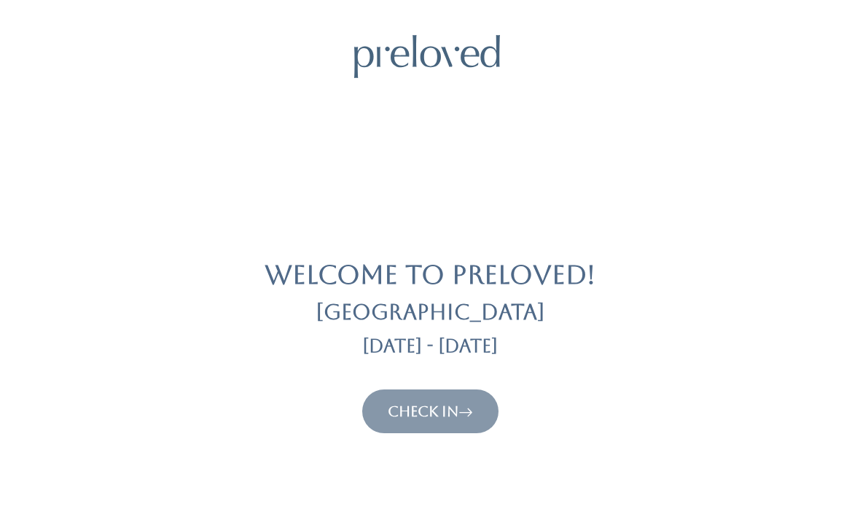
click at [388, 416] on link "Check In" at bounding box center [430, 412] width 85 height 18
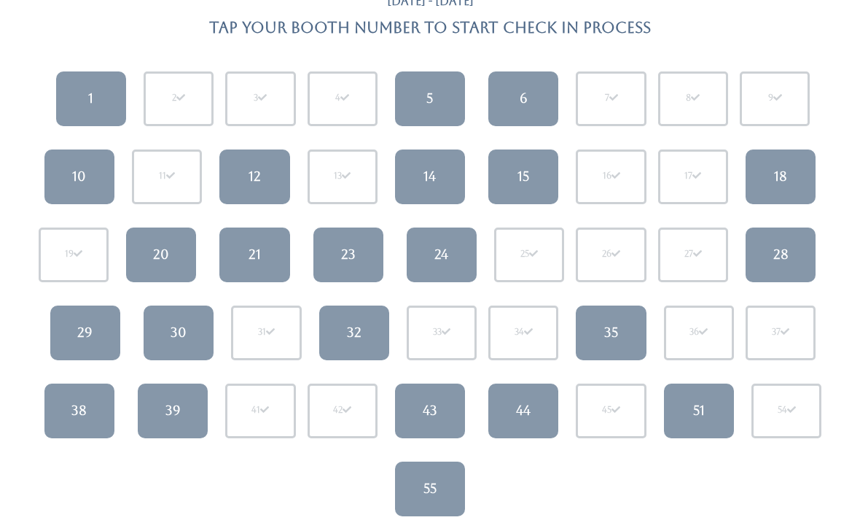
scroll to position [120, 0]
click at [168, 409] on div "39" at bounding box center [173, 410] width 15 height 19
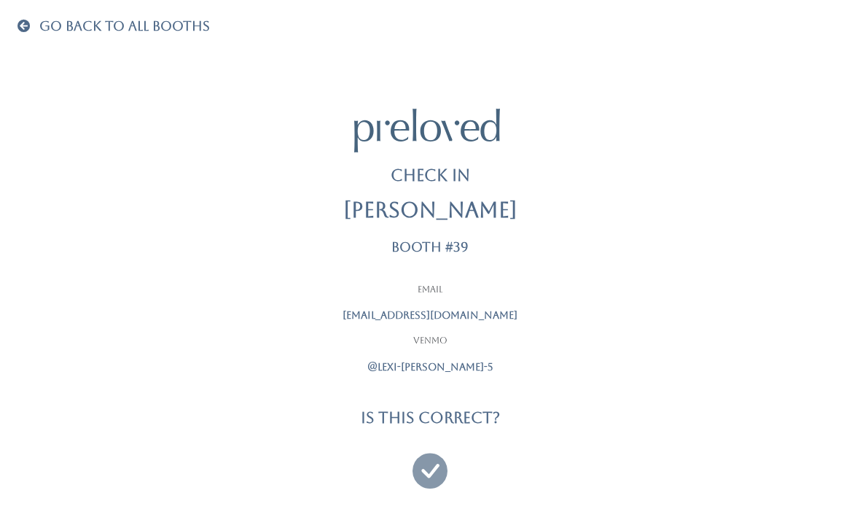
scroll to position [34, 0]
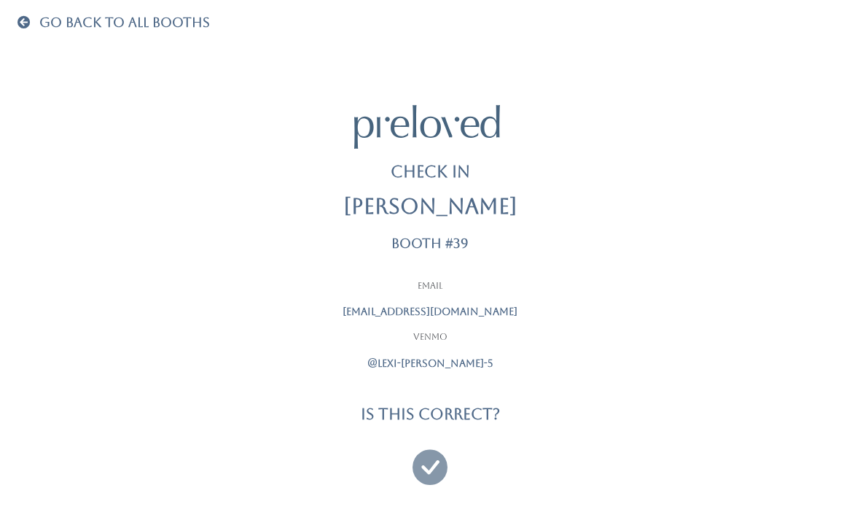
click at [416, 465] on icon at bounding box center [430, 460] width 35 height 49
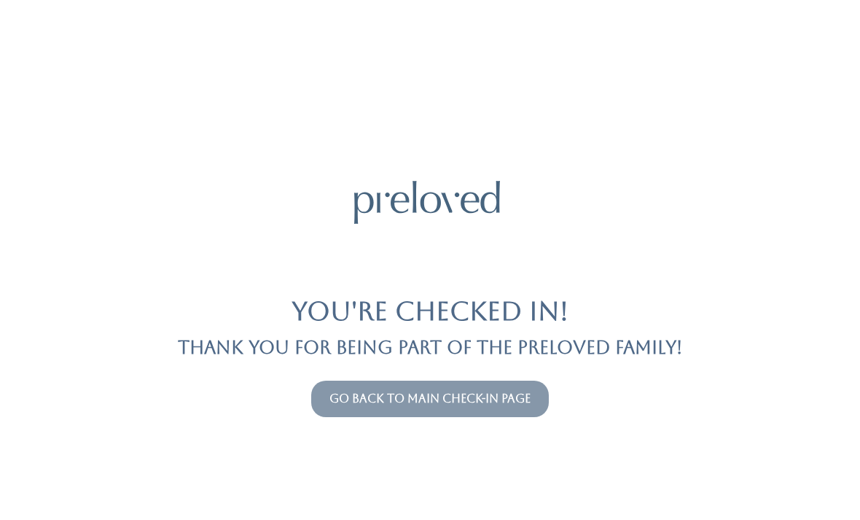
click at [483, 400] on link "Go back to main check-in page" at bounding box center [430, 399] width 201 height 14
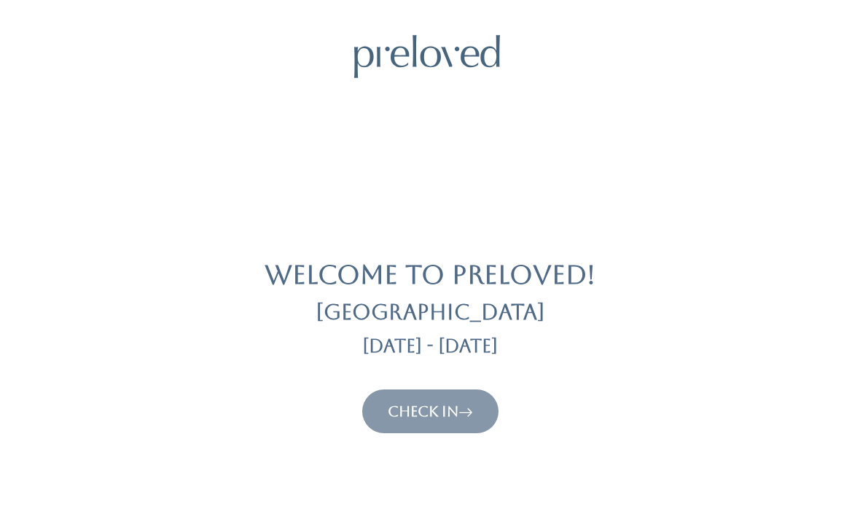
scroll to position [4, 0]
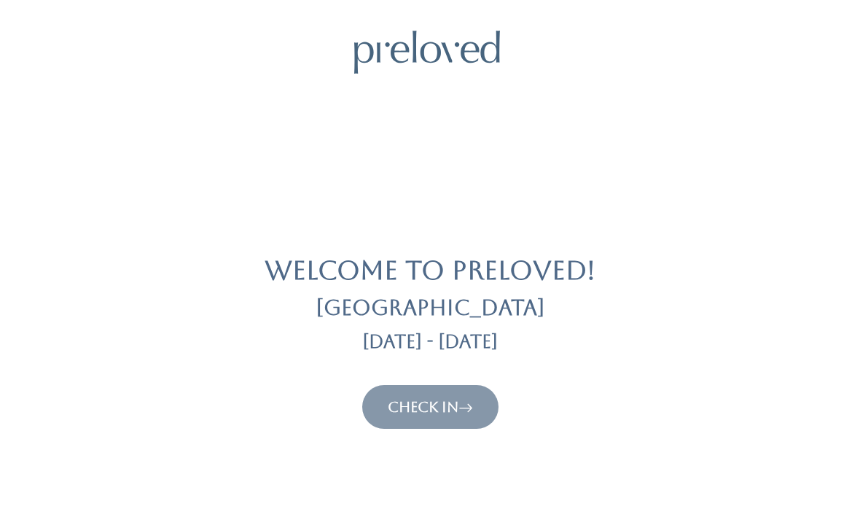
click at [459, 405] on link "Check In" at bounding box center [430, 407] width 85 height 18
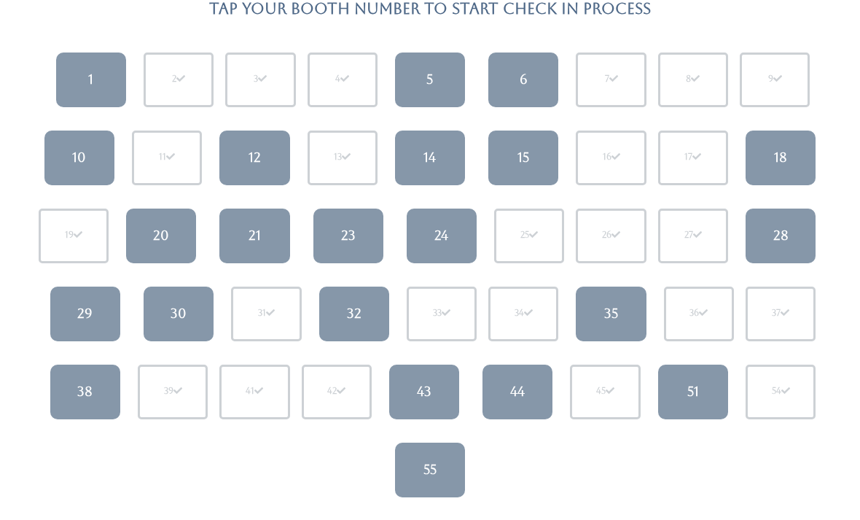
scroll to position [139, 0]
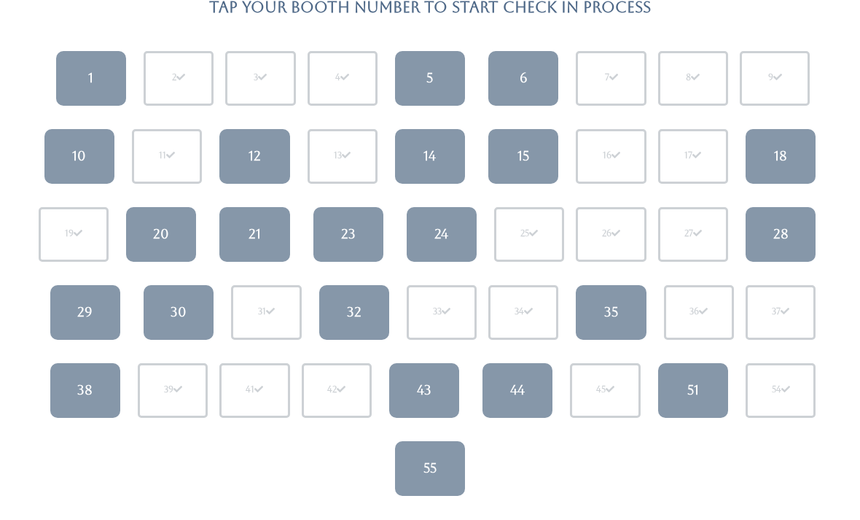
click at [357, 313] on div "32" at bounding box center [354, 312] width 15 height 19
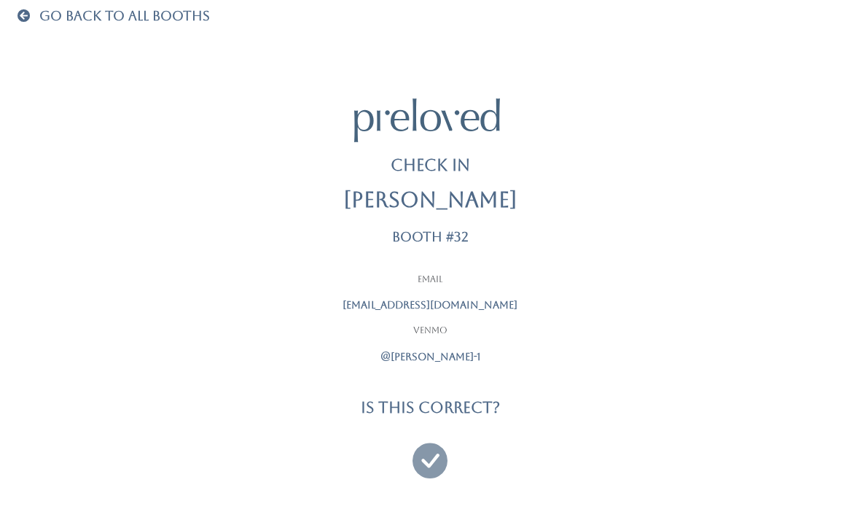
scroll to position [47, 0]
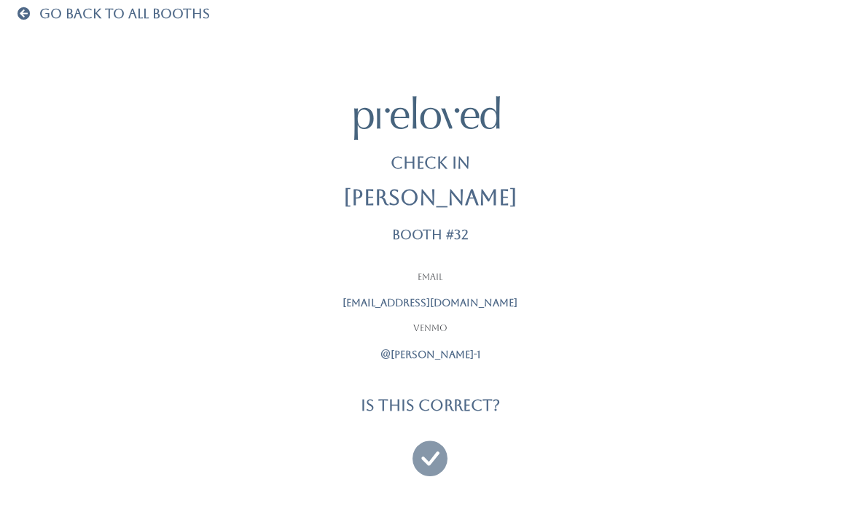
click at [427, 452] on icon at bounding box center [430, 451] width 35 height 49
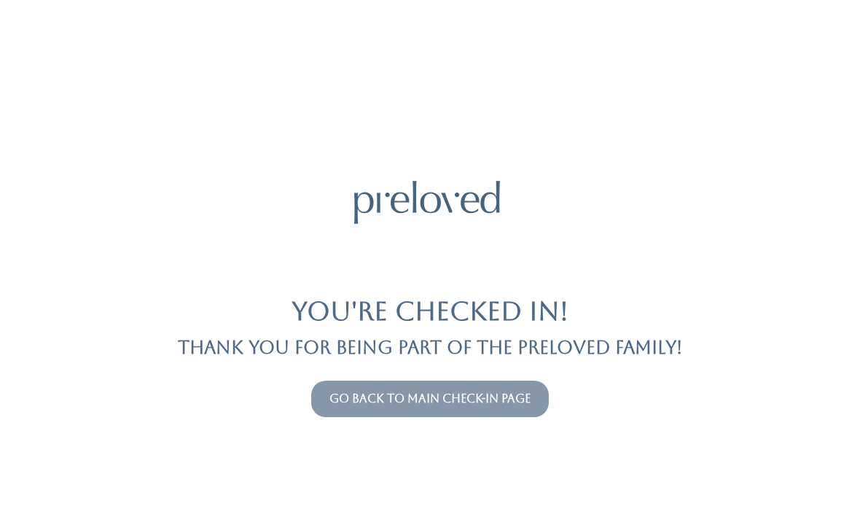
click at [389, 416] on button "Go back to main check-in page" at bounding box center [430, 399] width 238 height 36
click at [371, 386] on button "Go back to main check-in page" at bounding box center [430, 399] width 238 height 36
click at [421, 386] on button "Go back to main check-in page" at bounding box center [430, 399] width 238 height 36
click at [450, 384] on button "Go back to main check-in page" at bounding box center [430, 399] width 238 height 36
click at [347, 394] on link "Go back to main check-in page" at bounding box center [430, 399] width 201 height 14
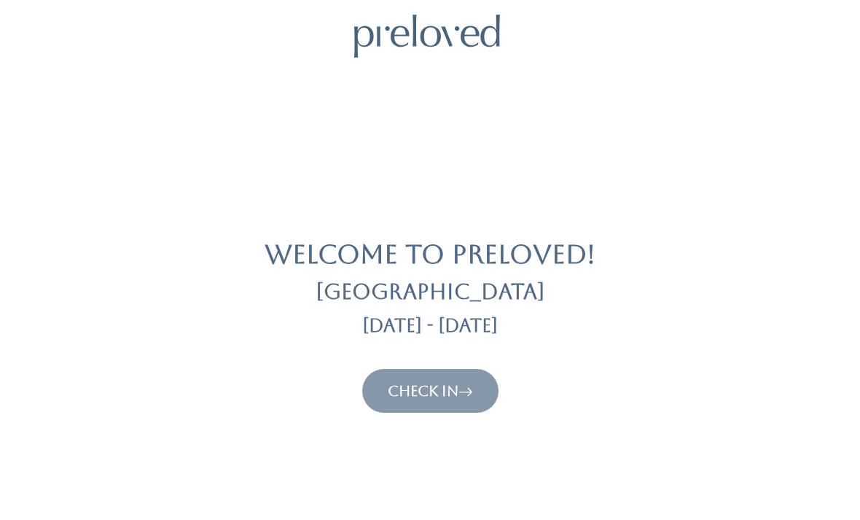
scroll to position [20, 0]
click at [417, 396] on link "Check In" at bounding box center [430, 391] width 85 height 18
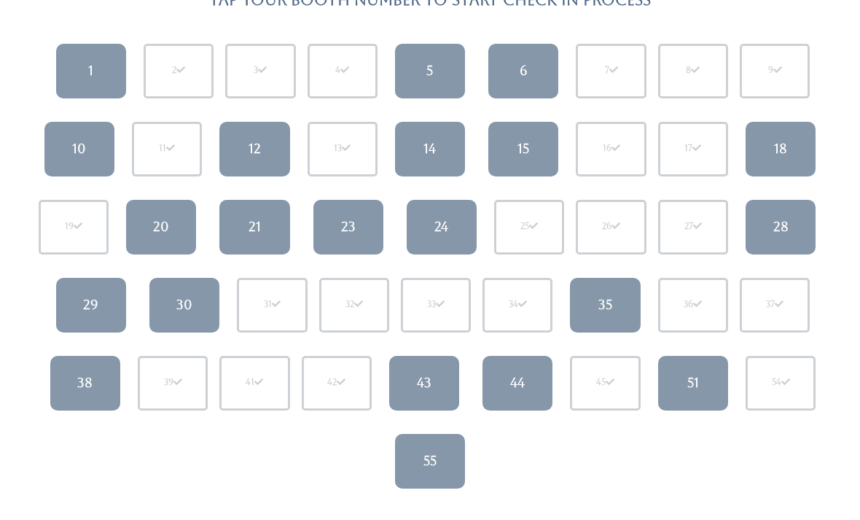
scroll to position [147, 0]
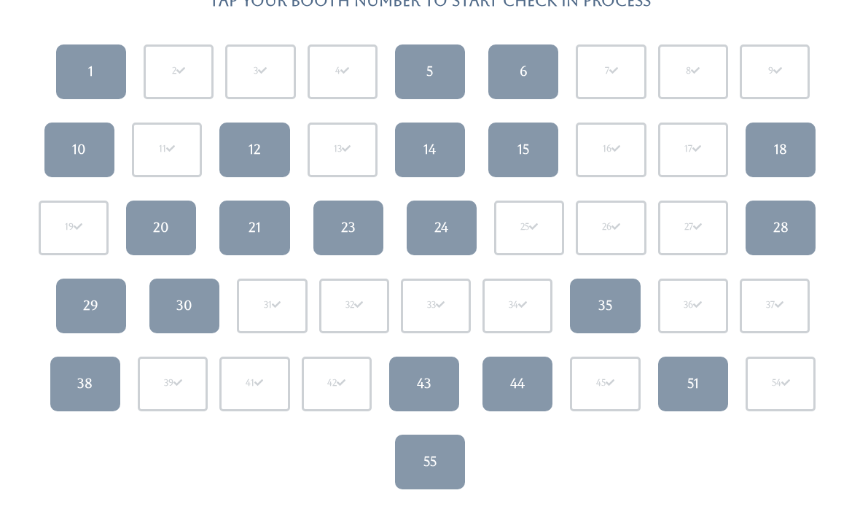
click at [249, 236] on link "21" at bounding box center [254, 228] width 70 height 55
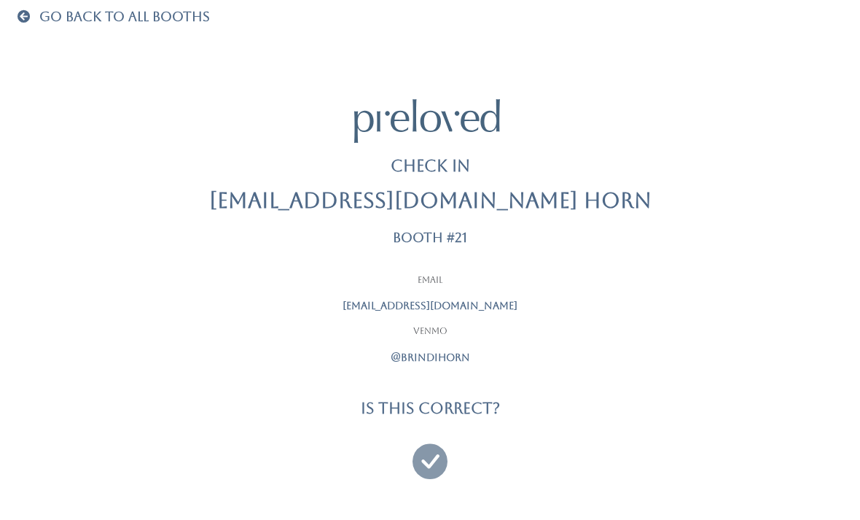
scroll to position [47, 0]
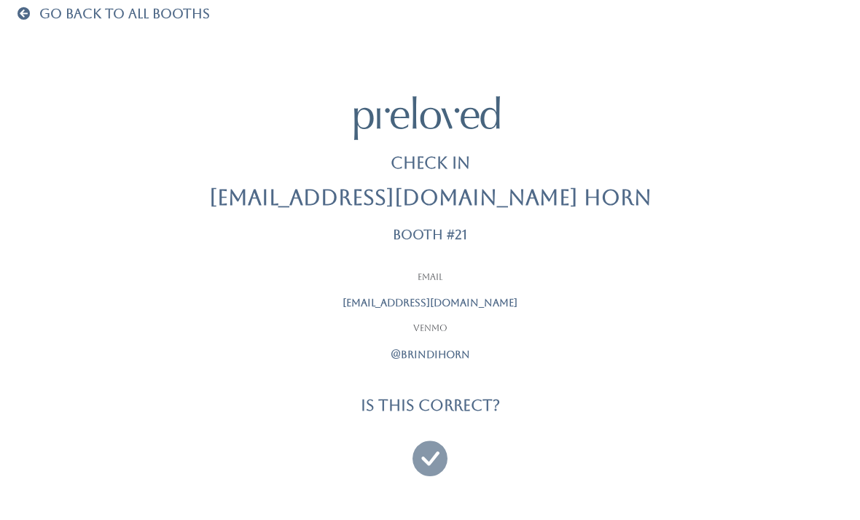
click at [435, 439] on icon at bounding box center [430, 451] width 35 height 49
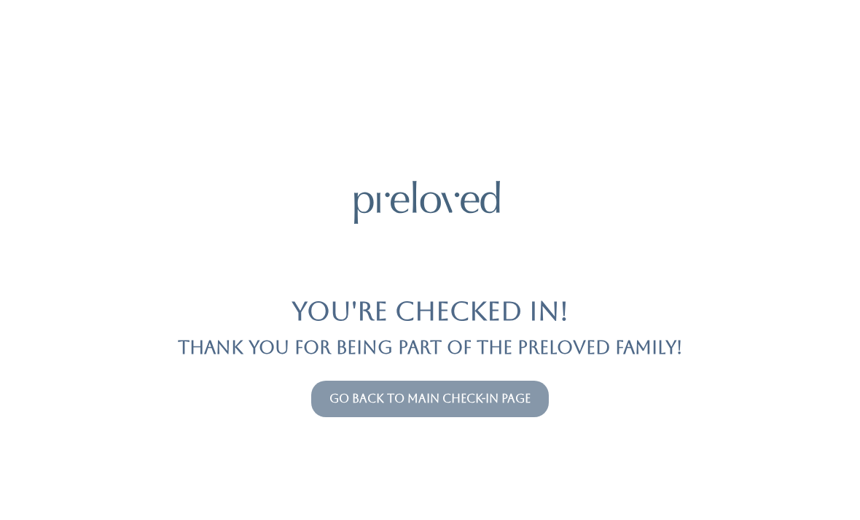
click at [385, 393] on link "Go back to main check-in page" at bounding box center [430, 399] width 201 height 14
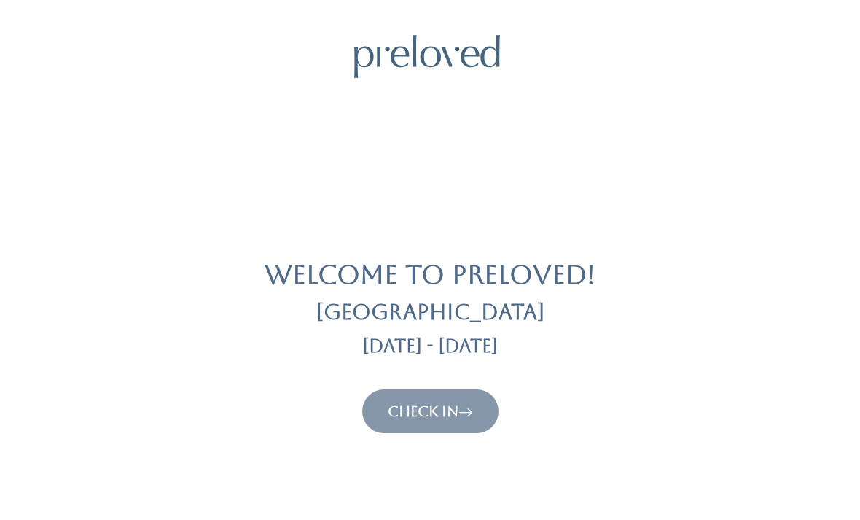
click at [405, 398] on button "Check In" at bounding box center [430, 411] width 136 height 44
click at [427, 403] on link "Check In" at bounding box center [430, 412] width 85 height 18
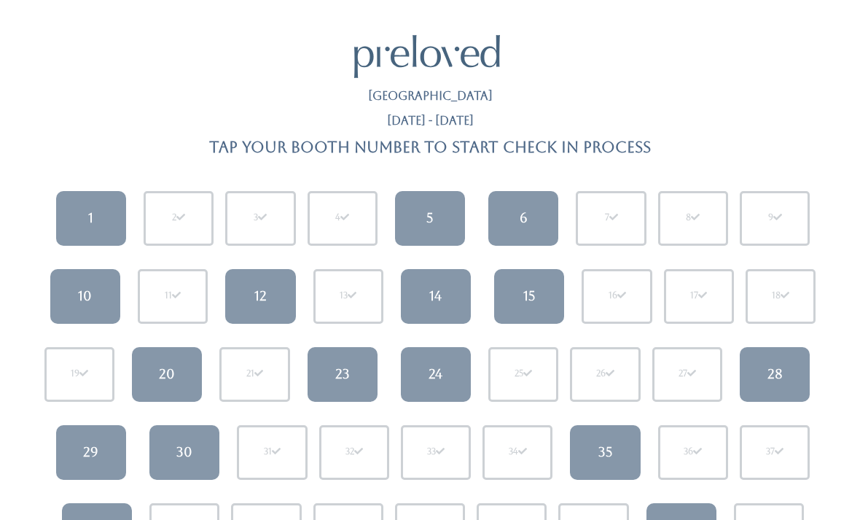
scroll to position [1, 0]
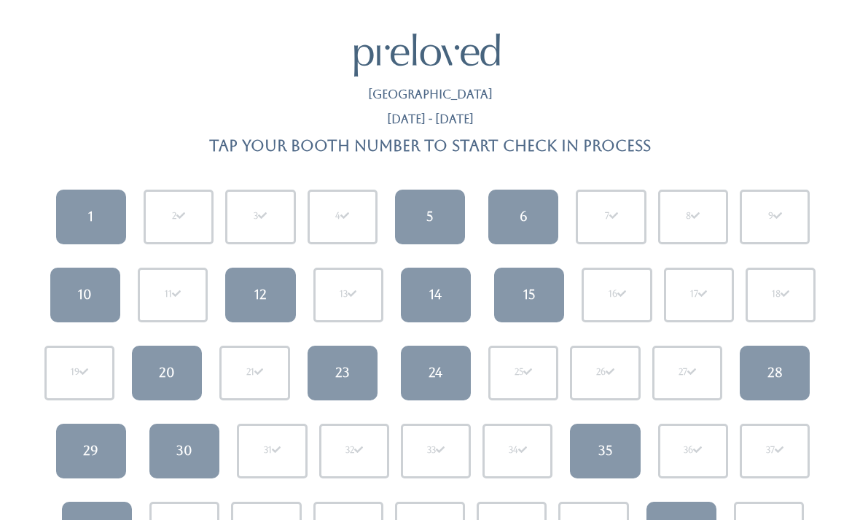
click at [435, 285] on div "14" at bounding box center [435, 294] width 12 height 19
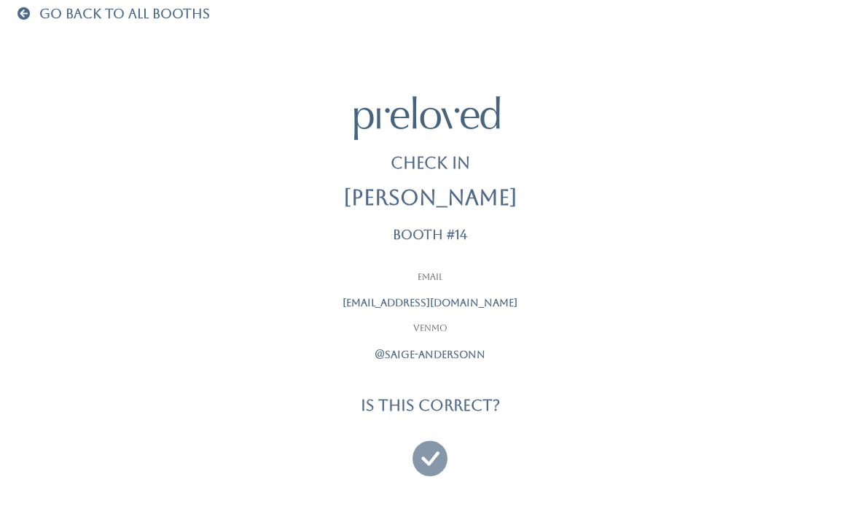
click at [435, 448] on icon at bounding box center [430, 451] width 35 height 49
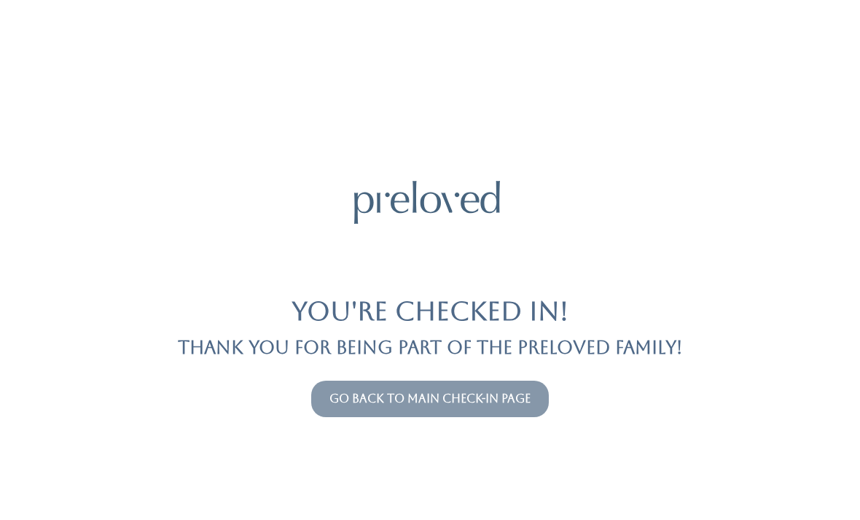
click at [487, 381] on button "Go back to main check-in page" at bounding box center [430, 399] width 238 height 36
click at [366, 372] on div "You're checked in! Thank you for being part of the Preloved family! Go back to …" at bounding box center [430, 260] width 825 height 520
click at [354, 396] on link "Go back to main check-in page" at bounding box center [430, 399] width 201 height 14
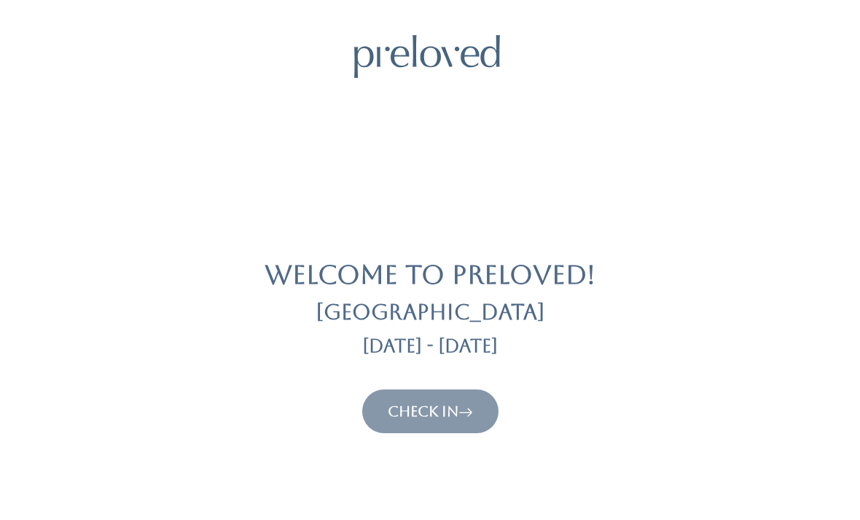
click at [408, 411] on link "Check In" at bounding box center [430, 412] width 85 height 18
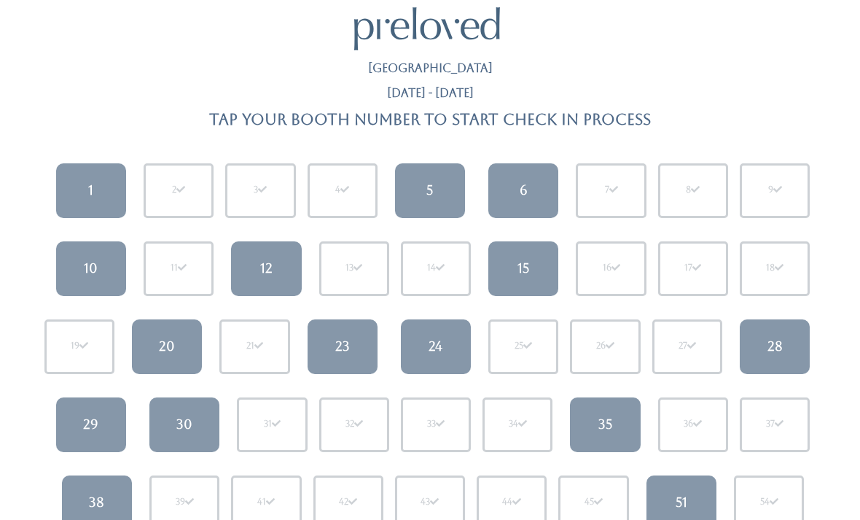
scroll to position [30, 0]
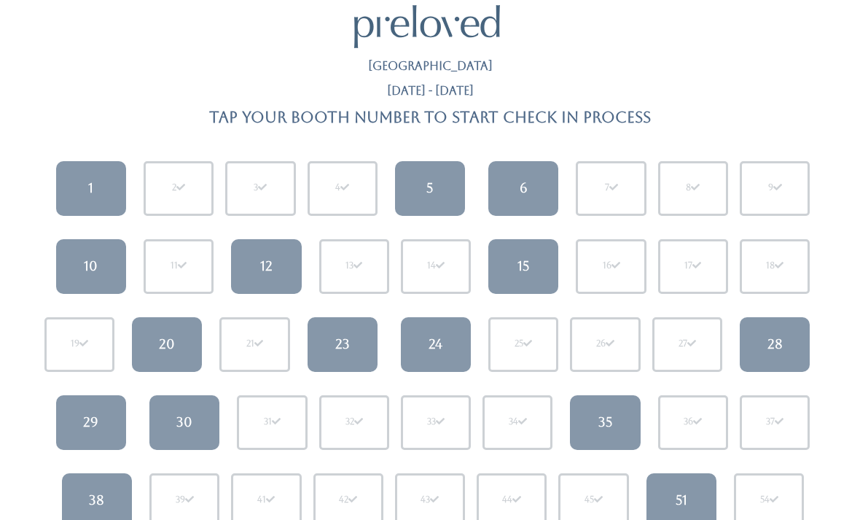
click at [223, 16] on div at bounding box center [430, 26] width 825 height 43
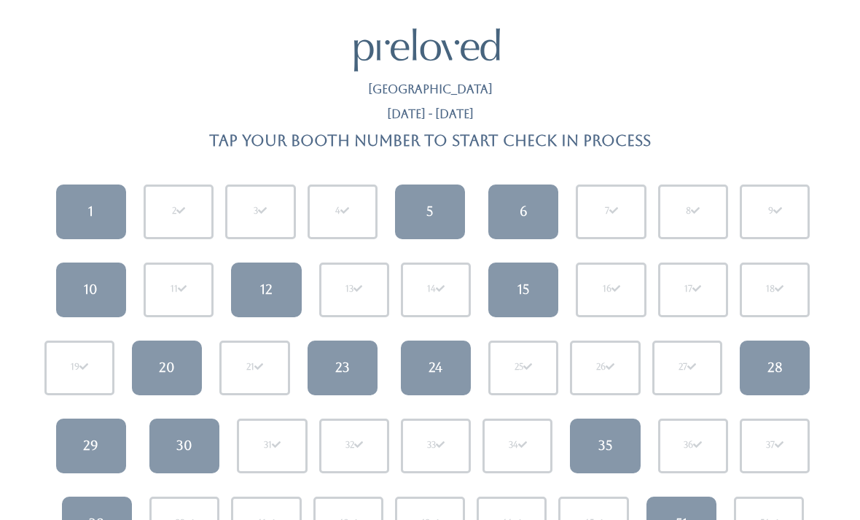
scroll to position [0, 0]
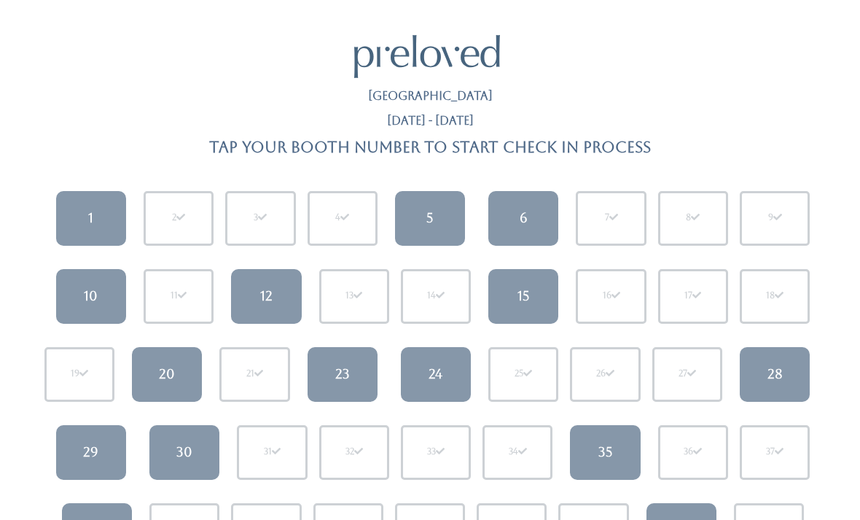
click at [352, 4] on html "Rexburg Aug 30 - Sep 5 Tap your booth number to start check in process 1 2 3 4 …" at bounding box center [430, 489] width 860 height 978
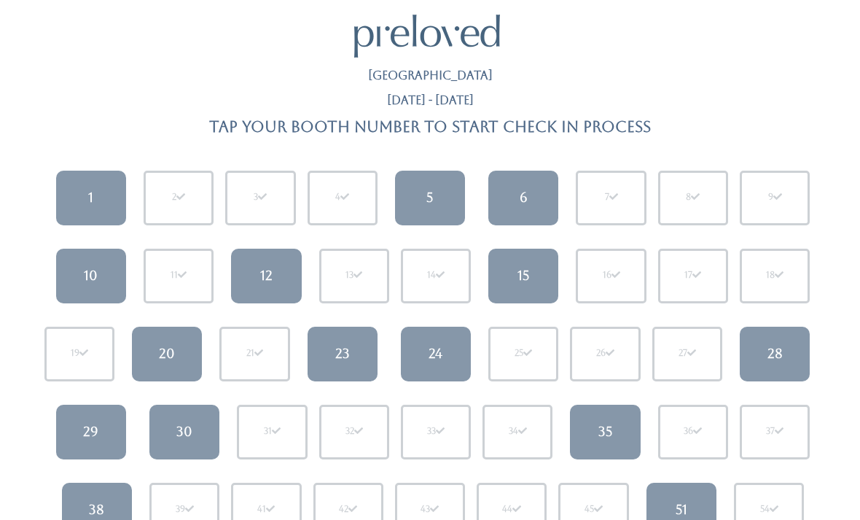
scroll to position [20, 0]
click at [194, 418] on link "30" at bounding box center [184, 432] width 70 height 55
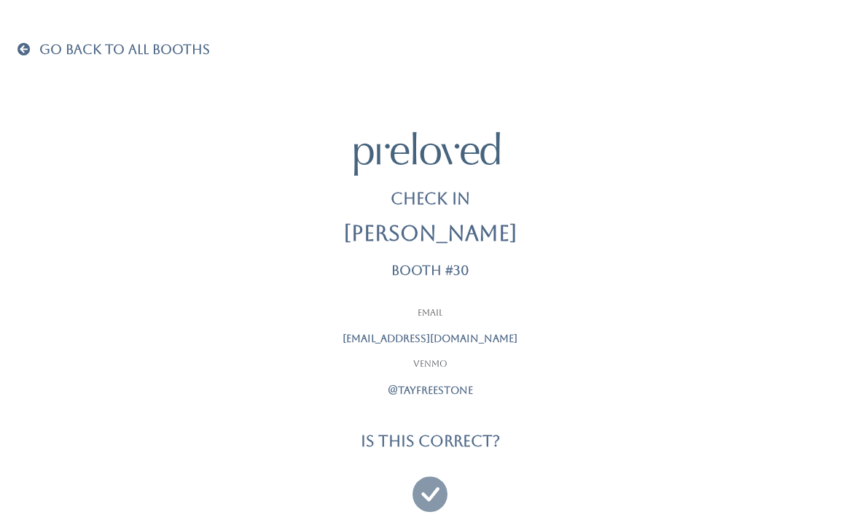
scroll to position [47, 0]
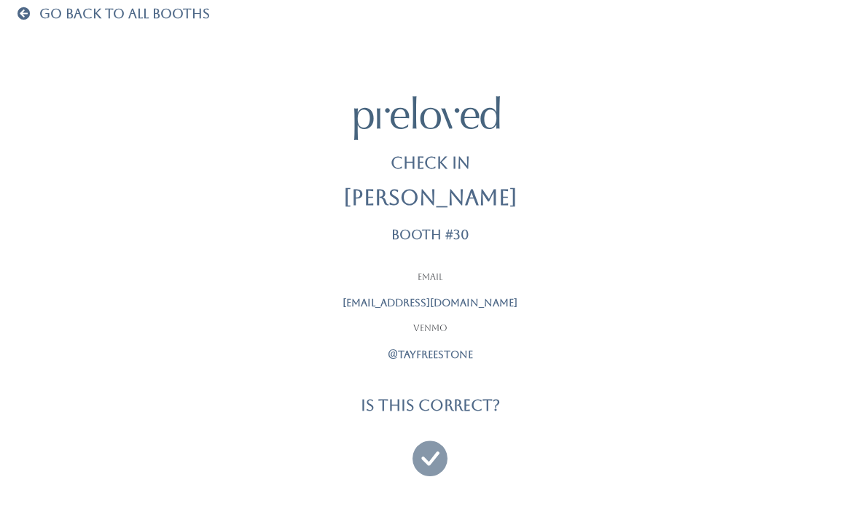
click at [432, 456] on icon at bounding box center [430, 451] width 35 height 49
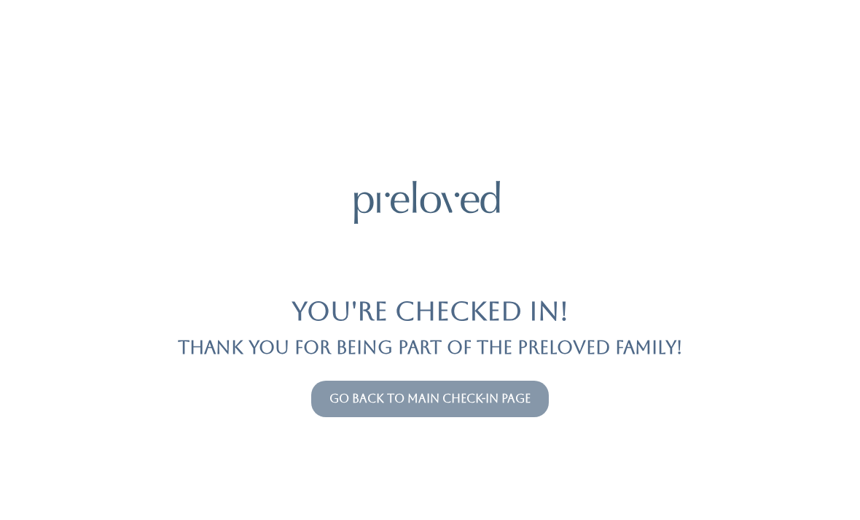
click at [486, 403] on link "Go back to main check-in page" at bounding box center [430, 399] width 201 height 14
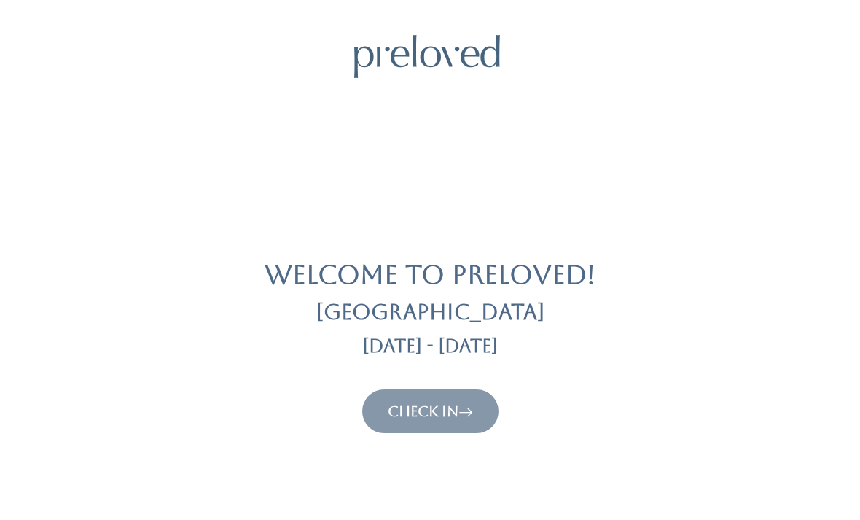
click at [459, 411] on link "Check In" at bounding box center [430, 412] width 85 height 18
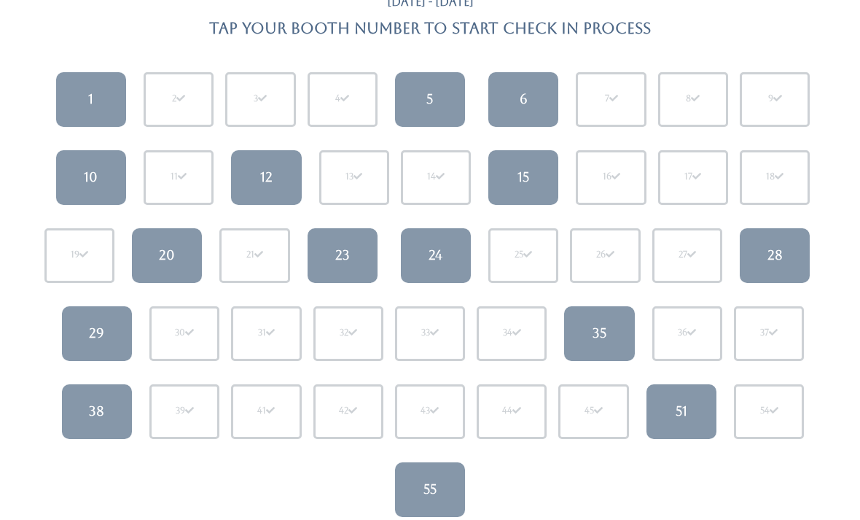
scroll to position [118, 0]
click at [109, 392] on link "38" at bounding box center [97, 412] width 70 height 55
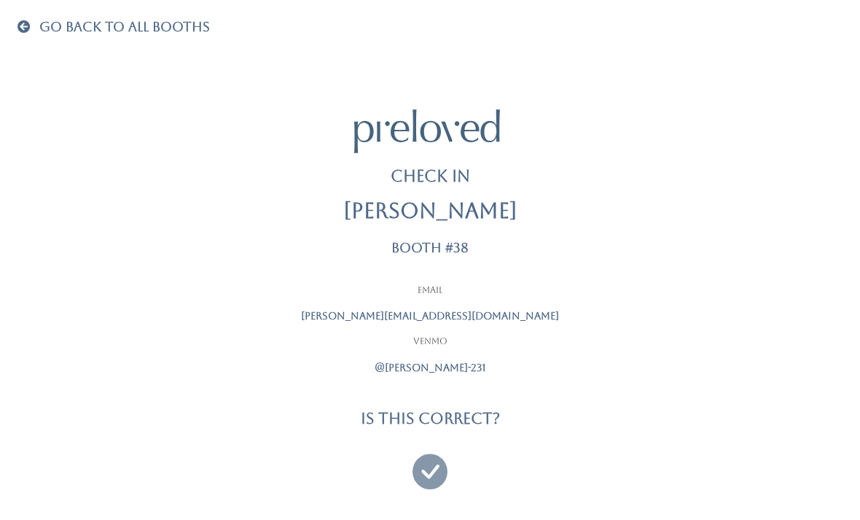
scroll to position [39, 0]
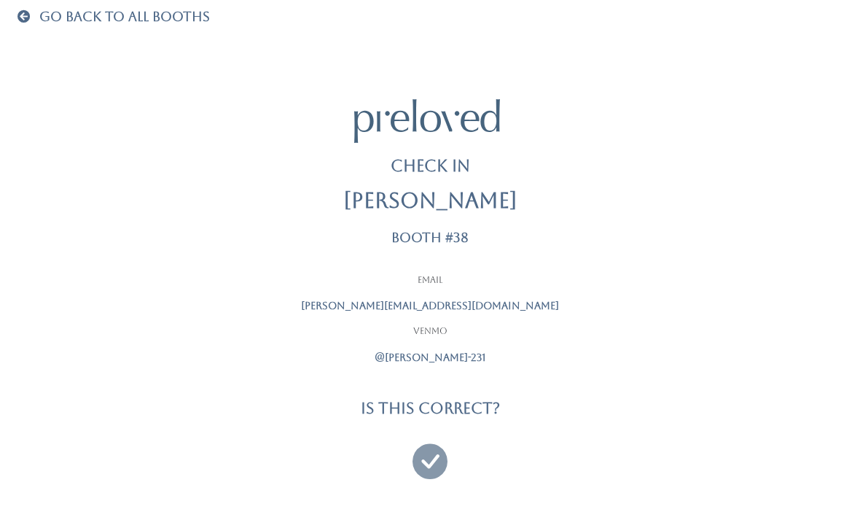
click at [436, 449] on icon at bounding box center [430, 454] width 35 height 49
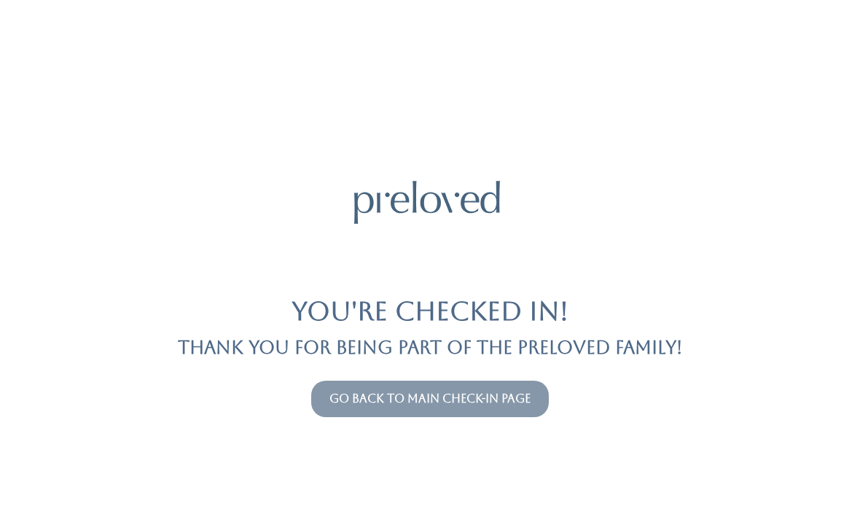
click at [483, 416] on button "Go back to main check-in page" at bounding box center [430, 399] width 238 height 36
click at [509, 392] on link "Go back to main check-in page" at bounding box center [430, 399] width 201 height 14
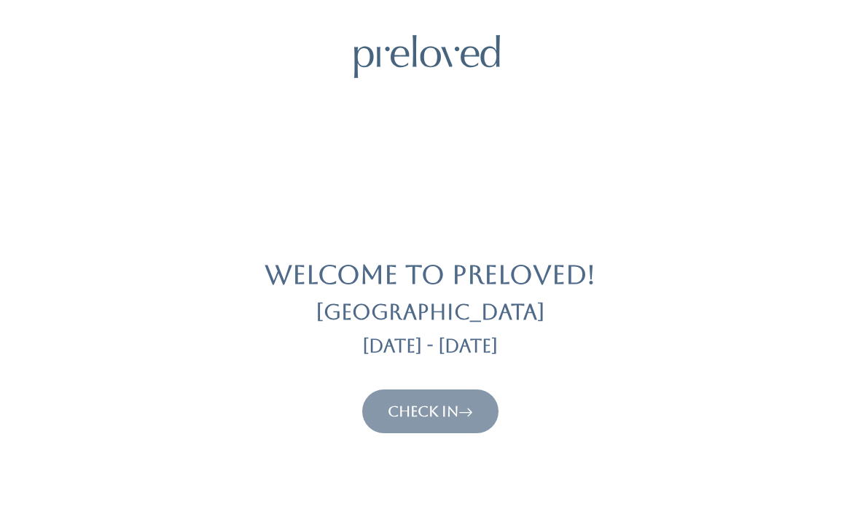
click at [403, 419] on link "Check In" at bounding box center [430, 412] width 85 height 18
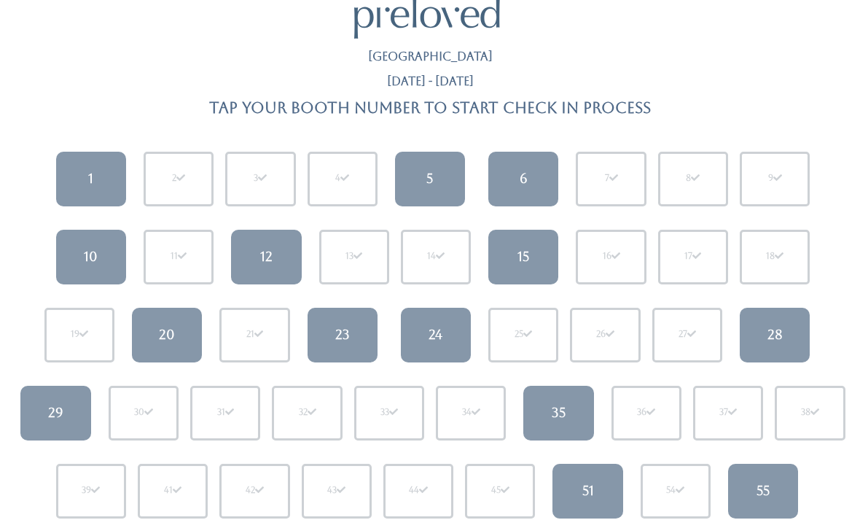
scroll to position [91, 0]
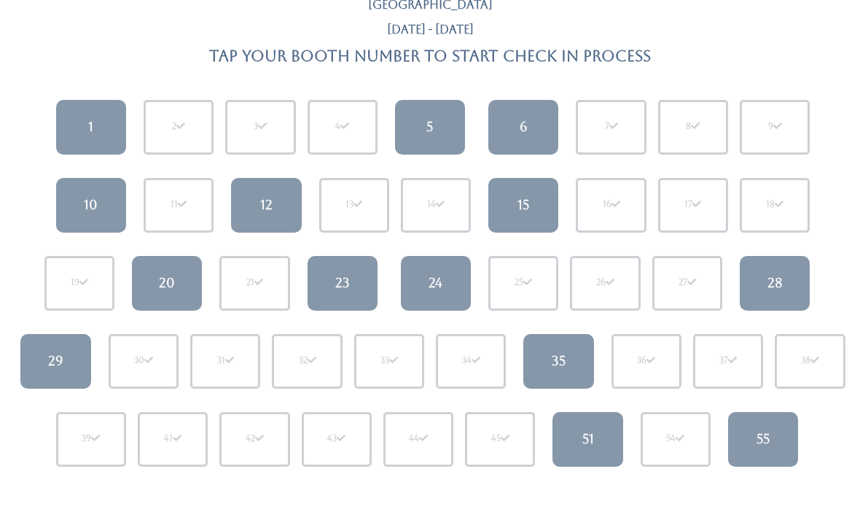
click at [259, 203] on link "12" at bounding box center [266, 205] width 70 height 55
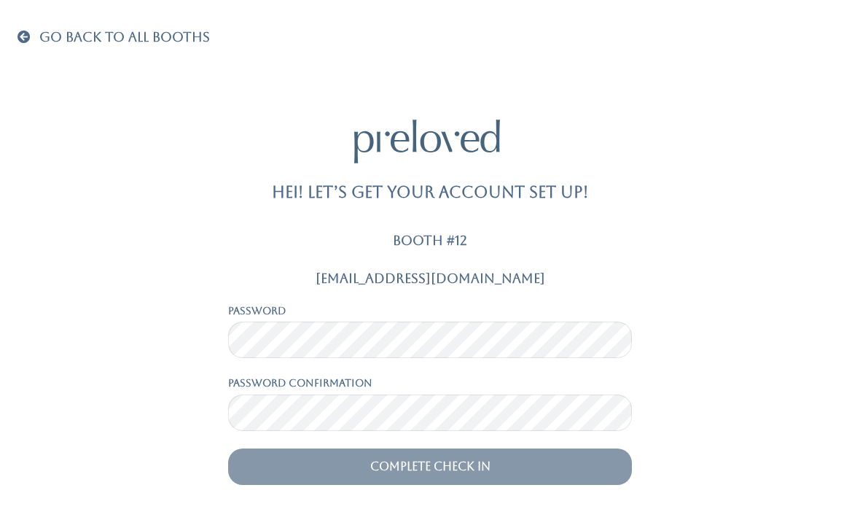
scroll to position [47, 0]
click at [326, 303] on div "Password" at bounding box center [430, 330] width 404 height 55
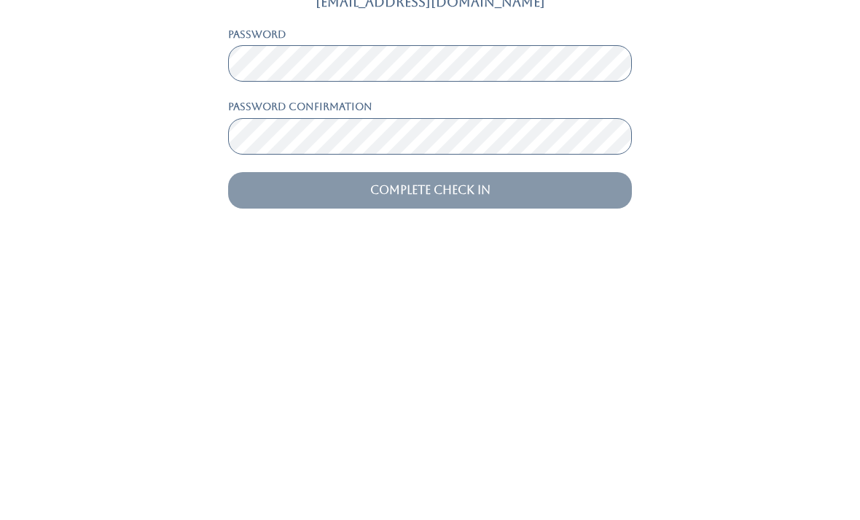
click at [479, 448] on input "Complete Check In" at bounding box center [430, 466] width 404 height 36
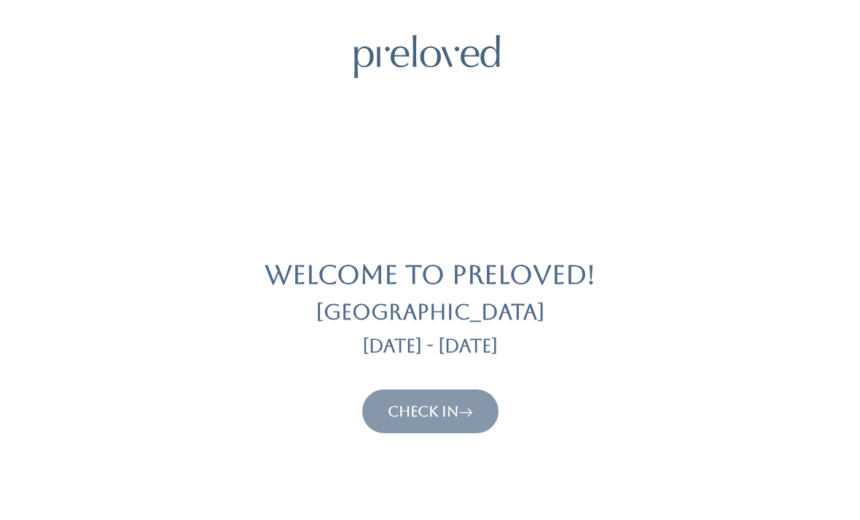
click at [472, 403] on icon at bounding box center [466, 412] width 15 height 18
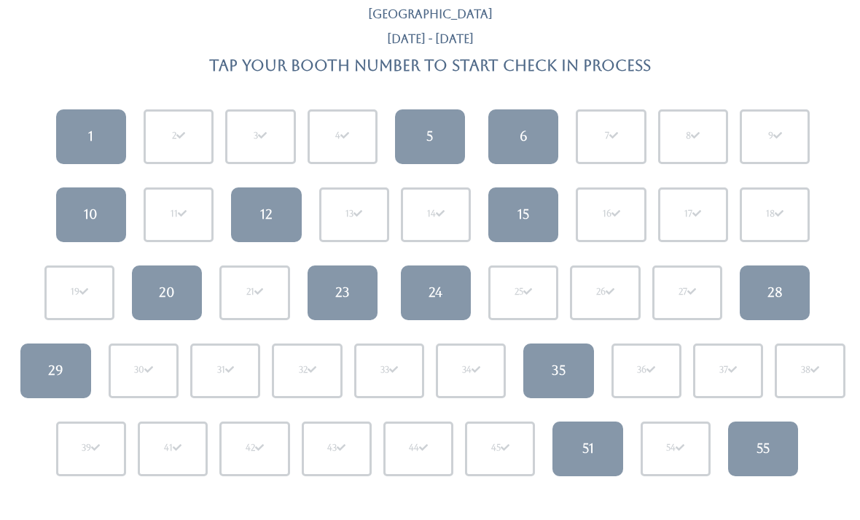
scroll to position [80, 0]
click at [194, 280] on link "20" at bounding box center [167, 294] width 70 height 55
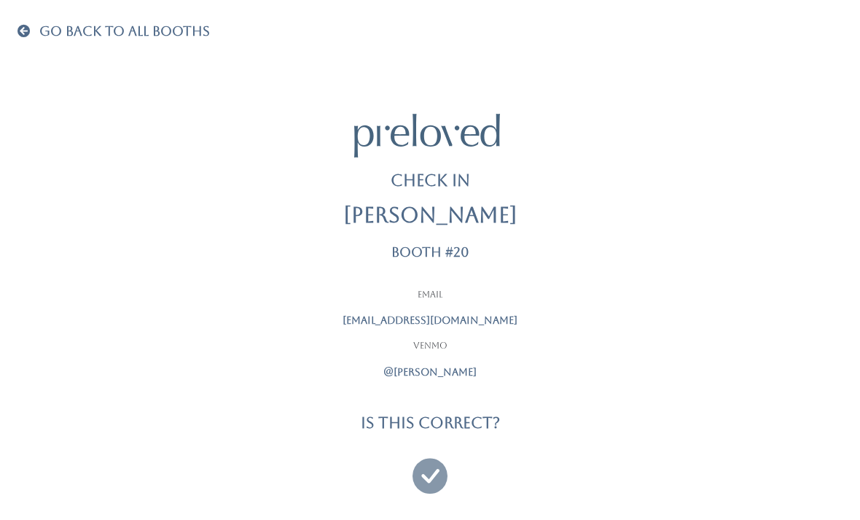
scroll to position [47, 0]
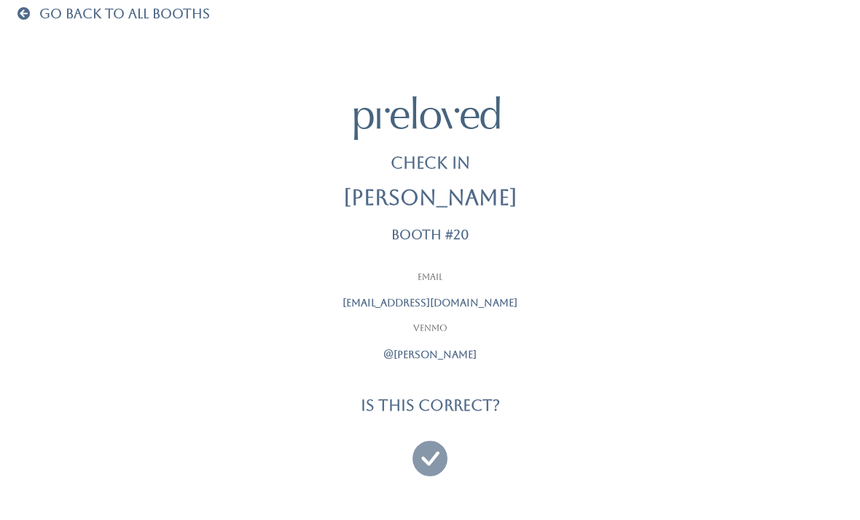
click at [443, 445] on icon at bounding box center [430, 451] width 35 height 49
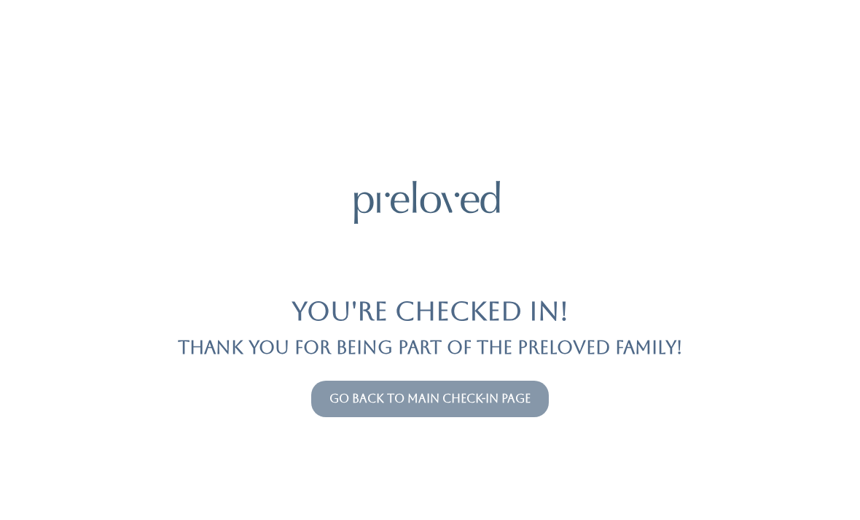
click at [440, 414] on button "Go back to main check-in page" at bounding box center [430, 399] width 238 height 36
click at [356, 400] on link "Go back to main check-in page" at bounding box center [430, 399] width 201 height 14
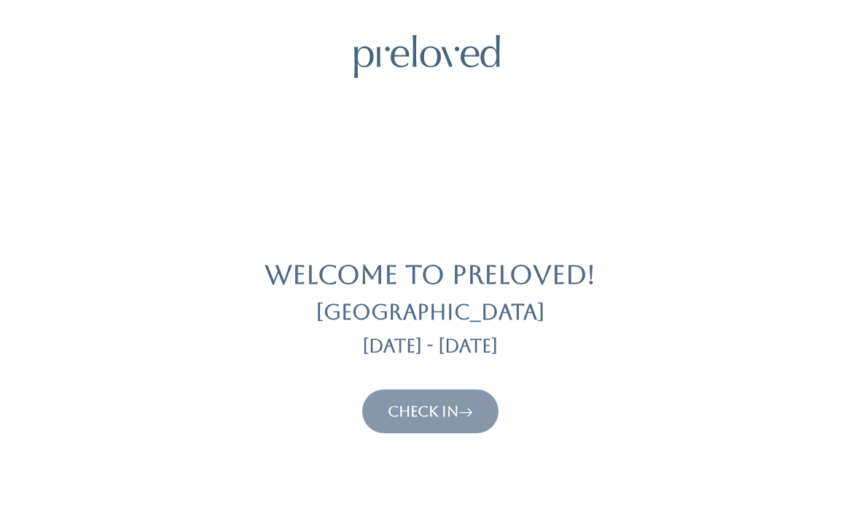
click at [473, 405] on icon at bounding box center [466, 412] width 15 height 18
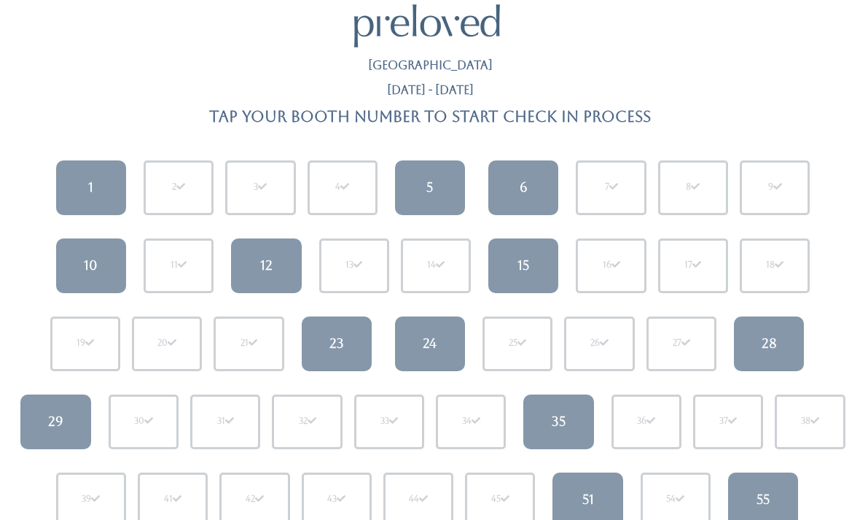
scroll to position [85, 0]
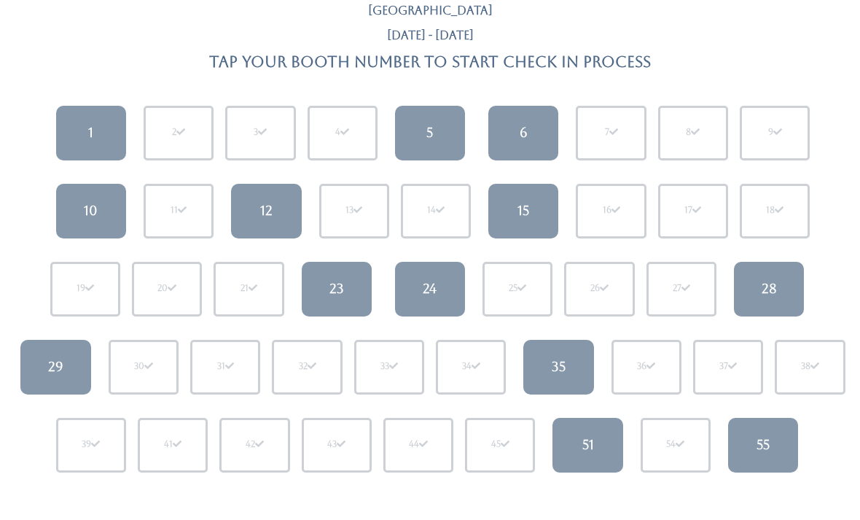
click at [263, 211] on div "12" at bounding box center [266, 210] width 12 height 19
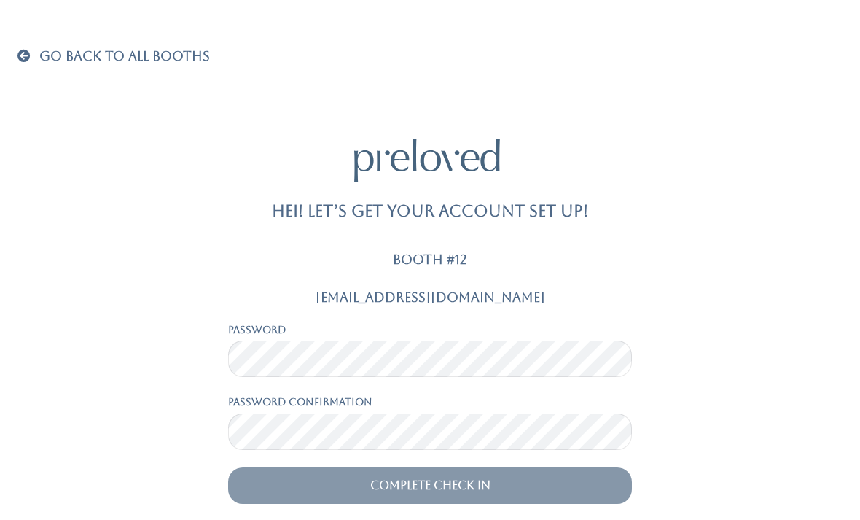
click at [43, 55] on span "Go Back To All Booths" at bounding box center [124, 55] width 171 height 15
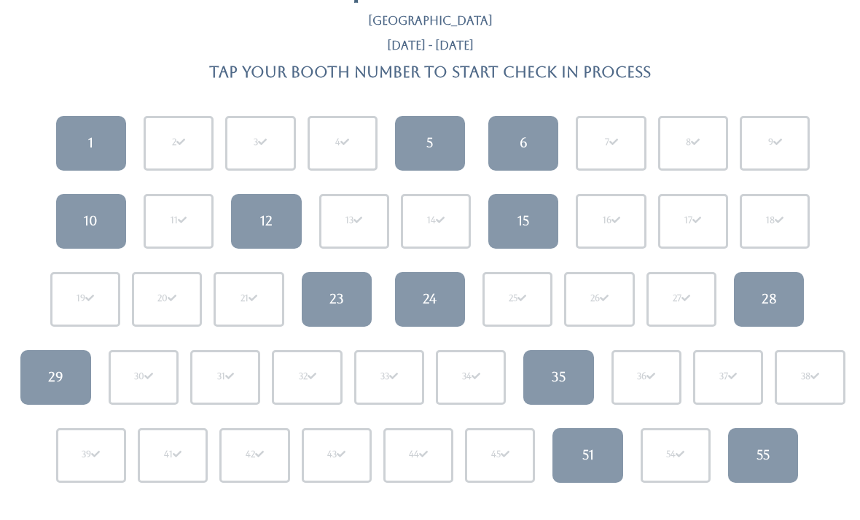
scroll to position [84, 0]
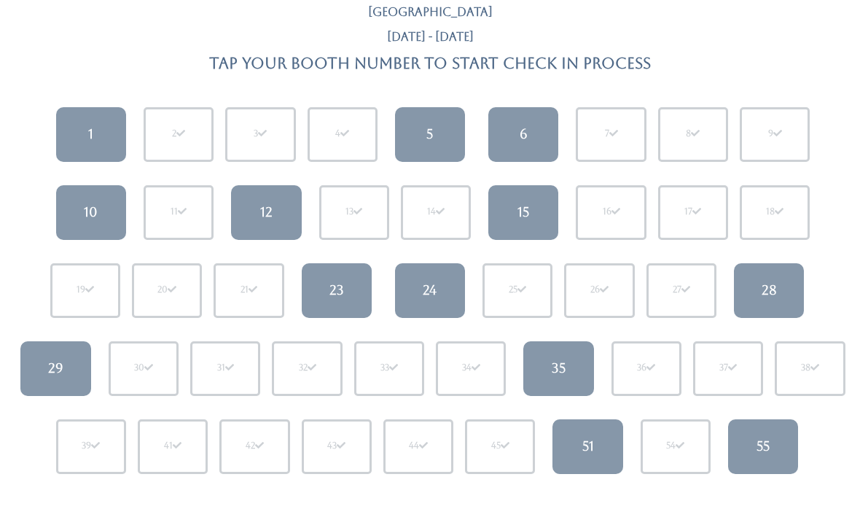
click at [257, 446] on span at bounding box center [259, 445] width 9 height 9
click at [266, 450] on div "42" at bounding box center [254, 446] width 70 height 55
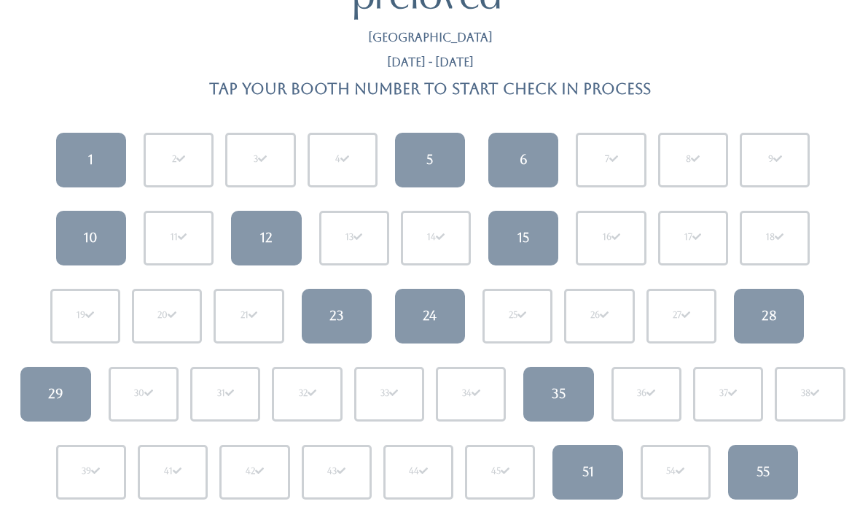
scroll to position [66, 0]
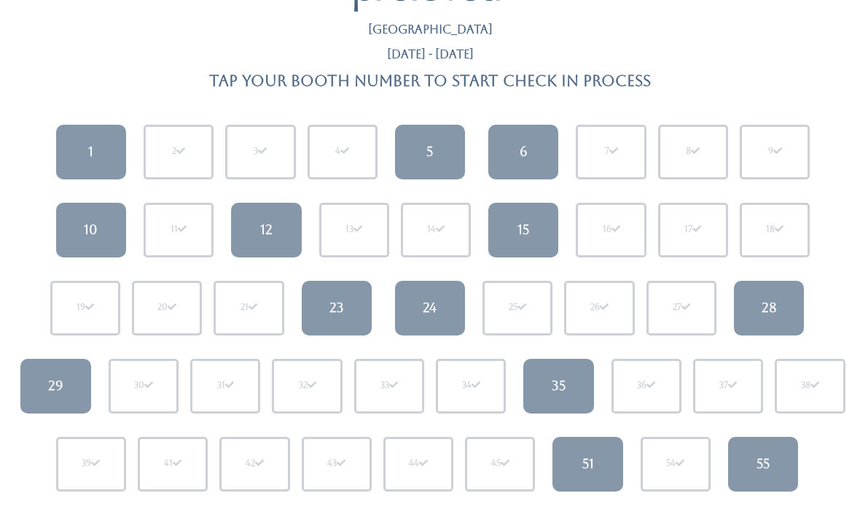
click at [562, 374] on link "35" at bounding box center [559, 386] width 70 height 55
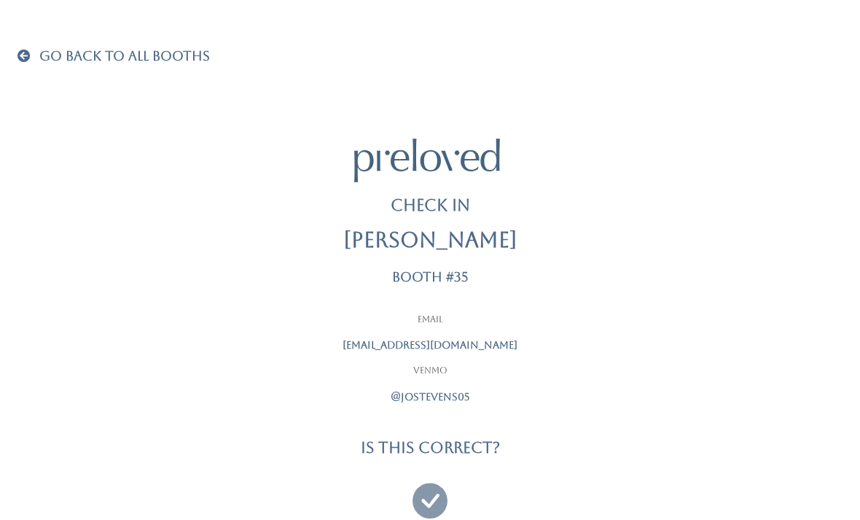
click at [431, 508] on icon at bounding box center [430, 494] width 35 height 49
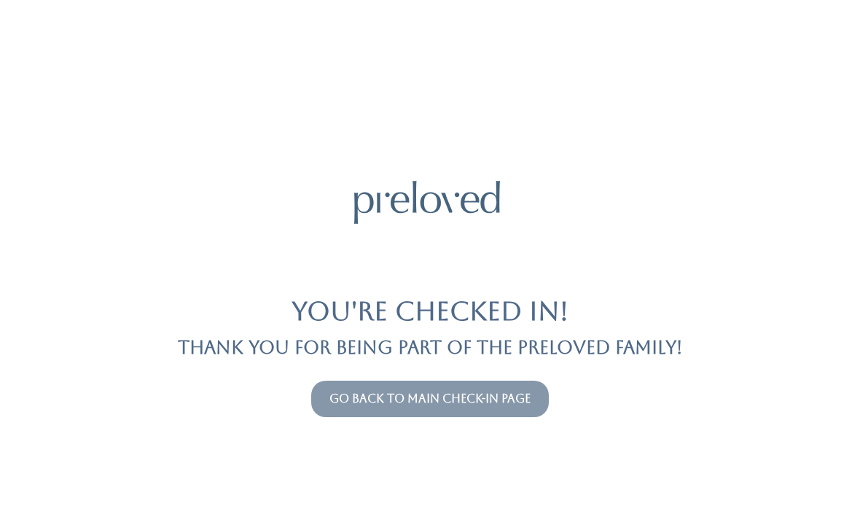
click at [419, 388] on button "Go back to main check-in page" at bounding box center [430, 399] width 238 height 36
click at [444, 386] on button "Go back to main check-in page" at bounding box center [430, 399] width 238 height 36
click at [388, 403] on link "Go back to main check-in page" at bounding box center [430, 399] width 201 height 14
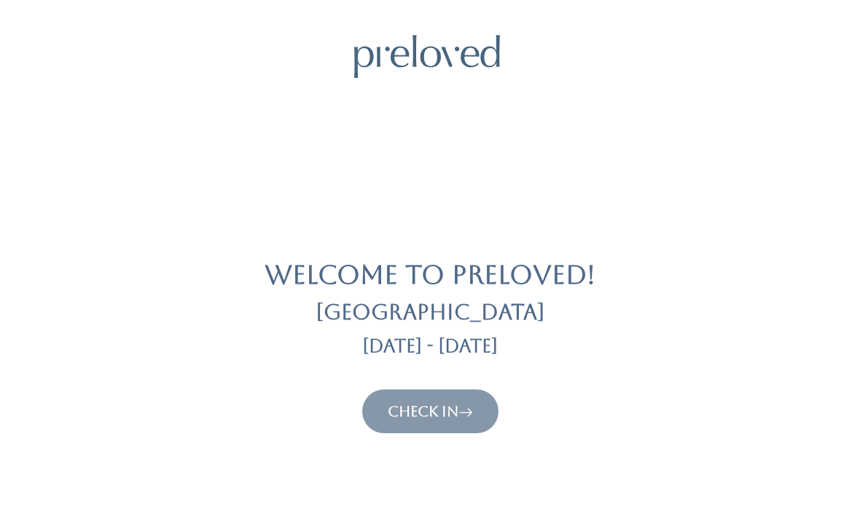
click at [406, 404] on link "Check In" at bounding box center [430, 412] width 85 height 18
